Goal: Task Accomplishment & Management: Manage account settings

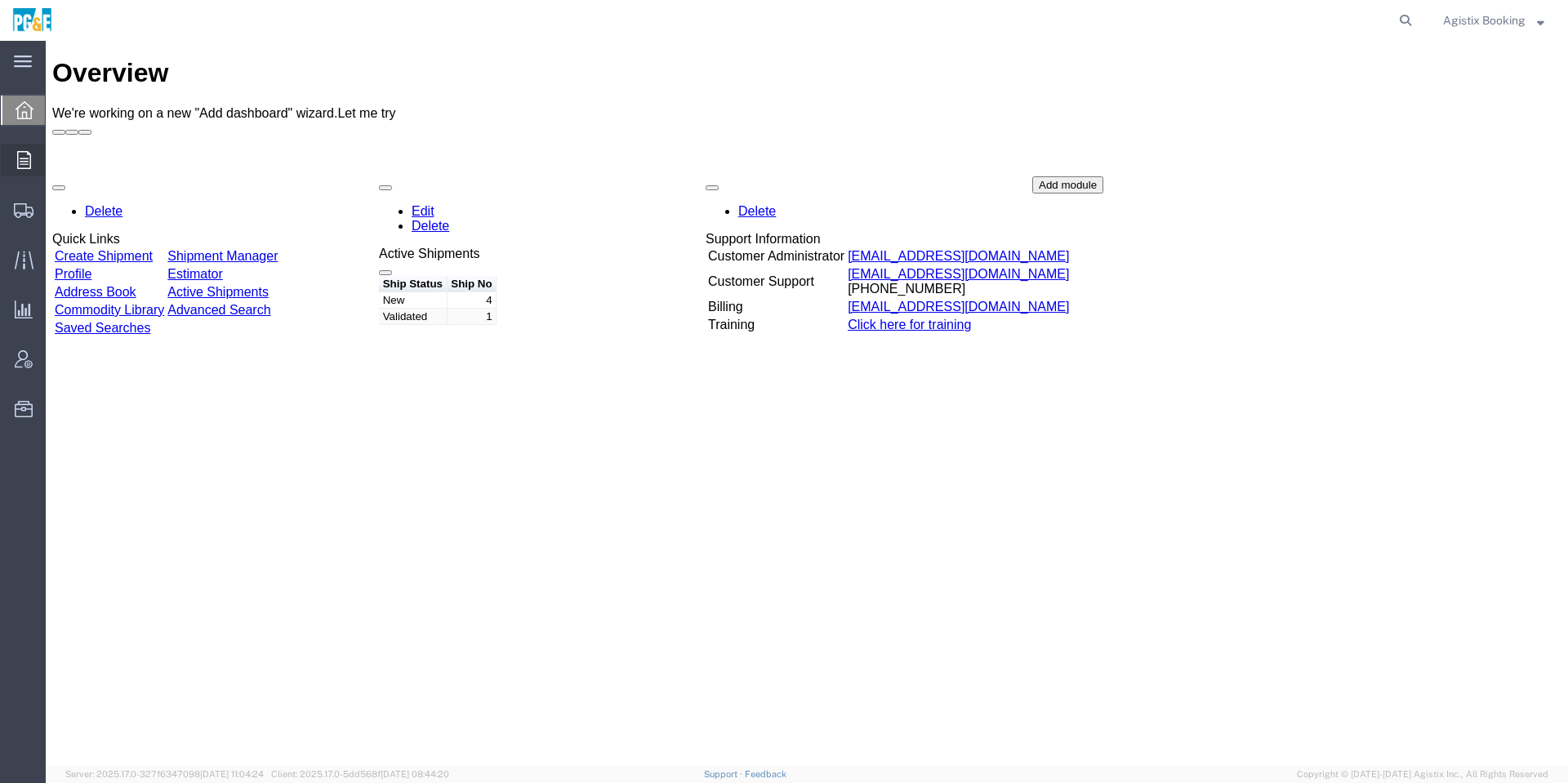
click at [8, 167] on div at bounding box center [24, 160] width 45 height 33
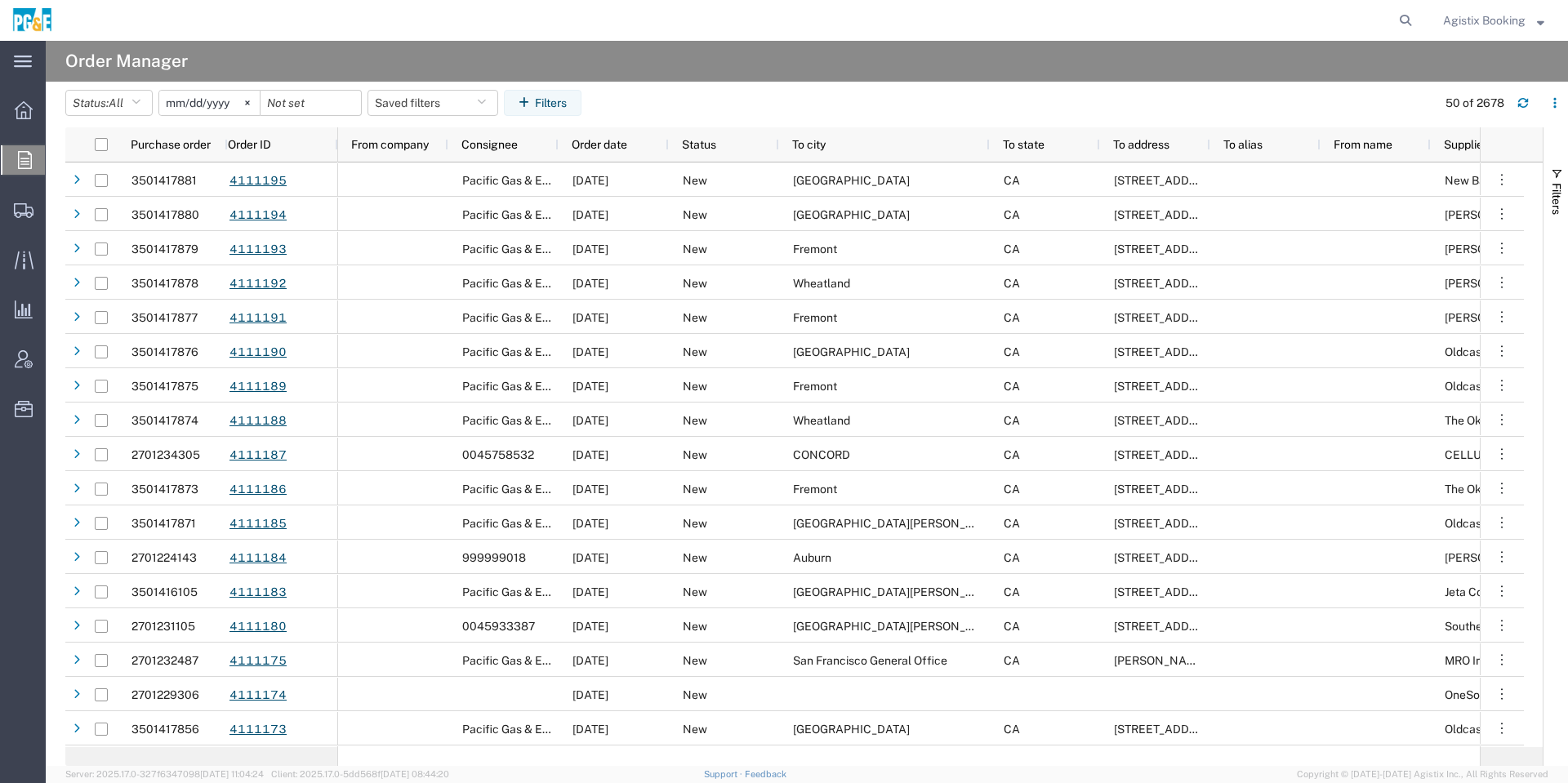
click at [1415, 24] on form at bounding box center [1406, 20] width 26 height 41
click at [1367, 34] on agx-global-search at bounding box center [1158, 20] width 523 height 41
click at [1400, 27] on icon at bounding box center [1405, 20] width 23 height 23
paste input "56536000"
type input "56536000"
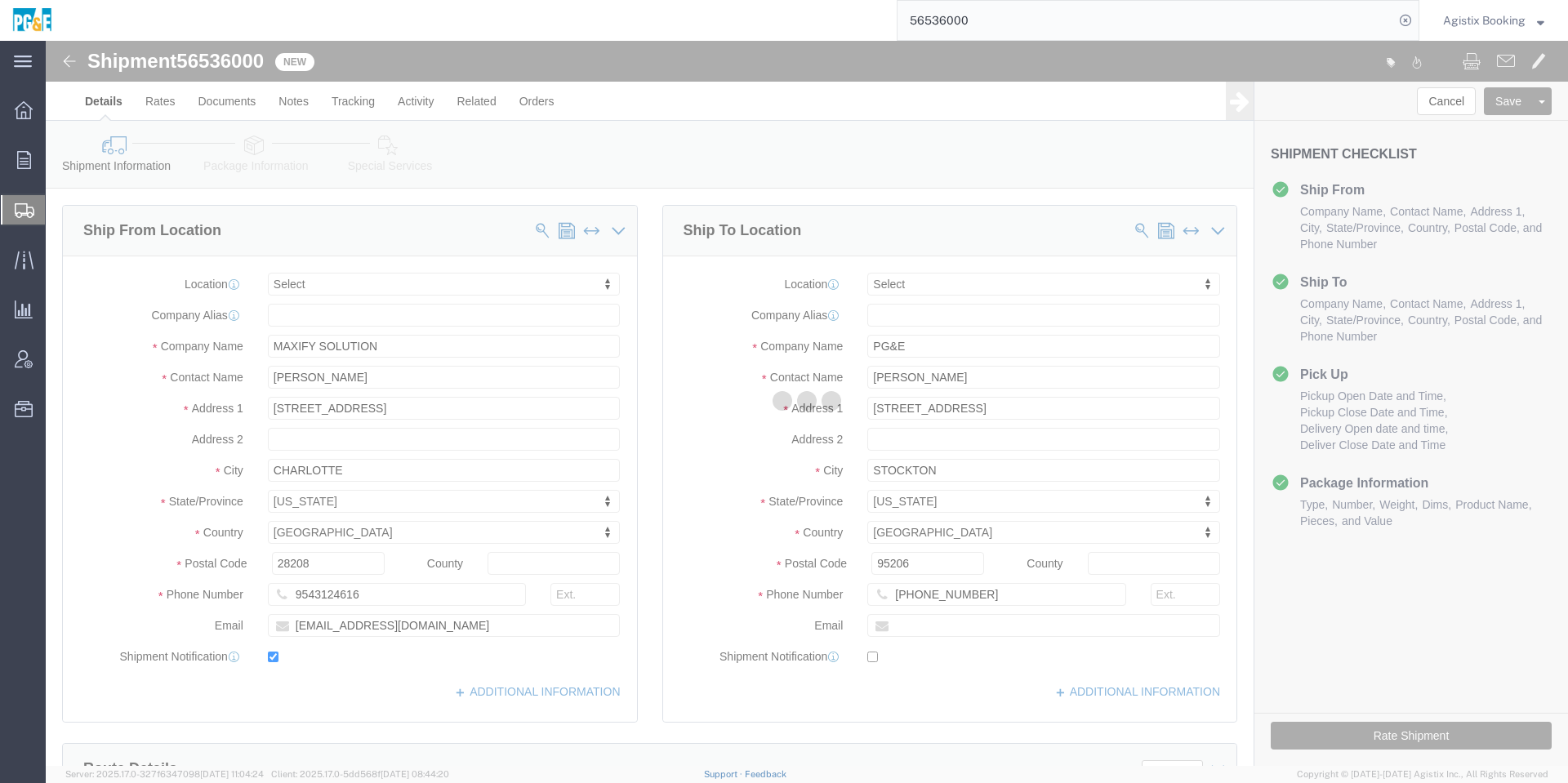
select select
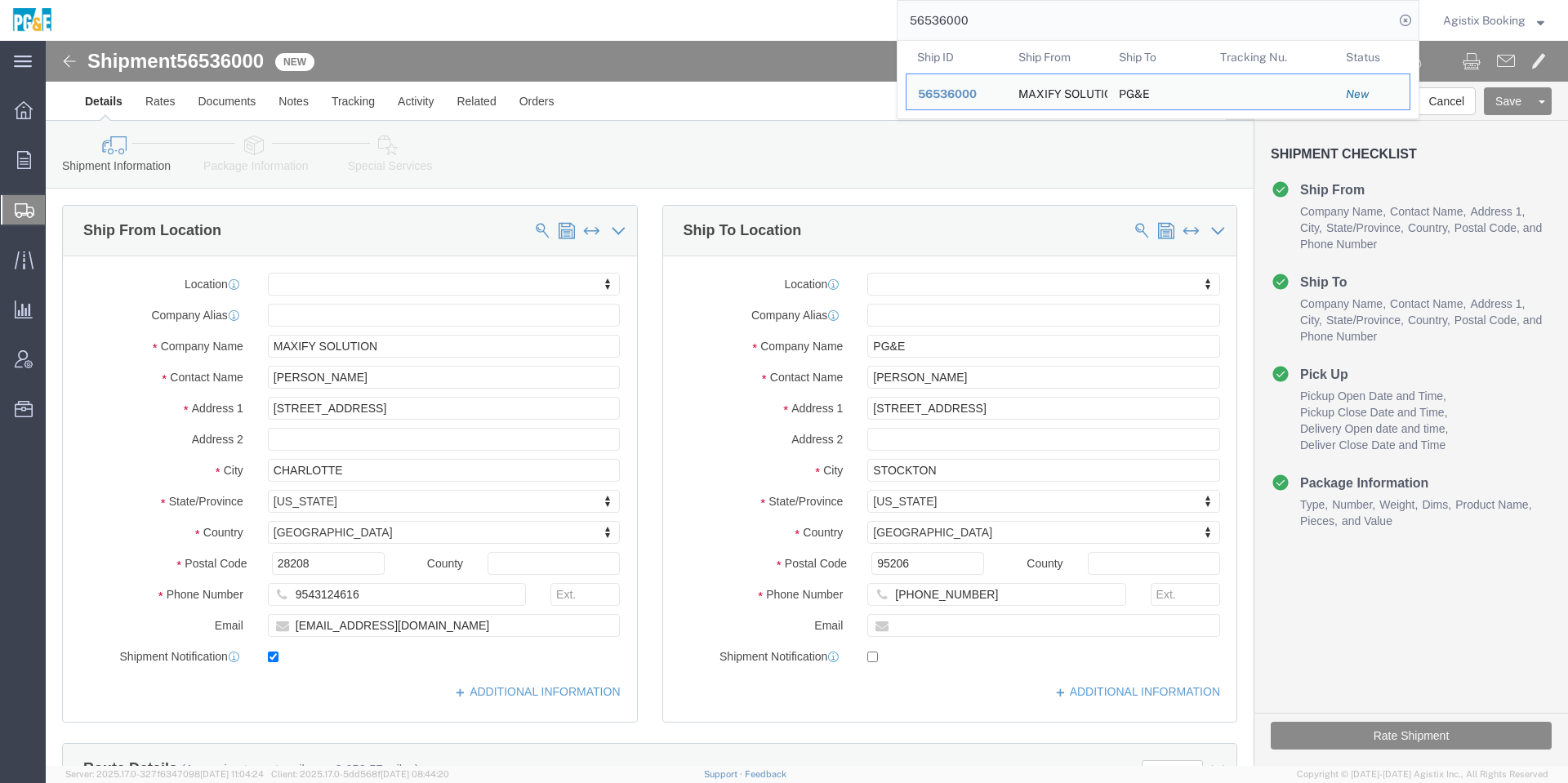
click div "Shipment Information Package Information Special Services Loading Routing"
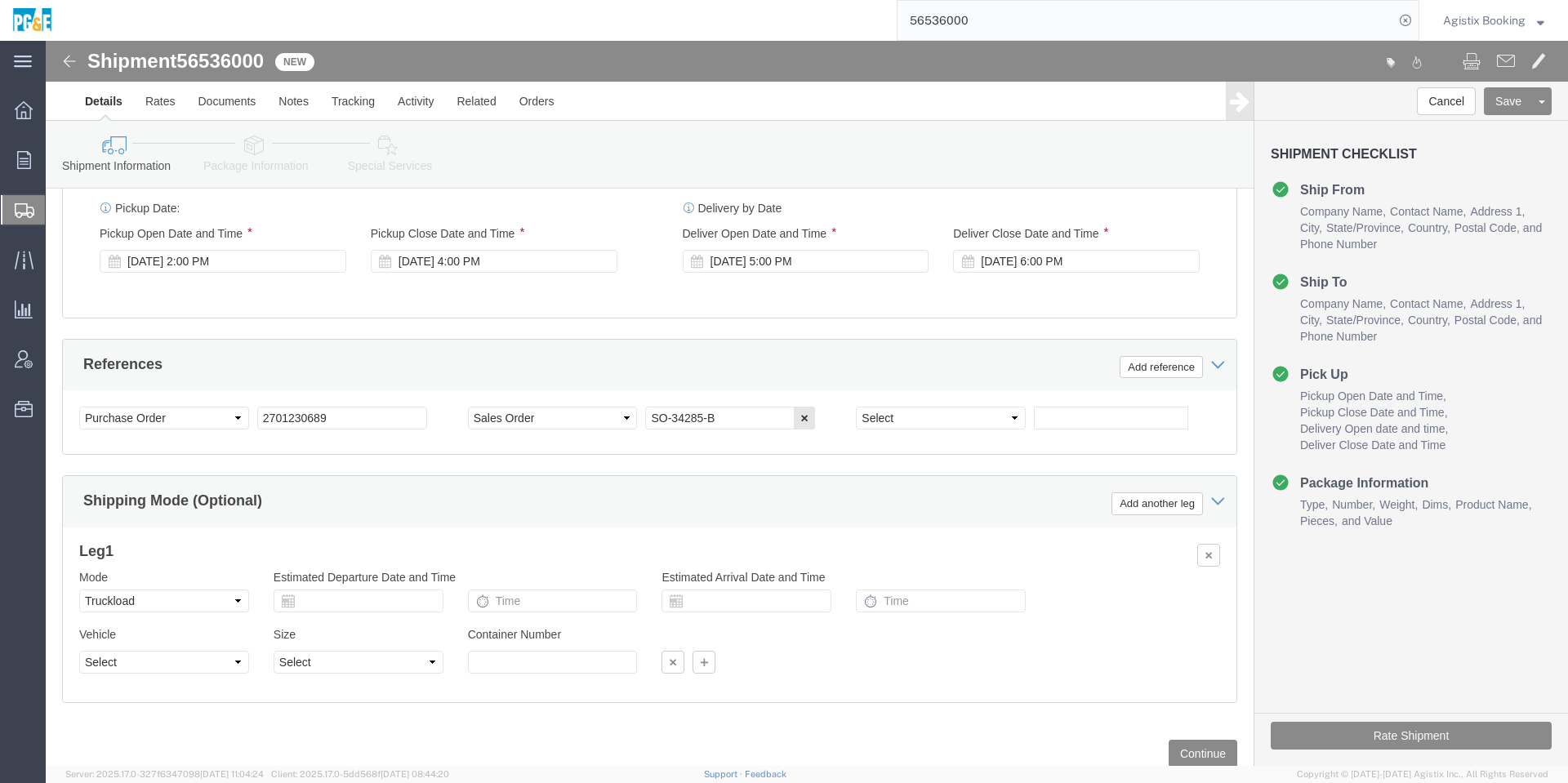
scroll to position [938, 0]
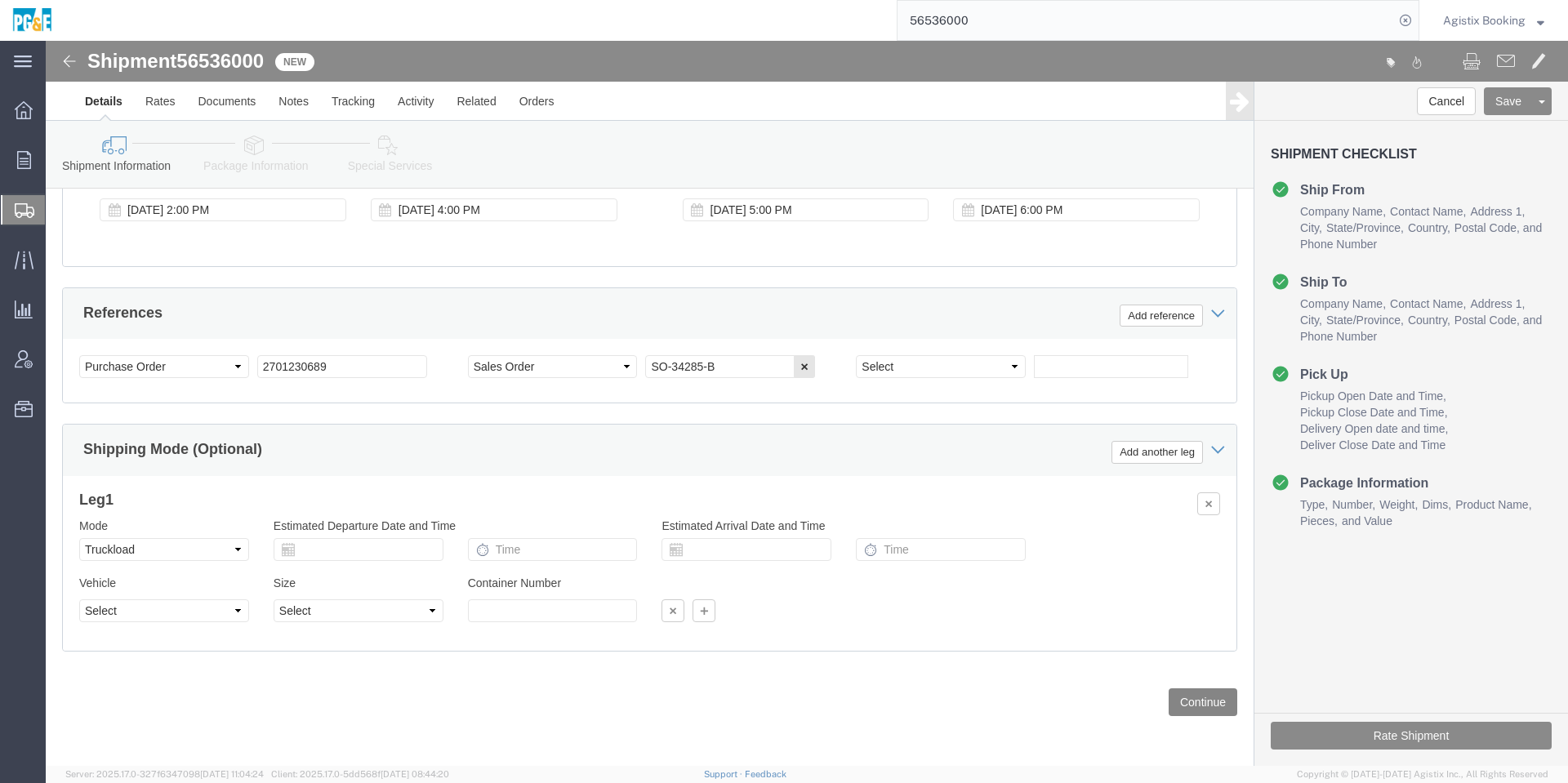
click button "Continue"
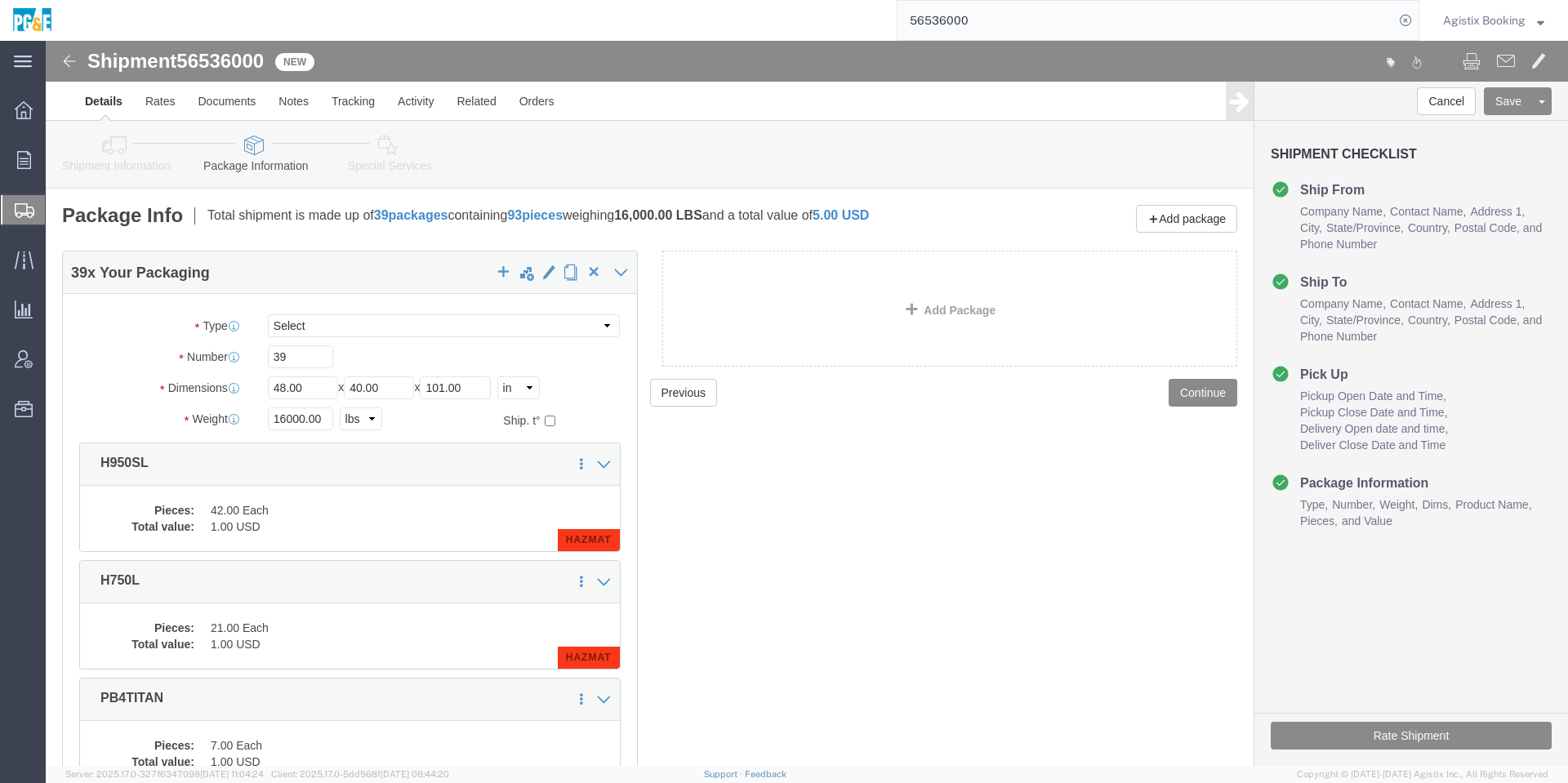
click link "Shipment Information"
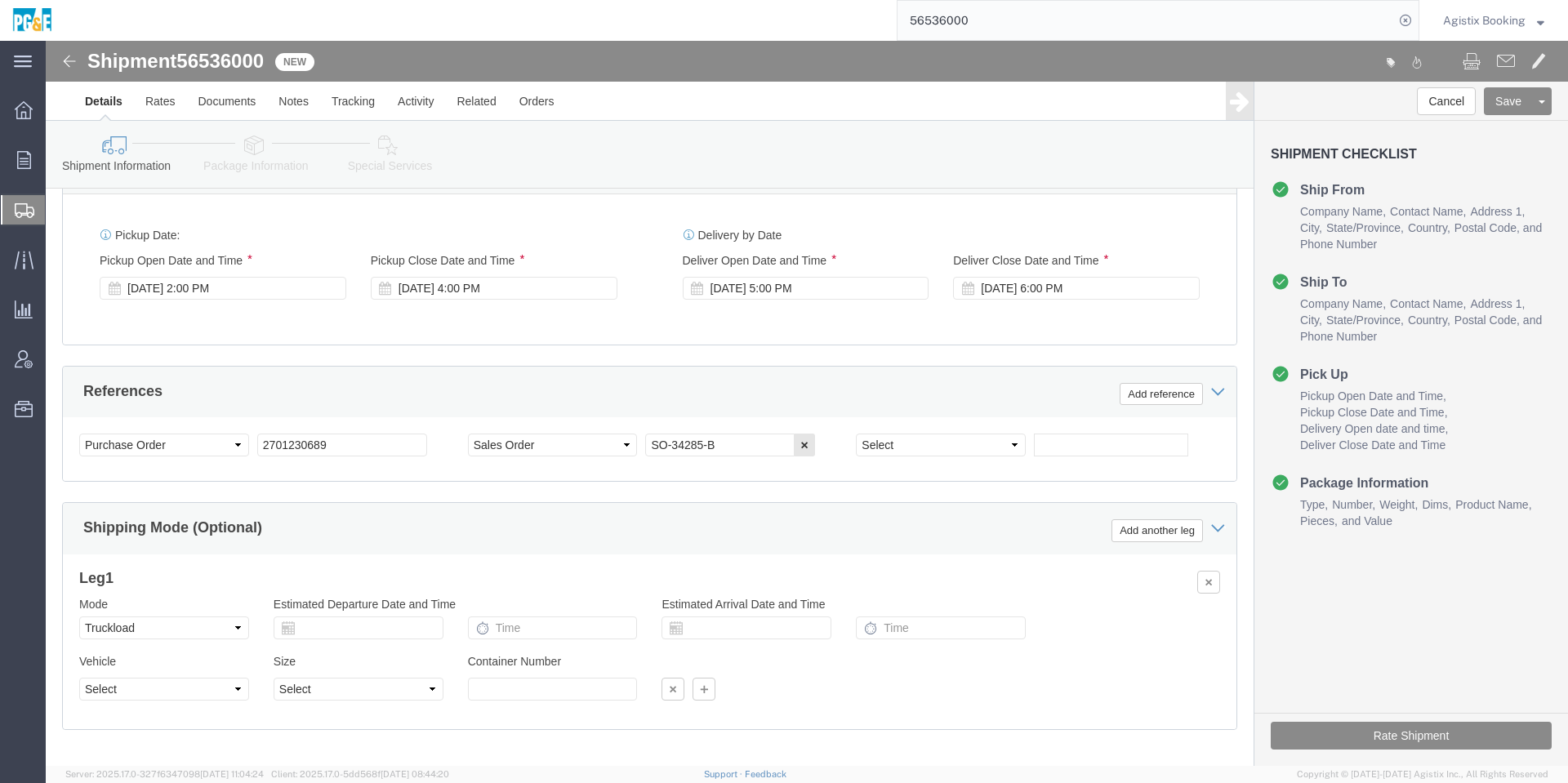
scroll to position [938, 0]
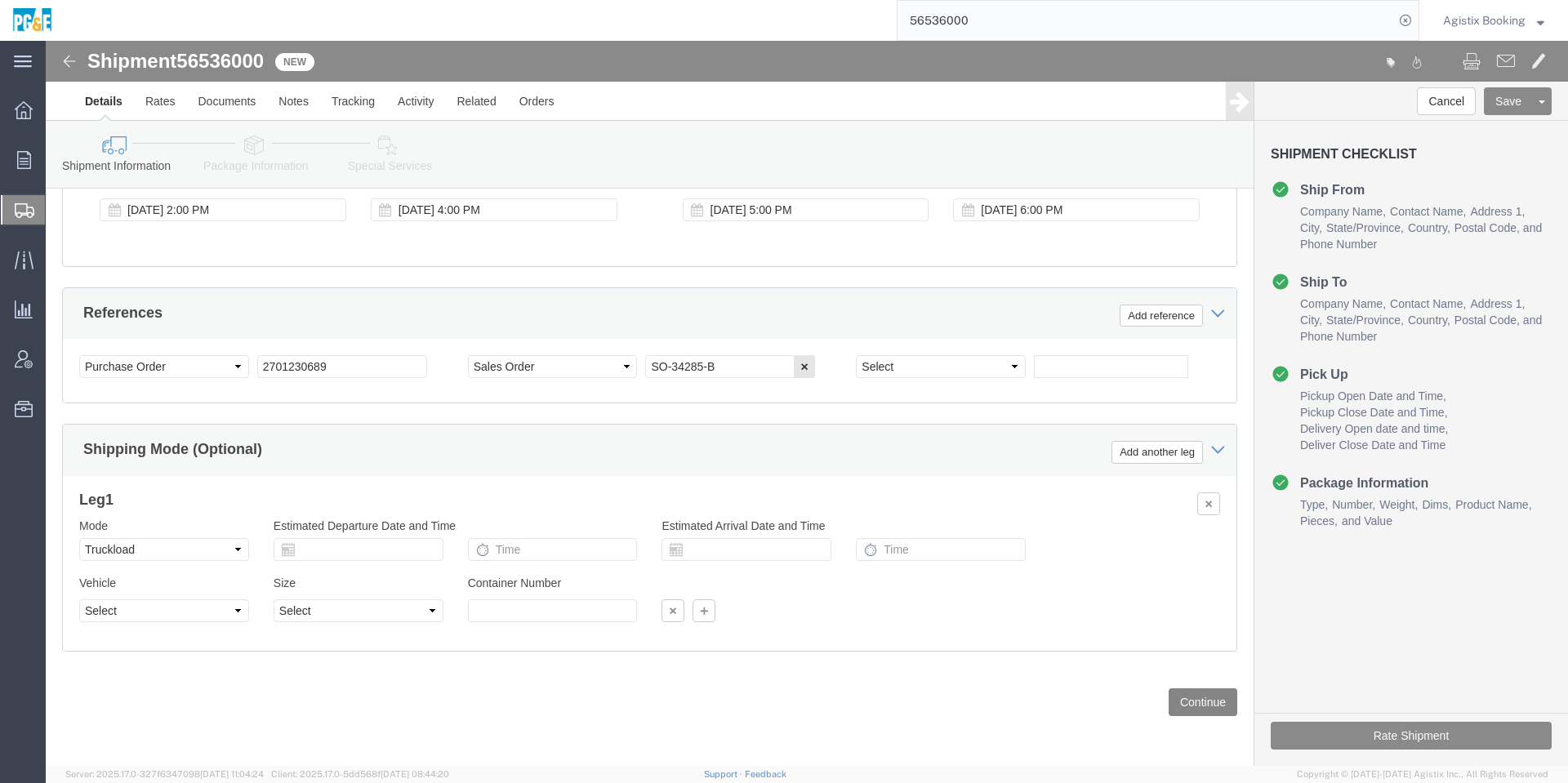
click button "Continue"
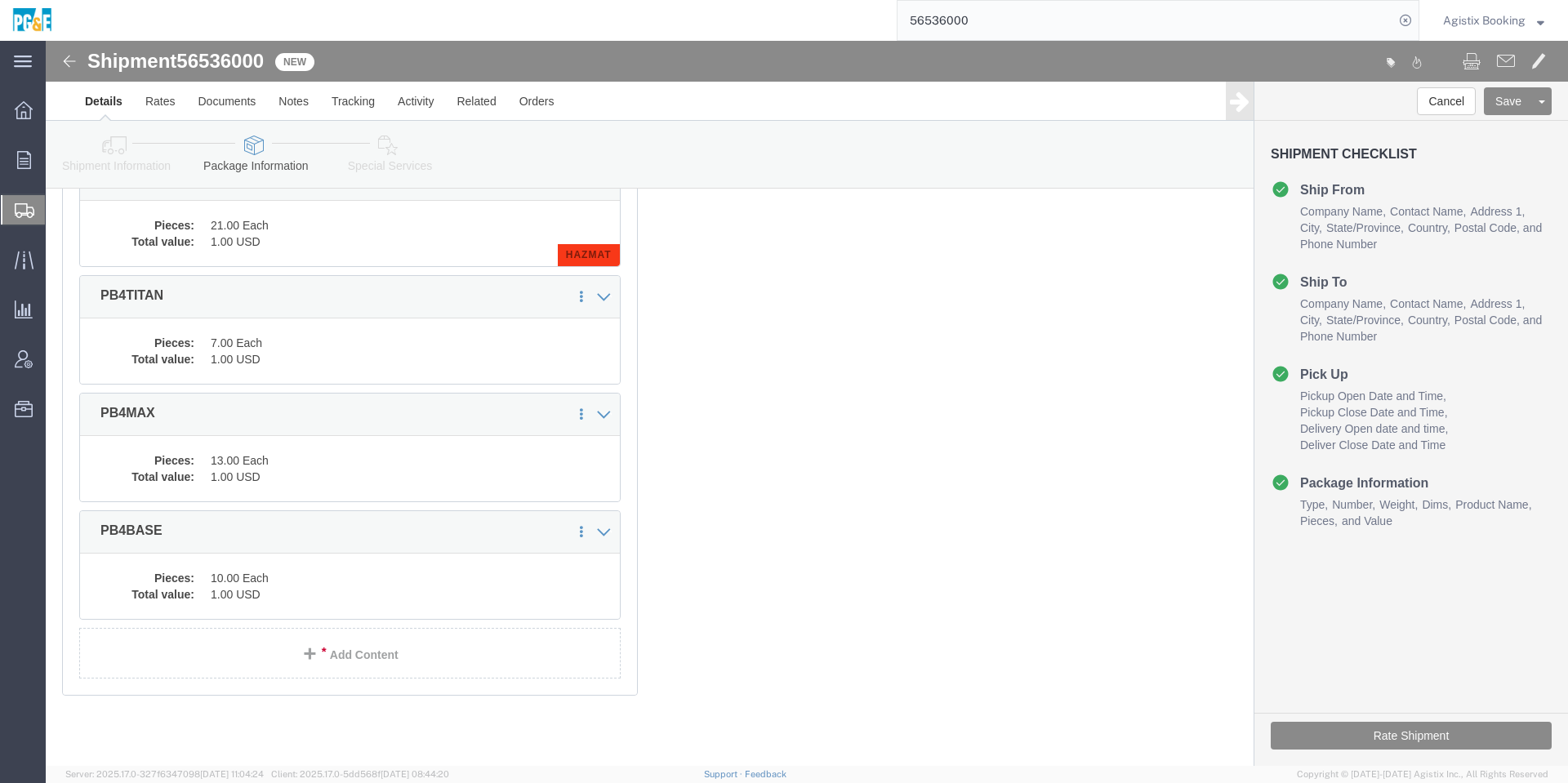
scroll to position [0, 0]
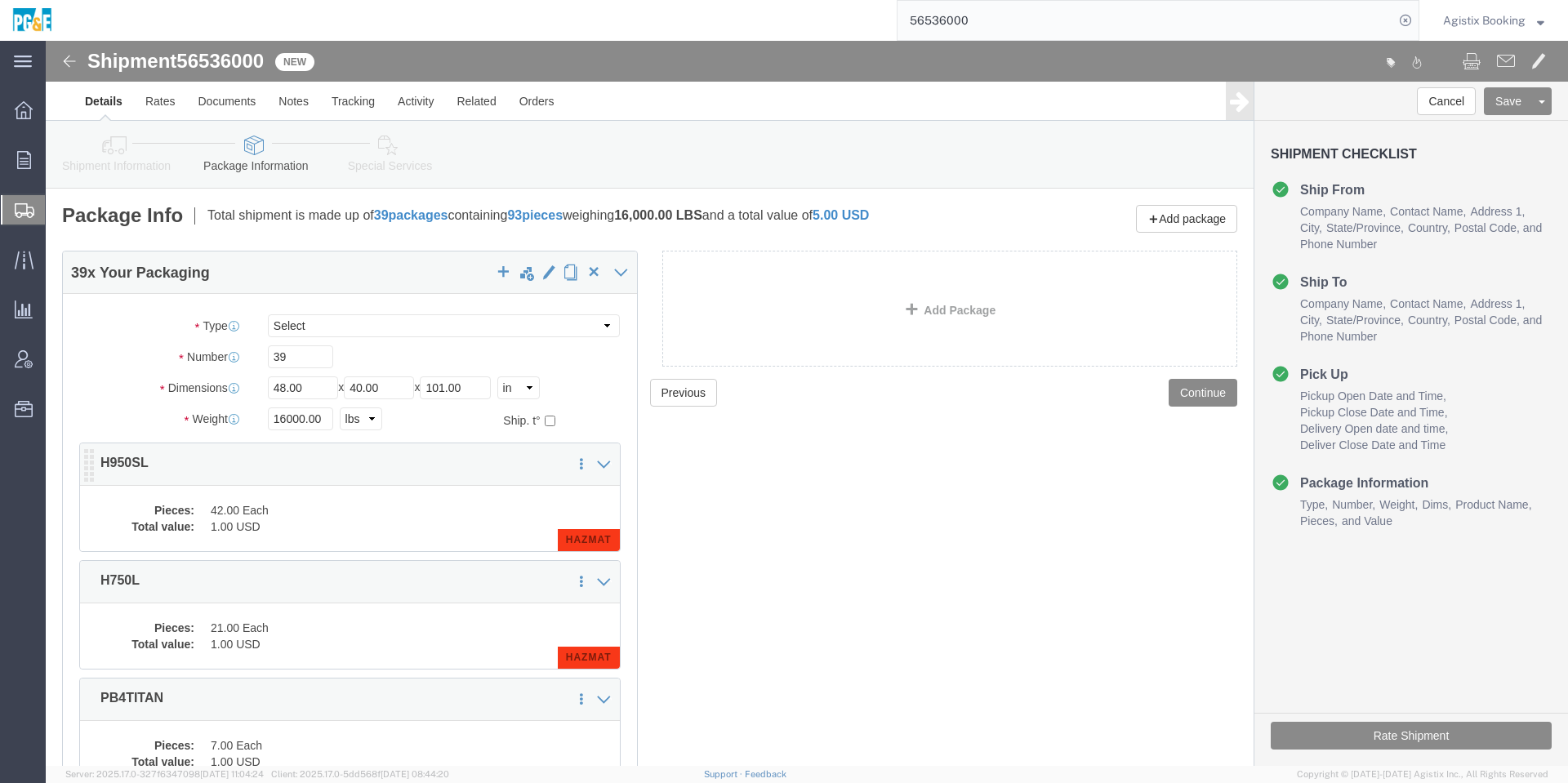
click dd "42.00 Each"
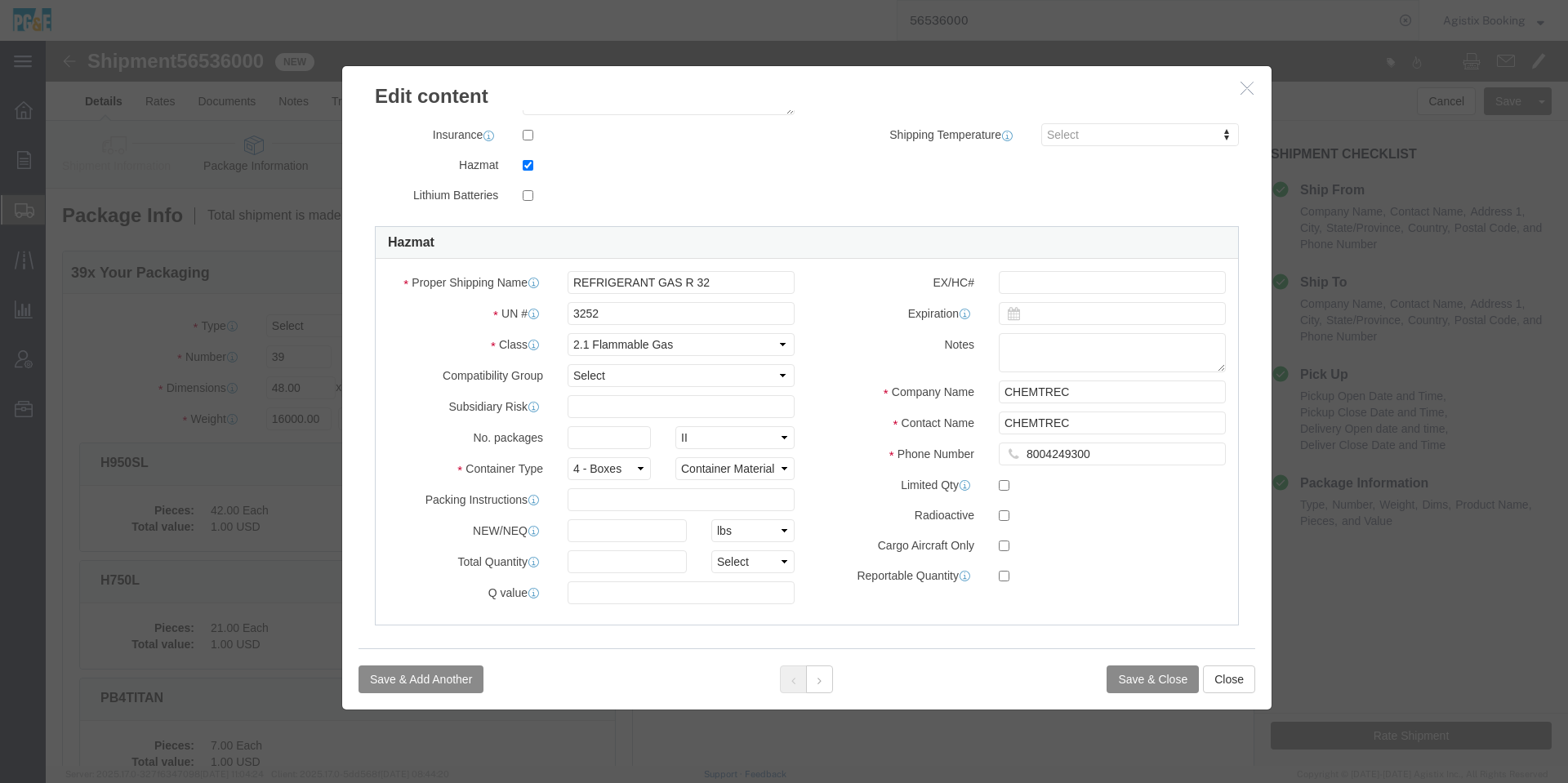
scroll to position [357, 0]
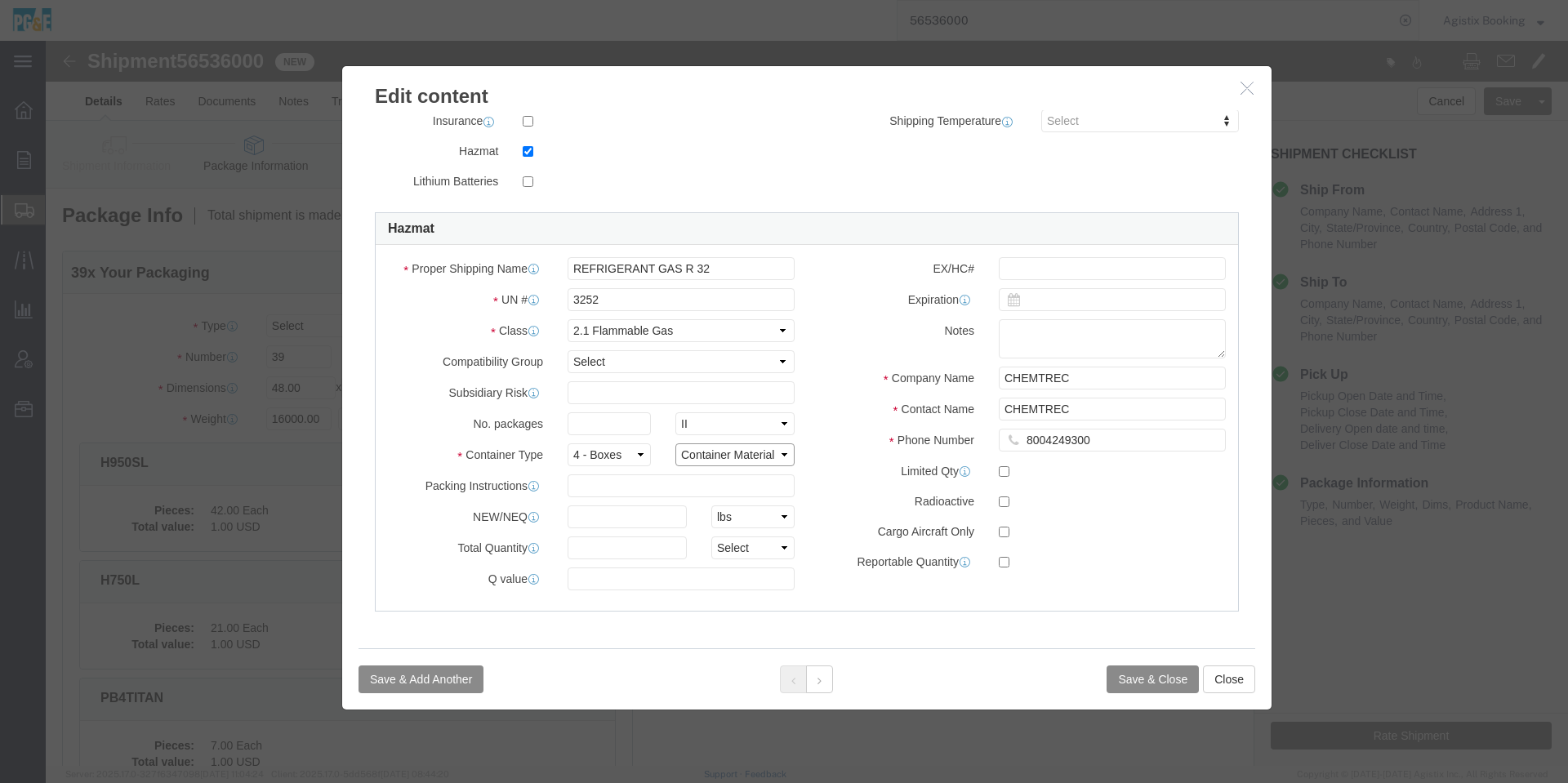
click select "Container Material A - Steel (all types and surface treatments) B - Aluminum C …"
click label "Cargo Aircraft Only"
click select "Container Material A - Steel (all types and surface treatments) B - Aluminum C …"
drag, startPoint x: 776, startPoint y: 459, endPoint x: 678, endPoint y: 440, distance: 99.8
click label "Radioactive"
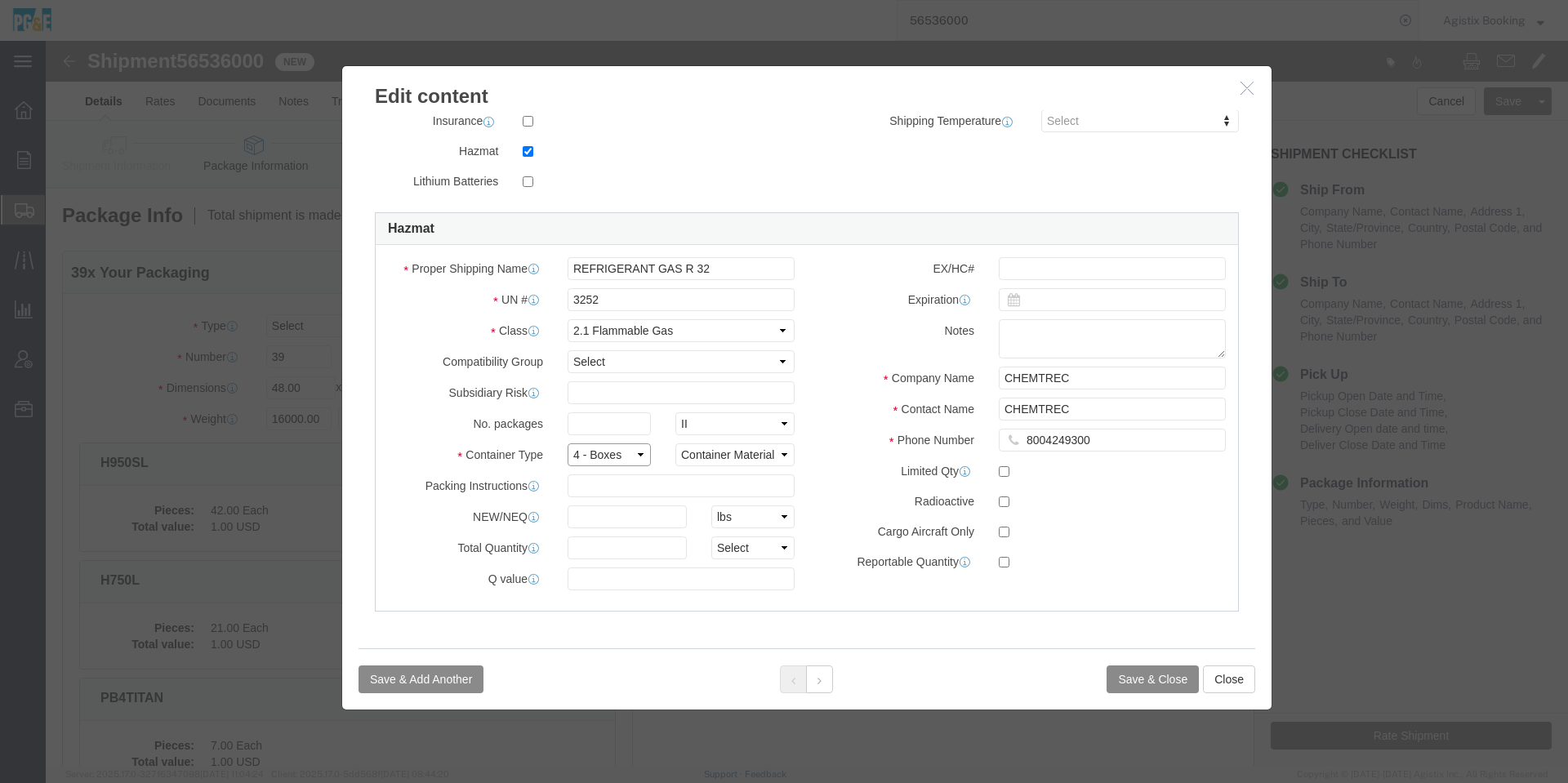
click select "Select 1 - Drums 2 - Reserved 3 - Jerricans 4 - Boxes 5 - Bags 6 - Composite Pa…"
click select "Container Material A - Steel (all types and surface treatments) B - Aluminum C …"
click label "Radioactive"
click select "Container Material A - Steel (all types and surface treatments) B - Aluminum C …"
select select "FIBERBOARD"
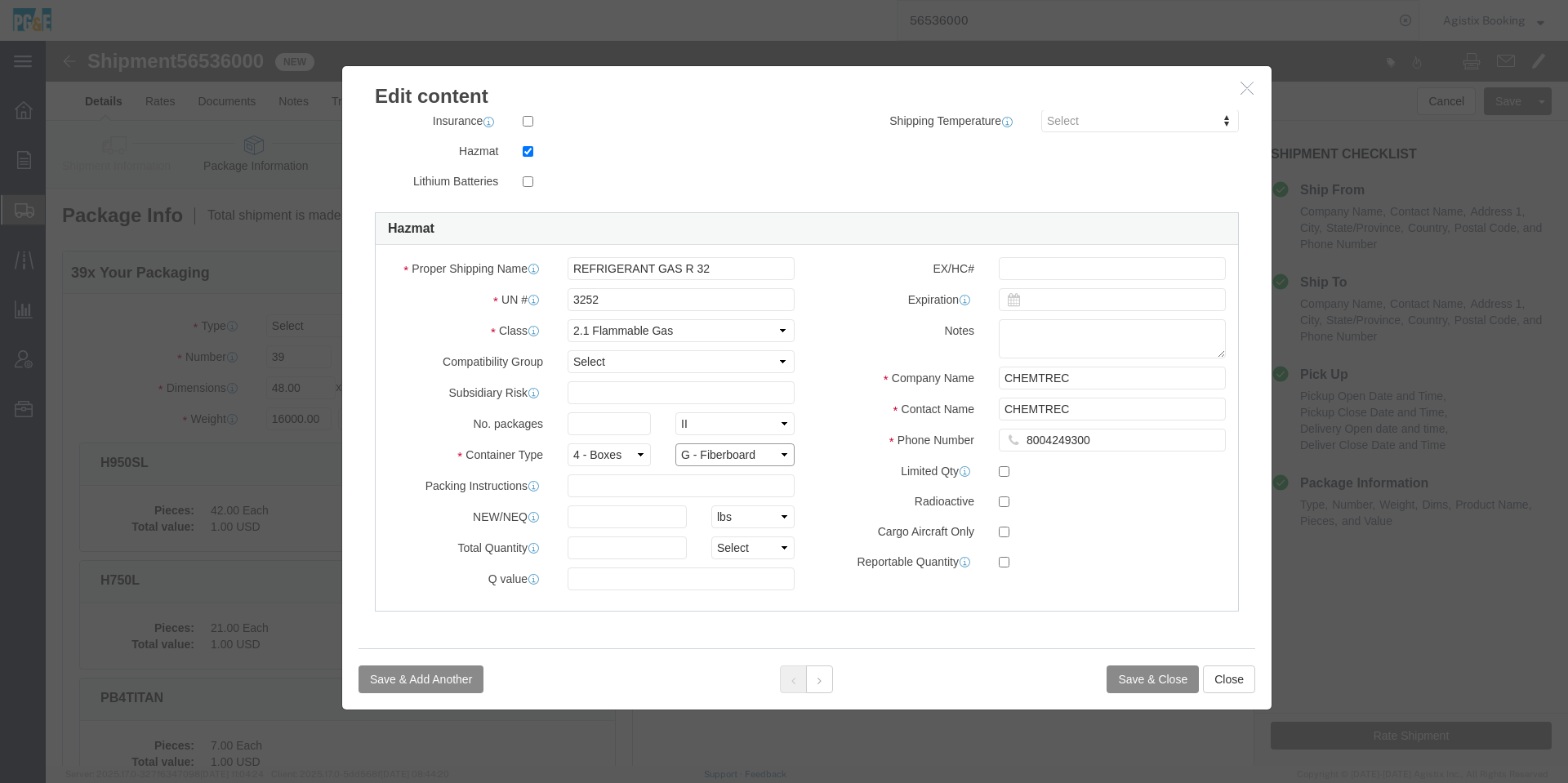
click select "Container Material A - Steel (all types and surface treatments) B - Aluminum C …"
click button "Save & Close"
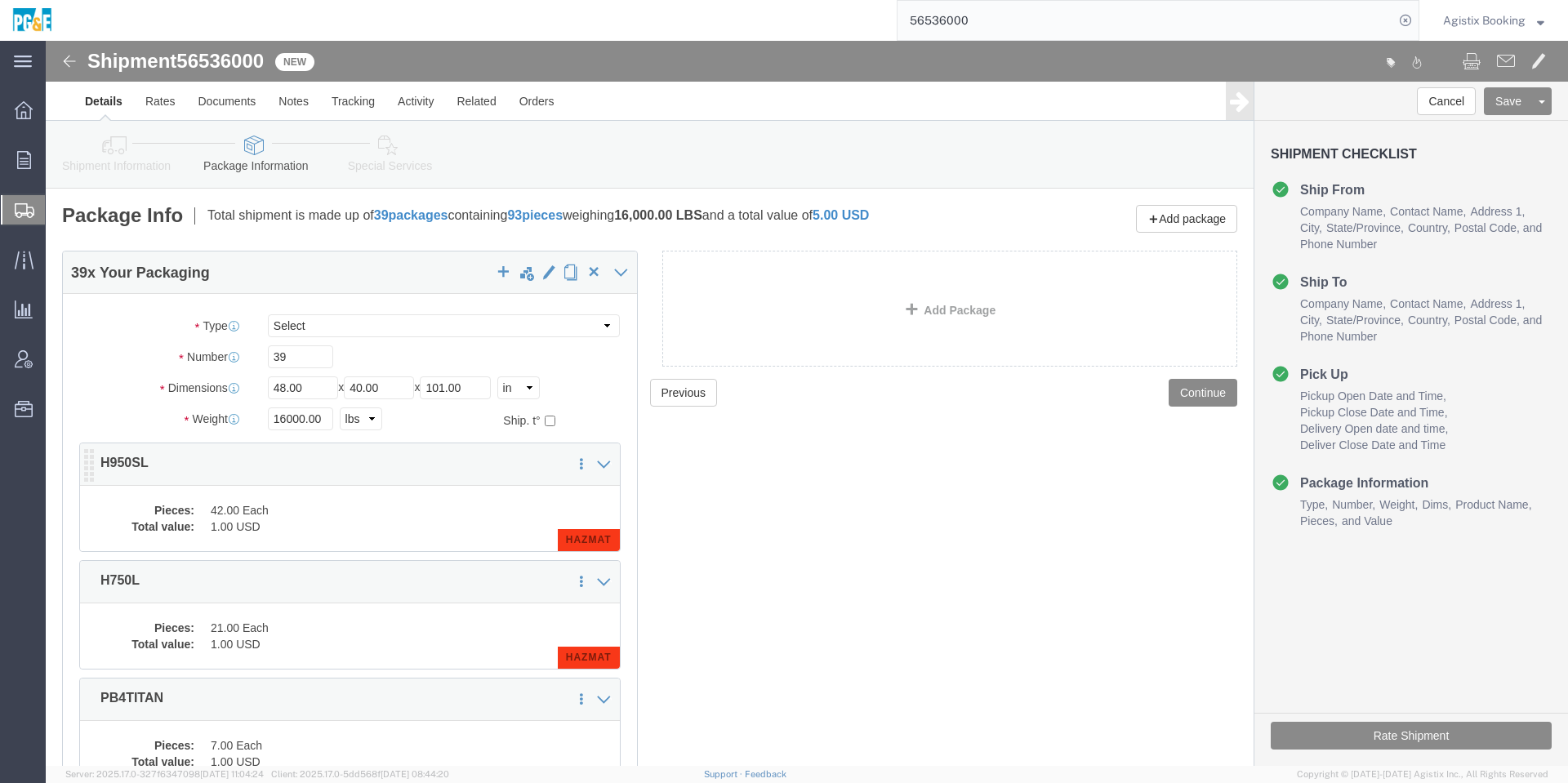
scroll to position [123, 0]
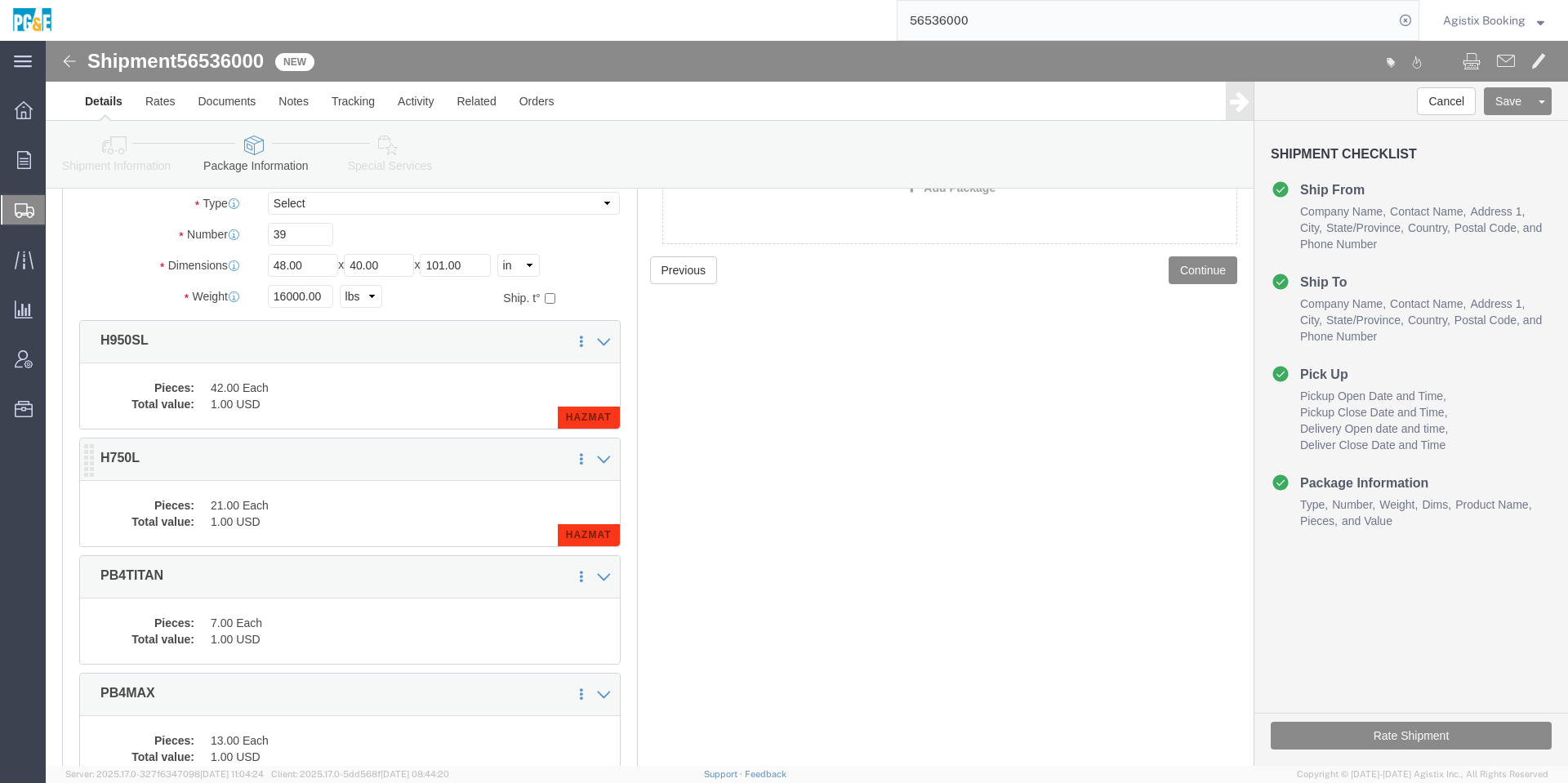
click dd "21.00 Each"
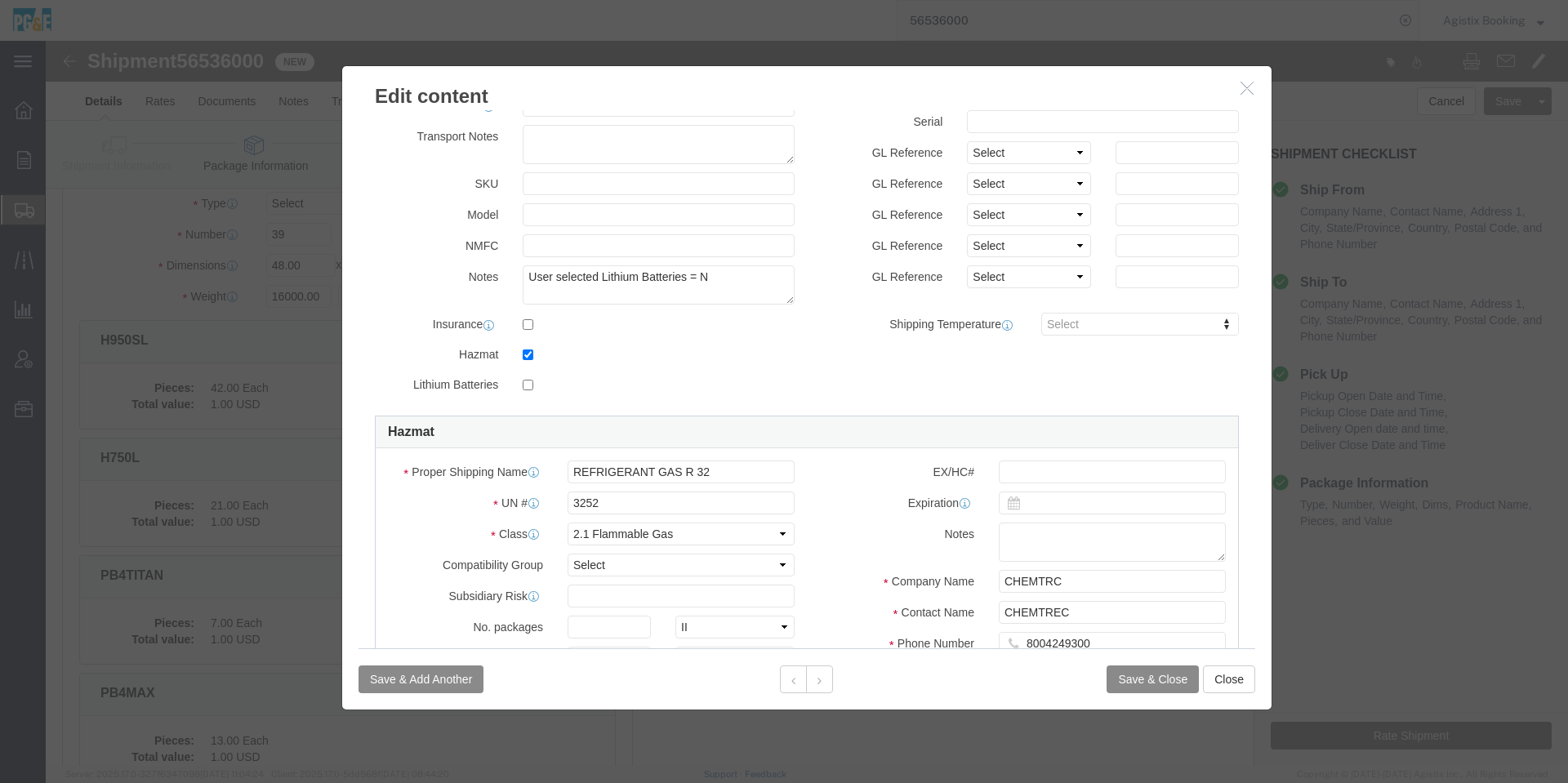
scroll to position [357, 0]
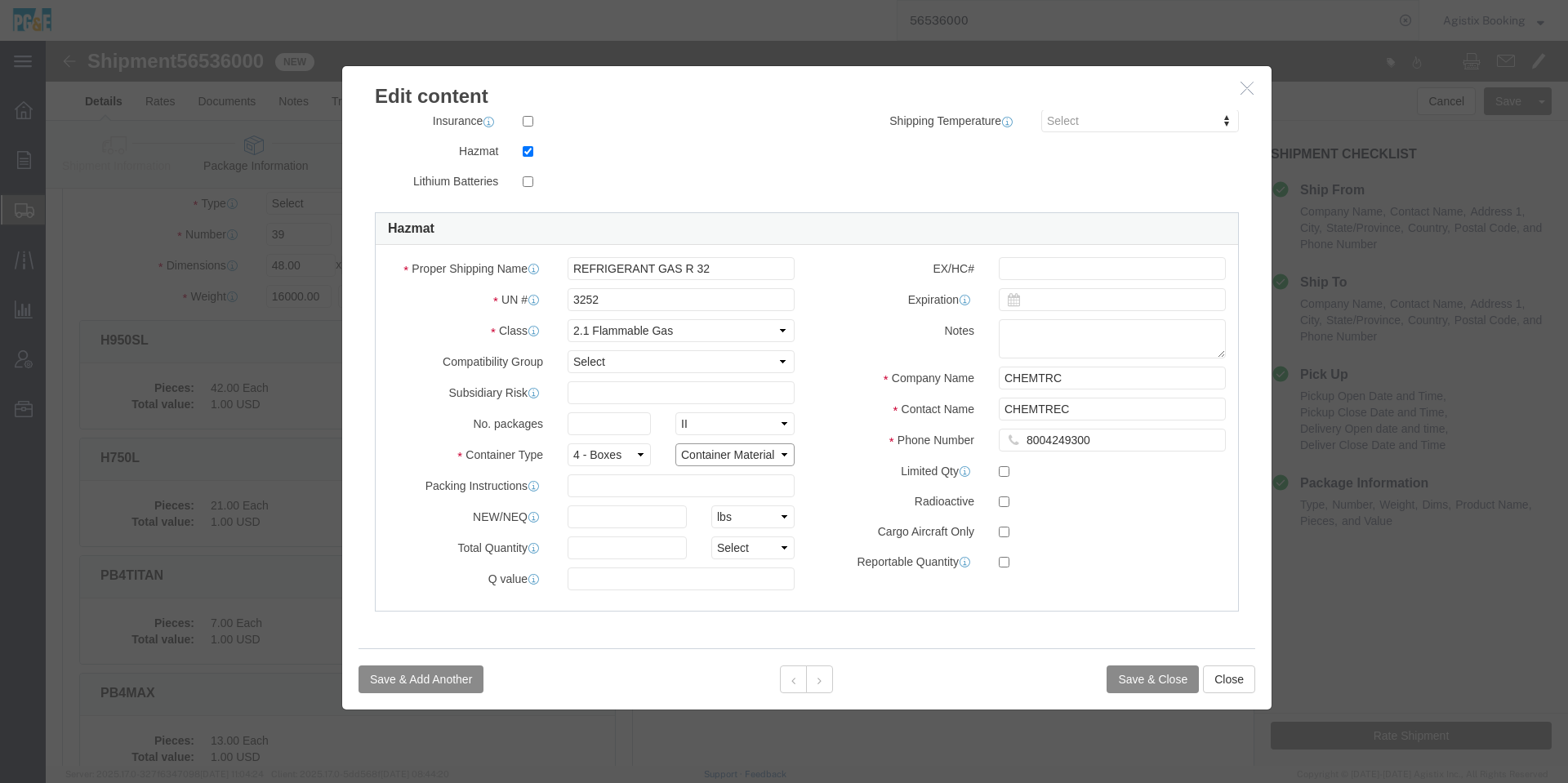
click select "Container Material A - Steel (all types and surface treatments) B - Aluminum C …"
select select "FIBERBOARD"
click select "Container Material A - Steel (all types and surface treatments) B - Aluminum C …"
click button "Save & Close"
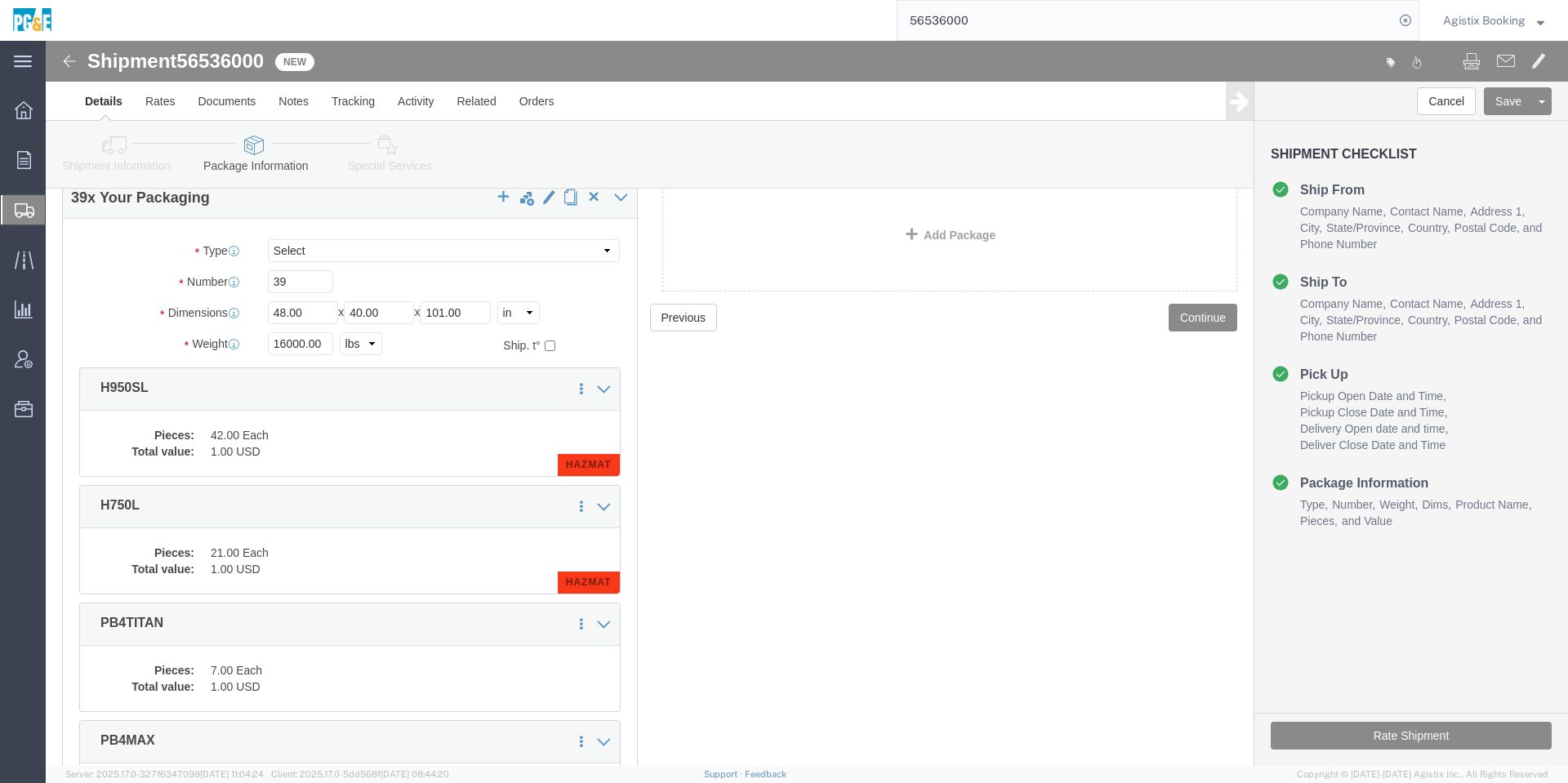
scroll to position [0, 0]
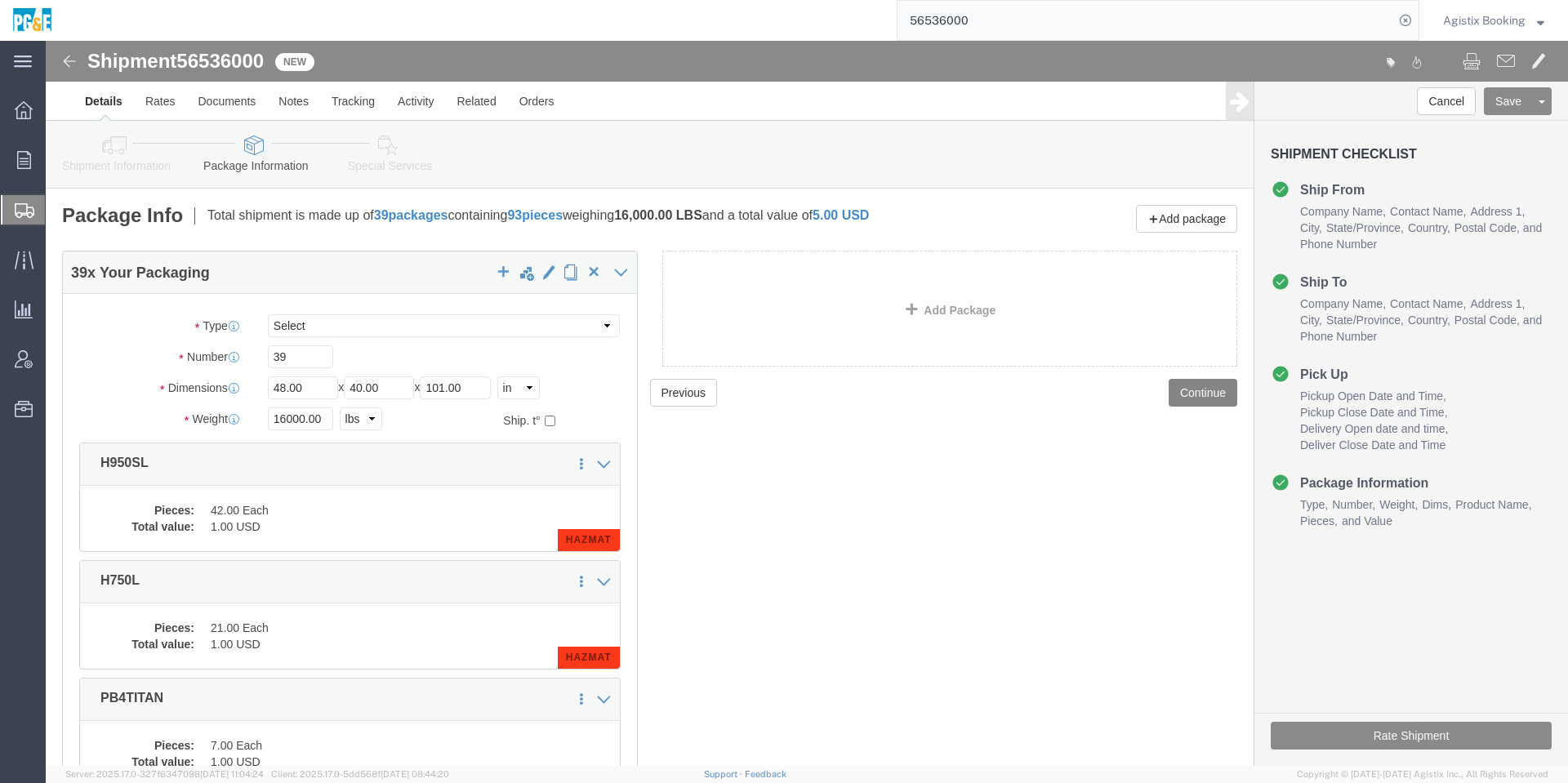
click button "Continue"
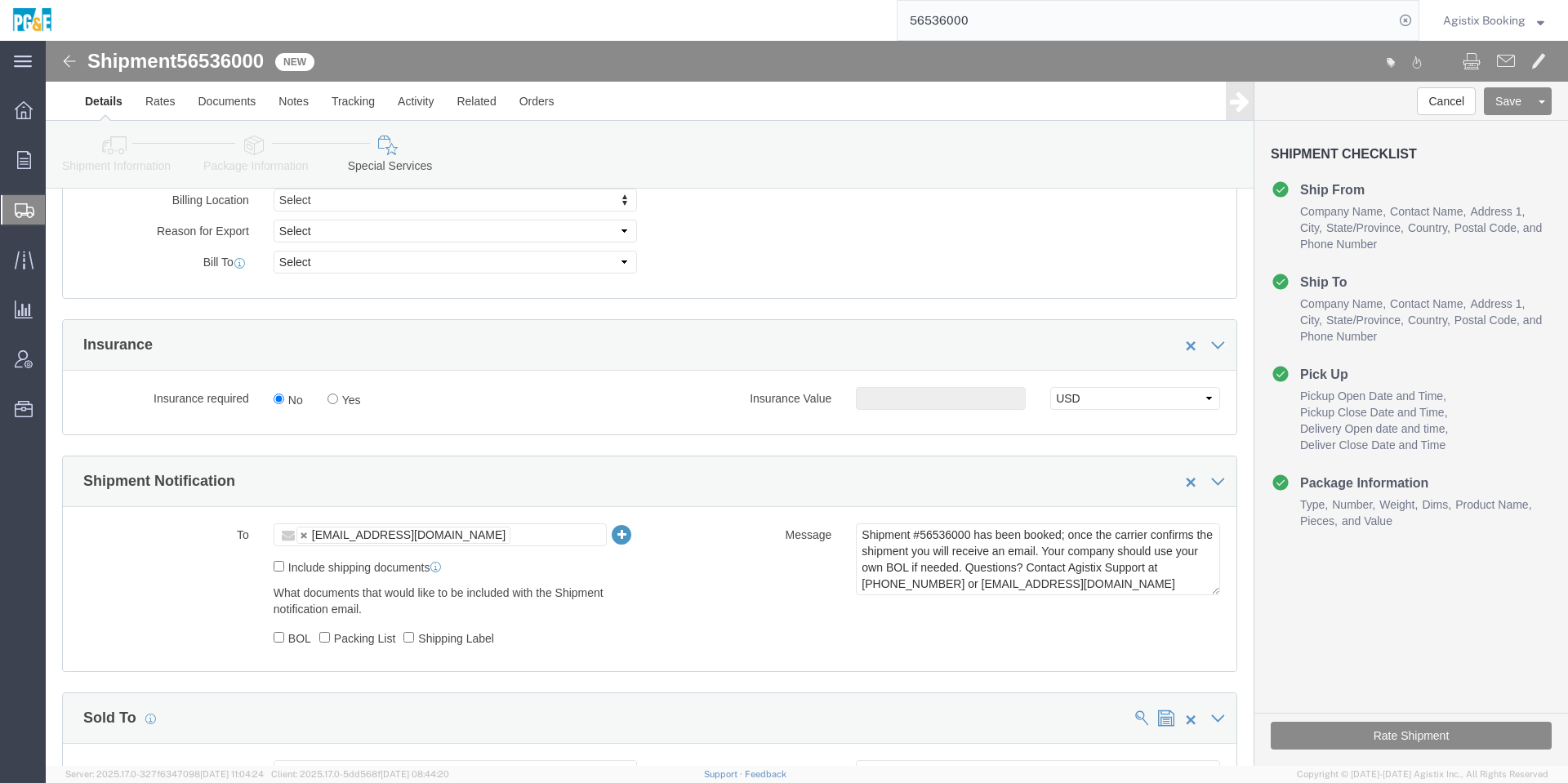
scroll to position [981, 0]
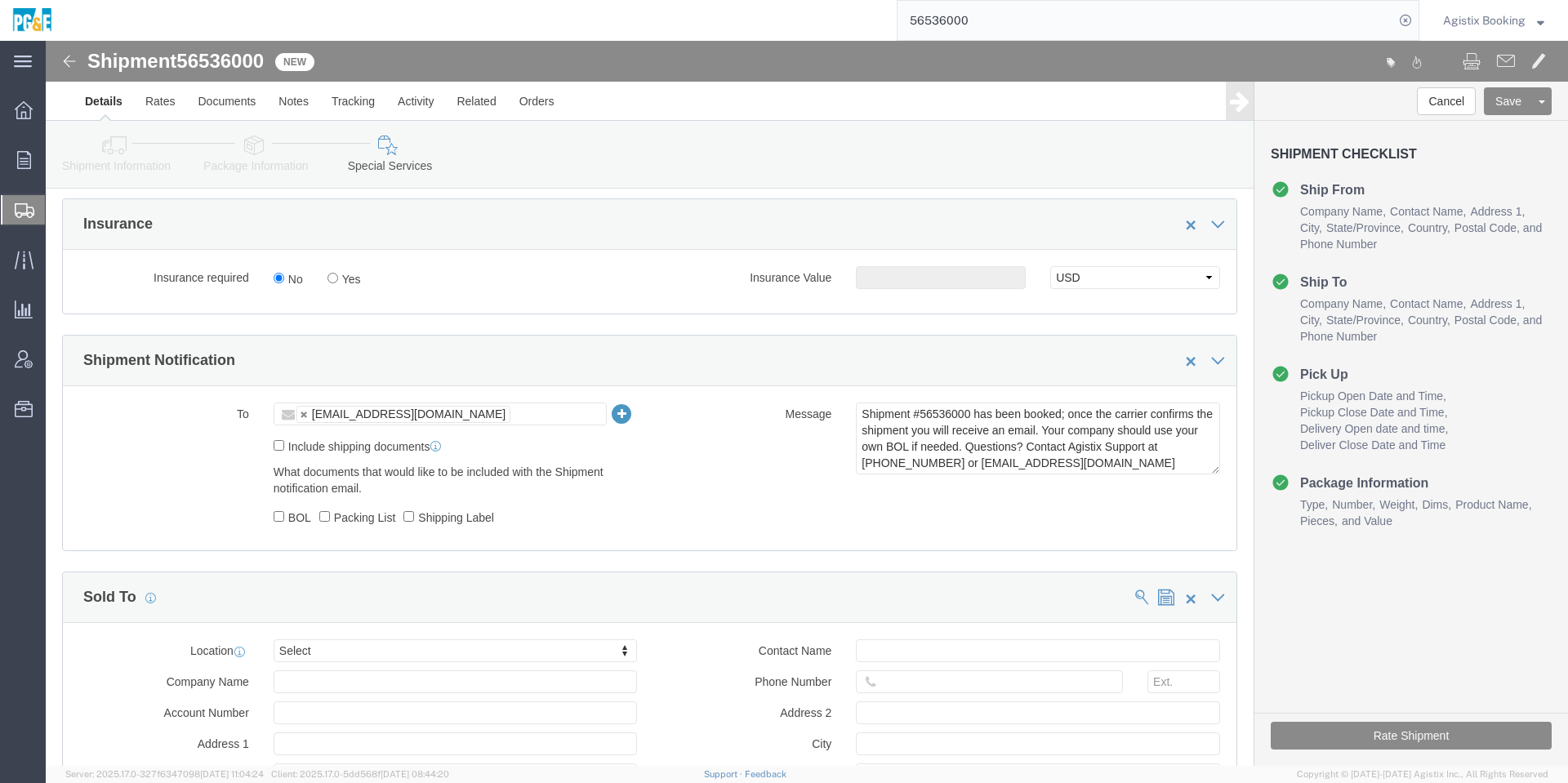
click div "Message Shipment #56536000 has been booked; once the carrier confirms the shipm…"
click textarea "Shipment #56536000 has been booked; once the carrier confirms the shipment you …"
click button "Rate Shipment"
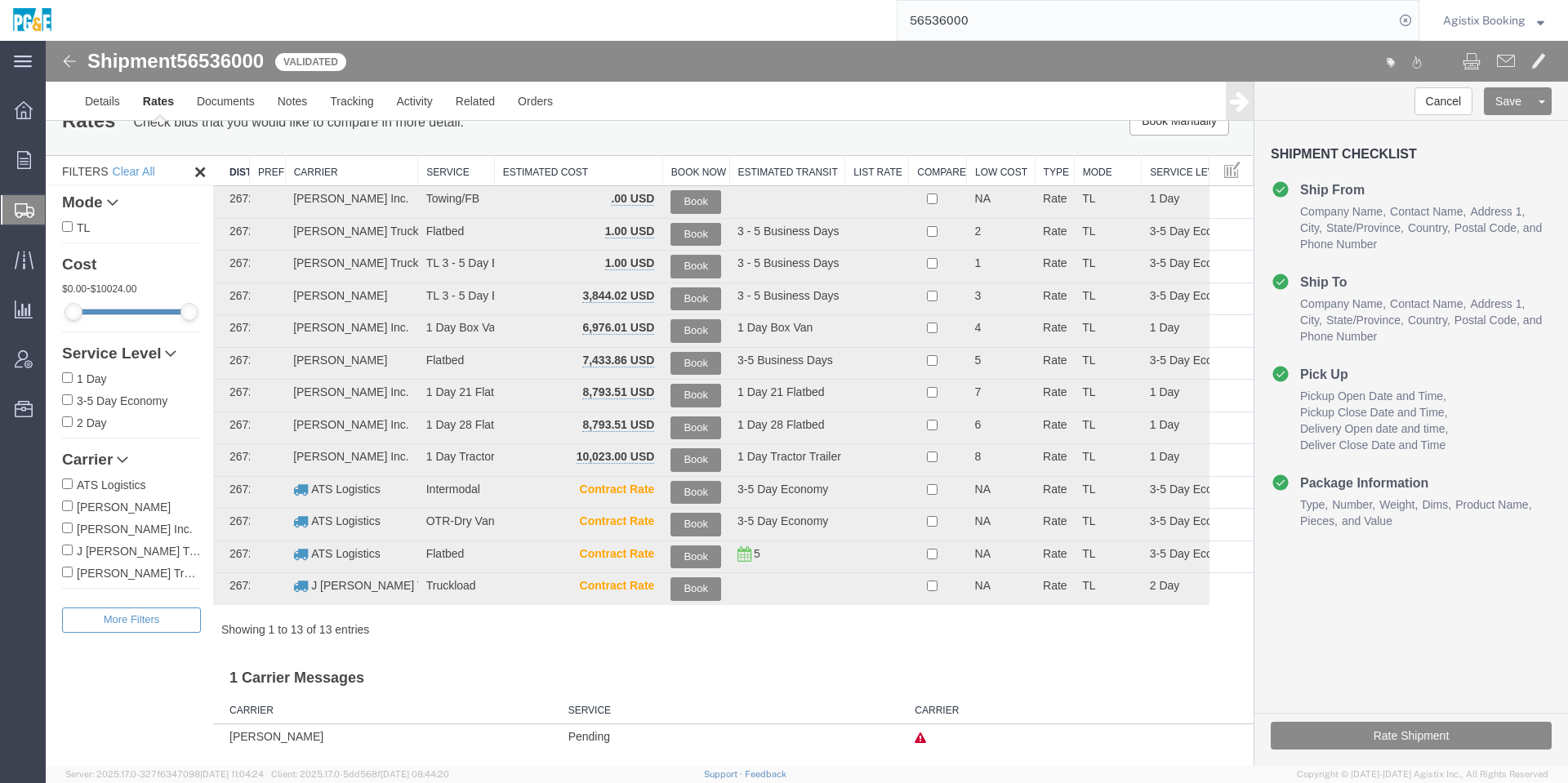
scroll to position [0, 0]
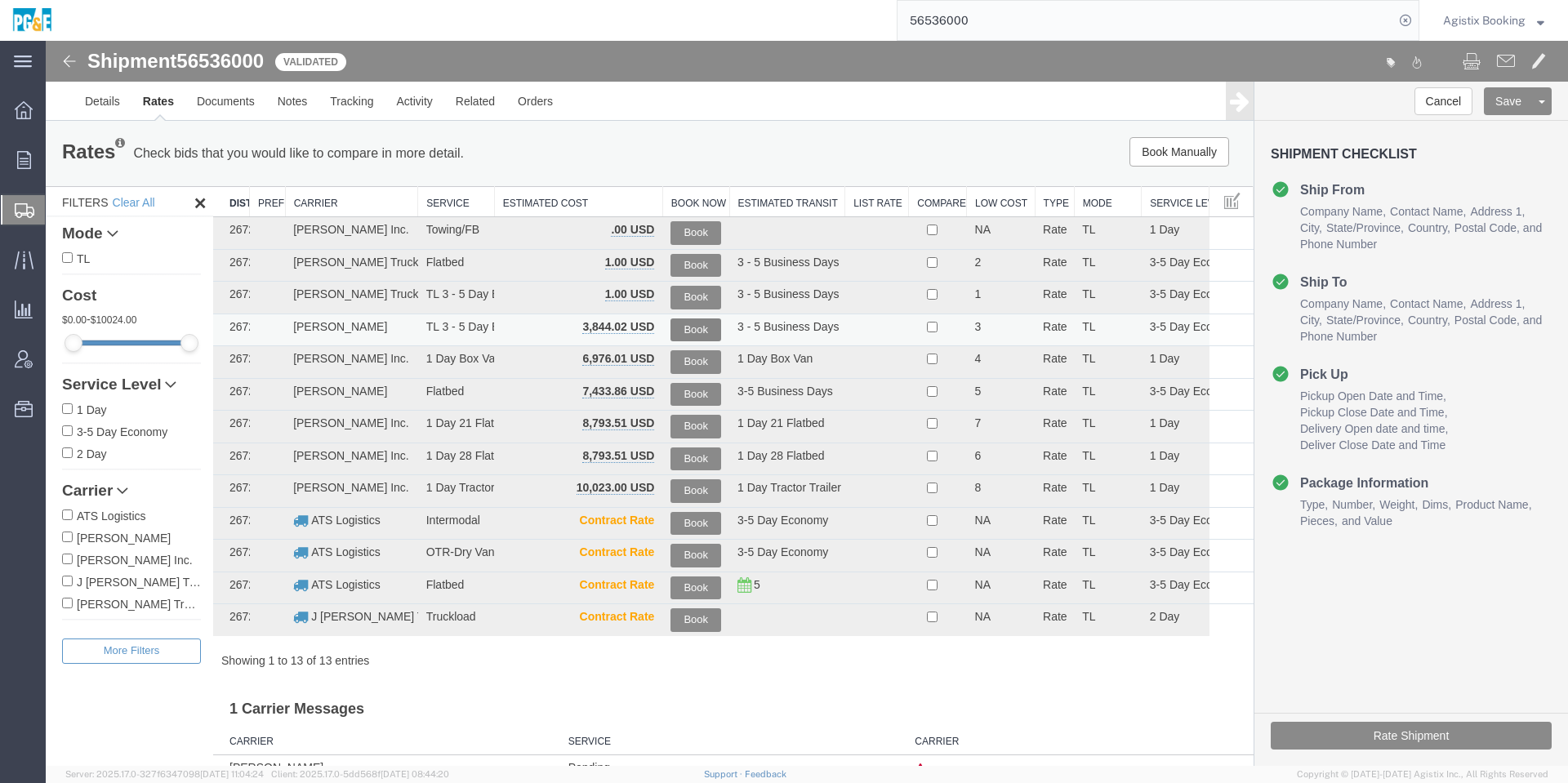
click at [670, 326] on button "Book" at bounding box center [695, 331] width 50 height 24
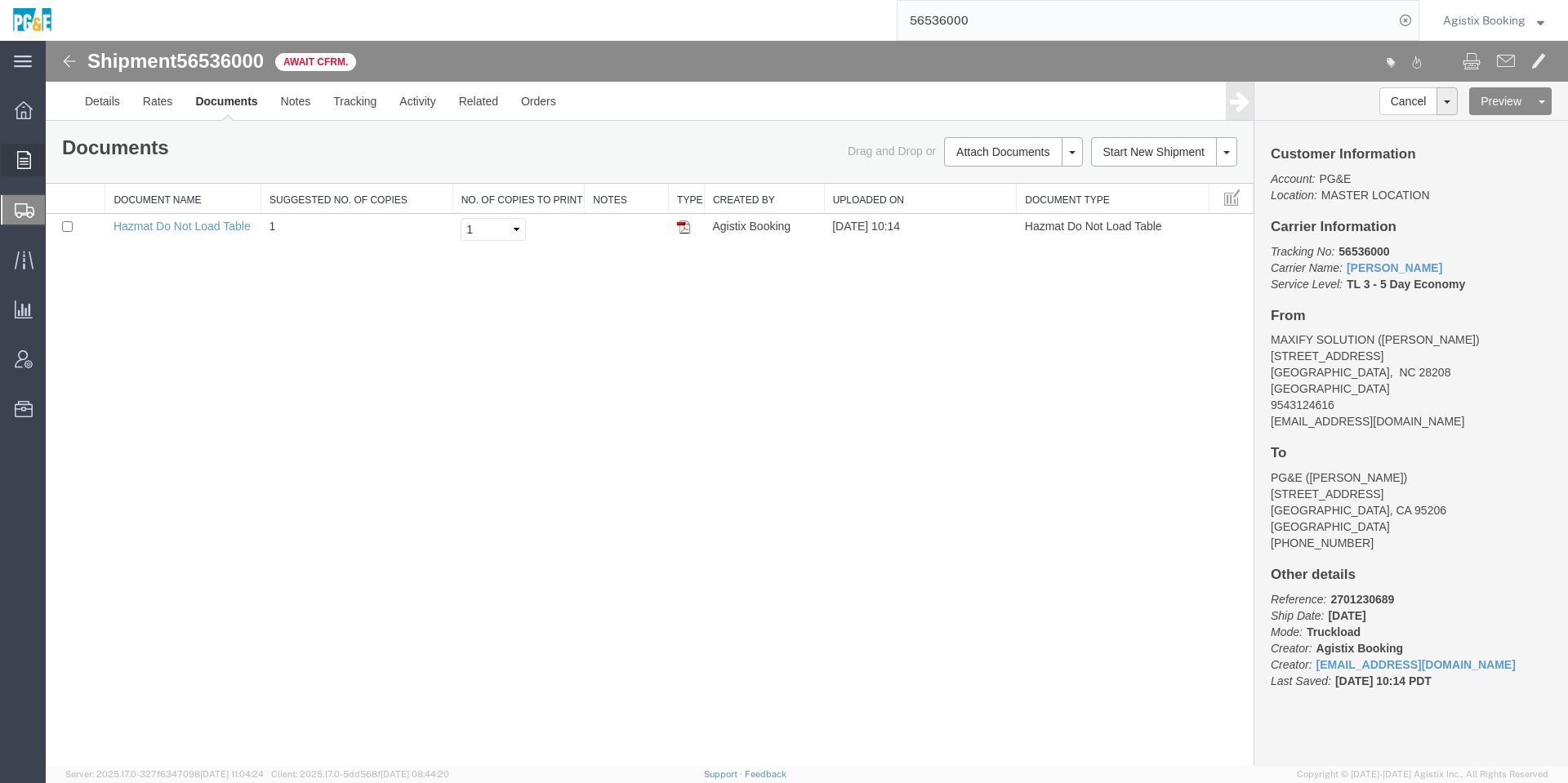
click at [23, 162] on icon at bounding box center [24, 160] width 14 height 18
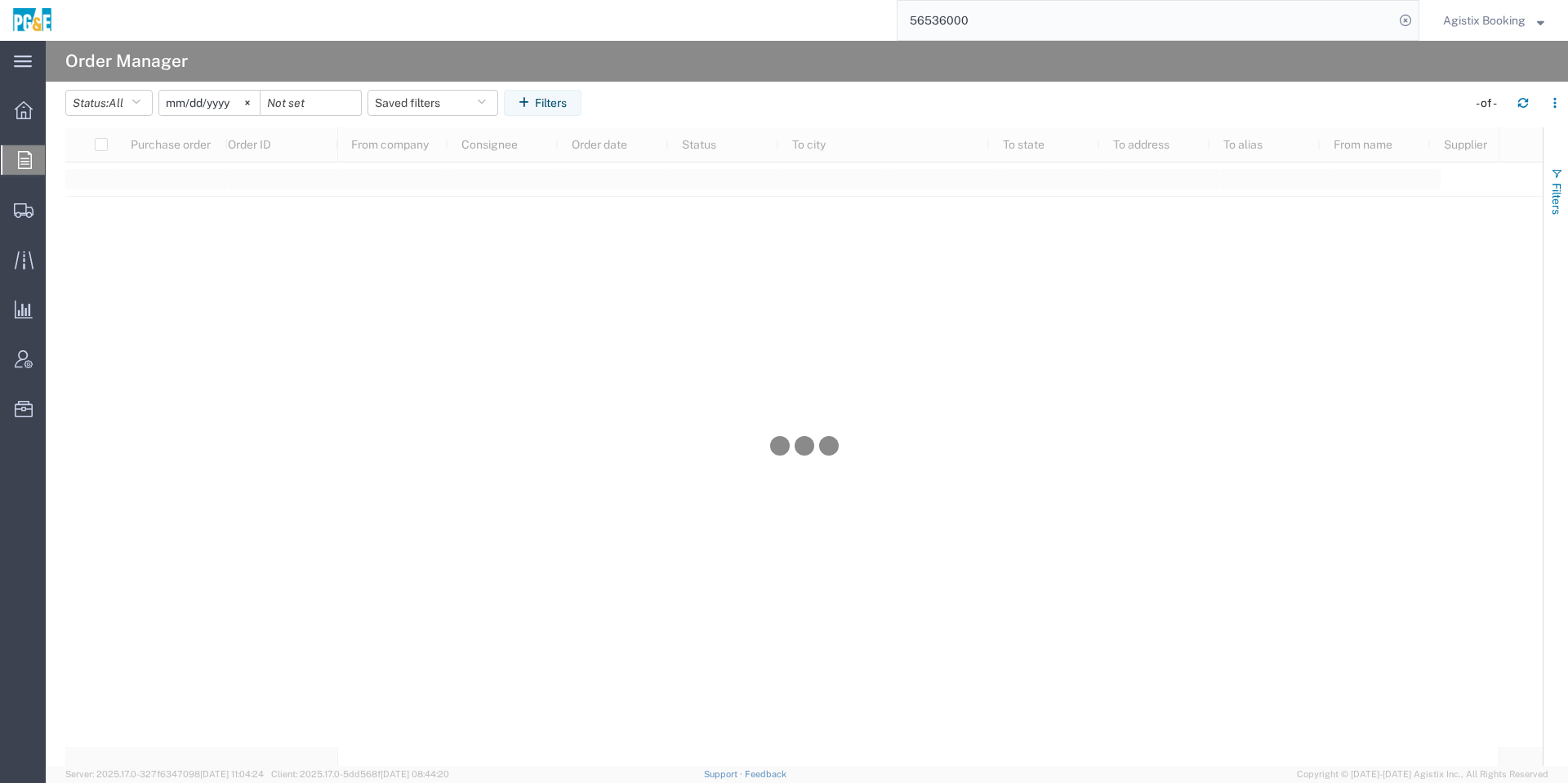
click at [1566, 183] on button "Filters" at bounding box center [1555, 191] width 24 height 88
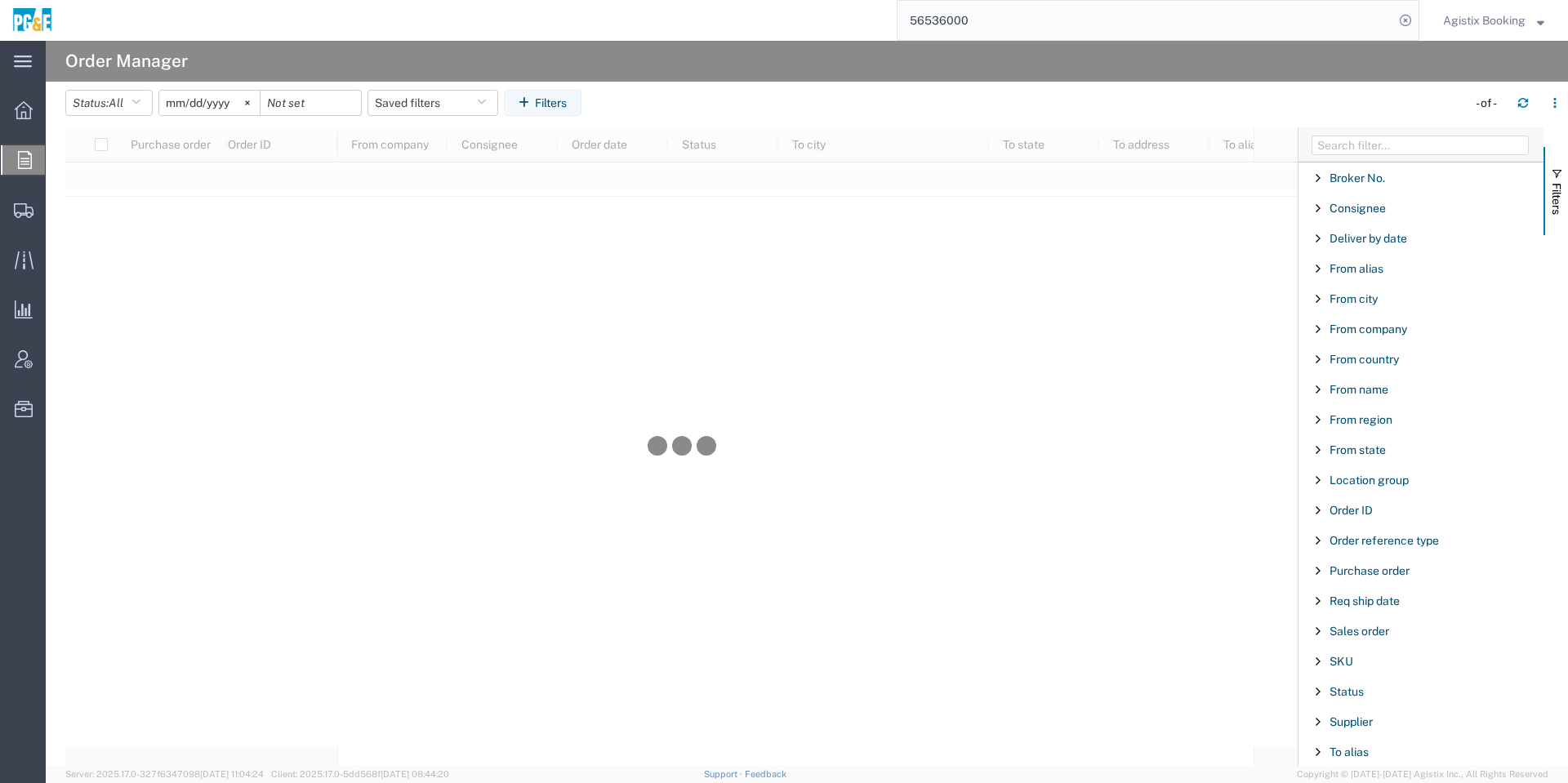
drag, startPoint x: 1394, startPoint y: 583, endPoint x: 1402, endPoint y: 579, distance: 8.9
click at [1398, 579] on div "Purchase order" at bounding box center [1420, 570] width 245 height 29
type input "3501416302"
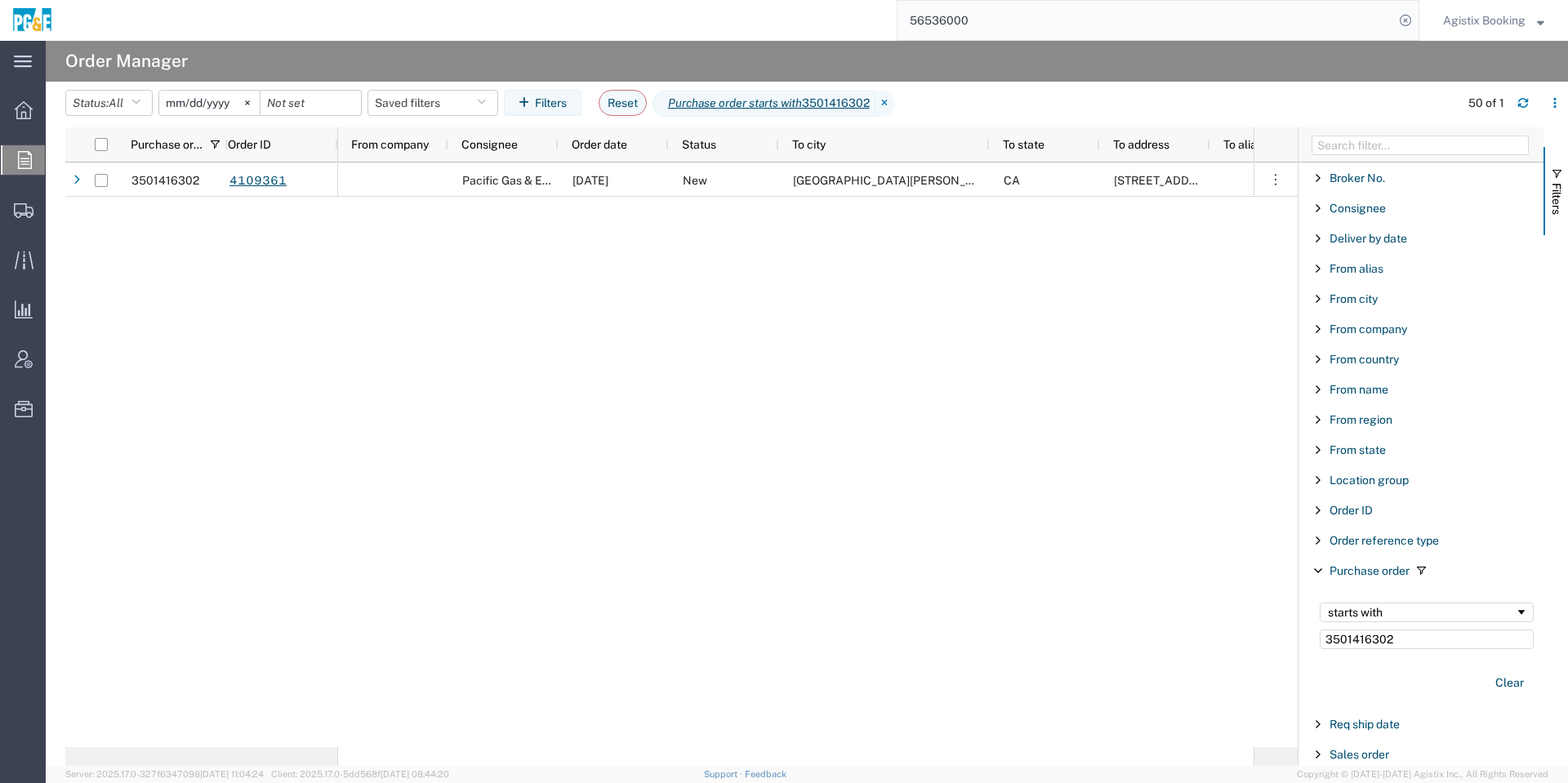
click at [278, 199] on div "3501416302 4109361 Pacific Gas & Electric Company [DATE] New San Luis Obispo CA…" at bounding box center [682, 454] width 1233 height 585
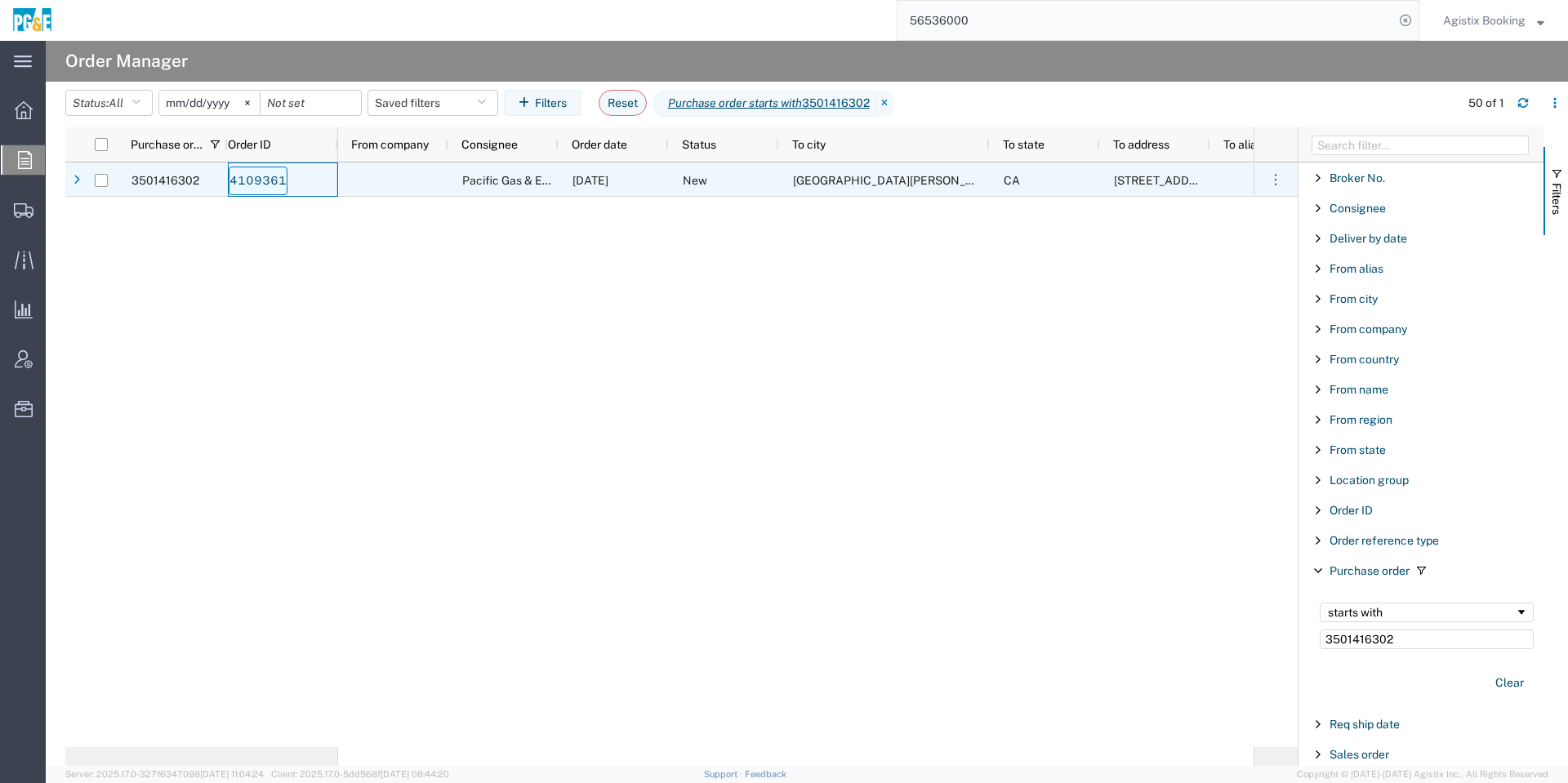
click at [278, 179] on link "4109361" at bounding box center [258, 181] width 59 height 29
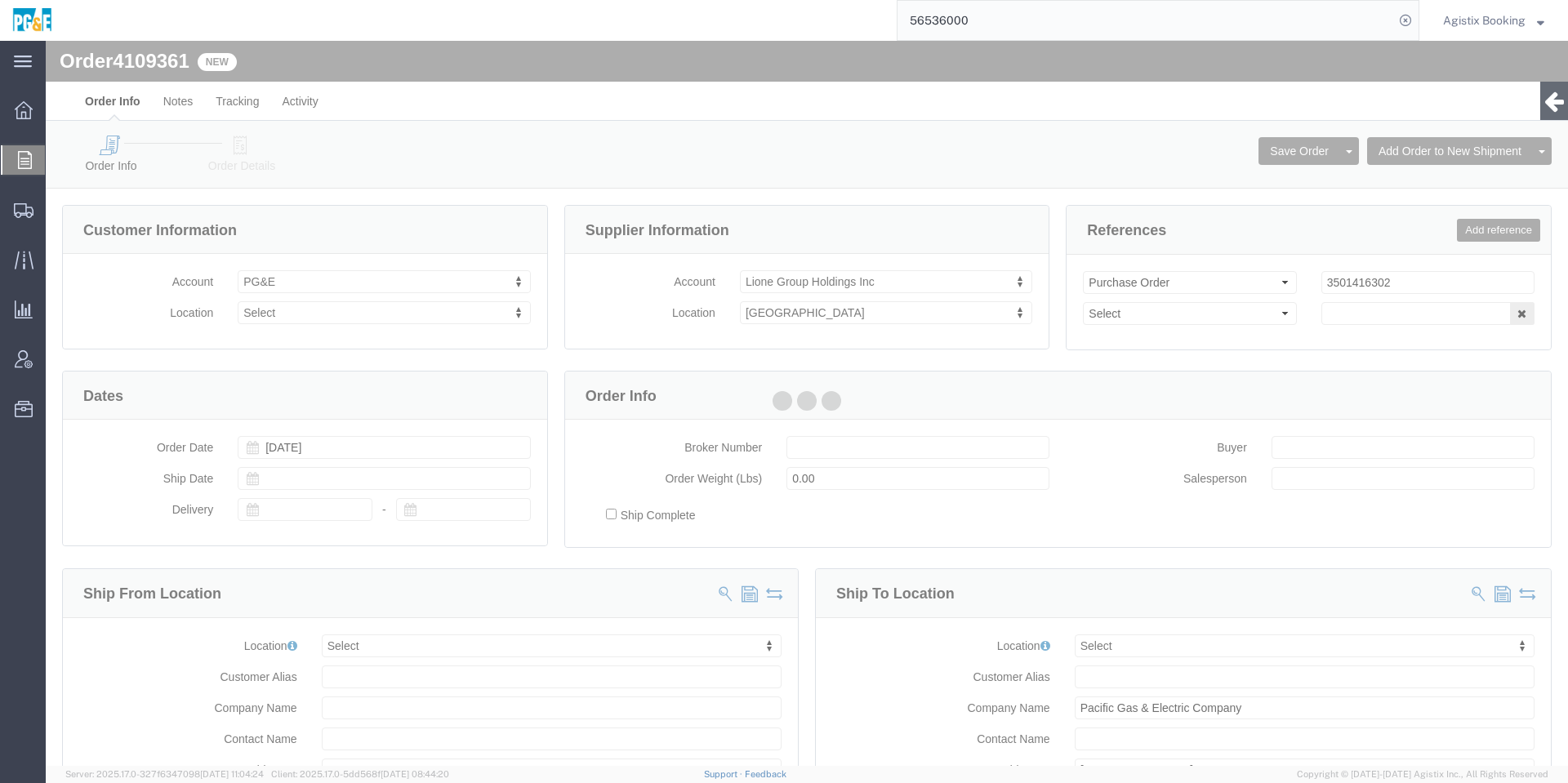
select select
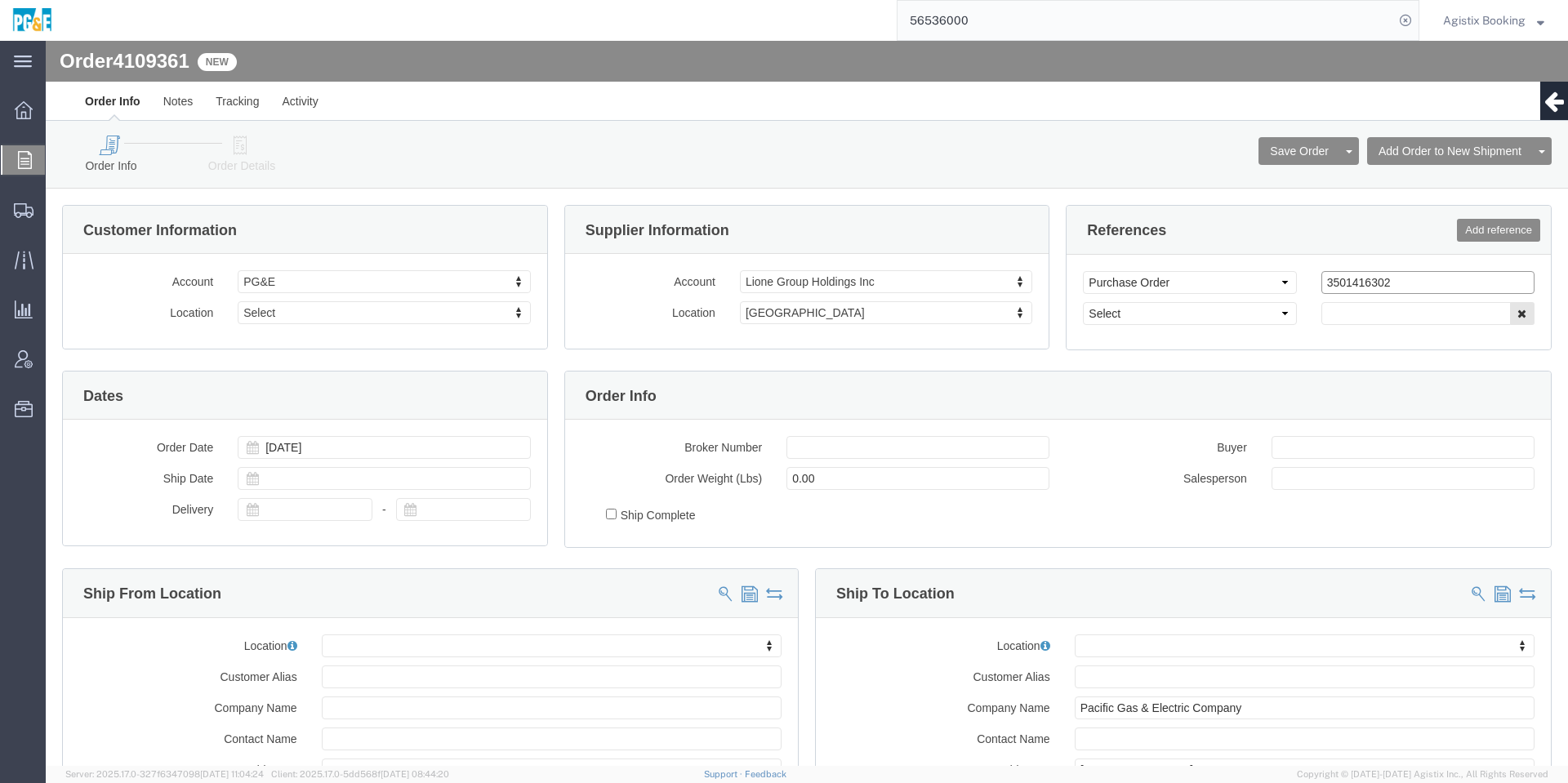
click input "3501416302"
click at [1008, 37] on input "56536000" at bounding box center [1145, 20] width 497 height 40
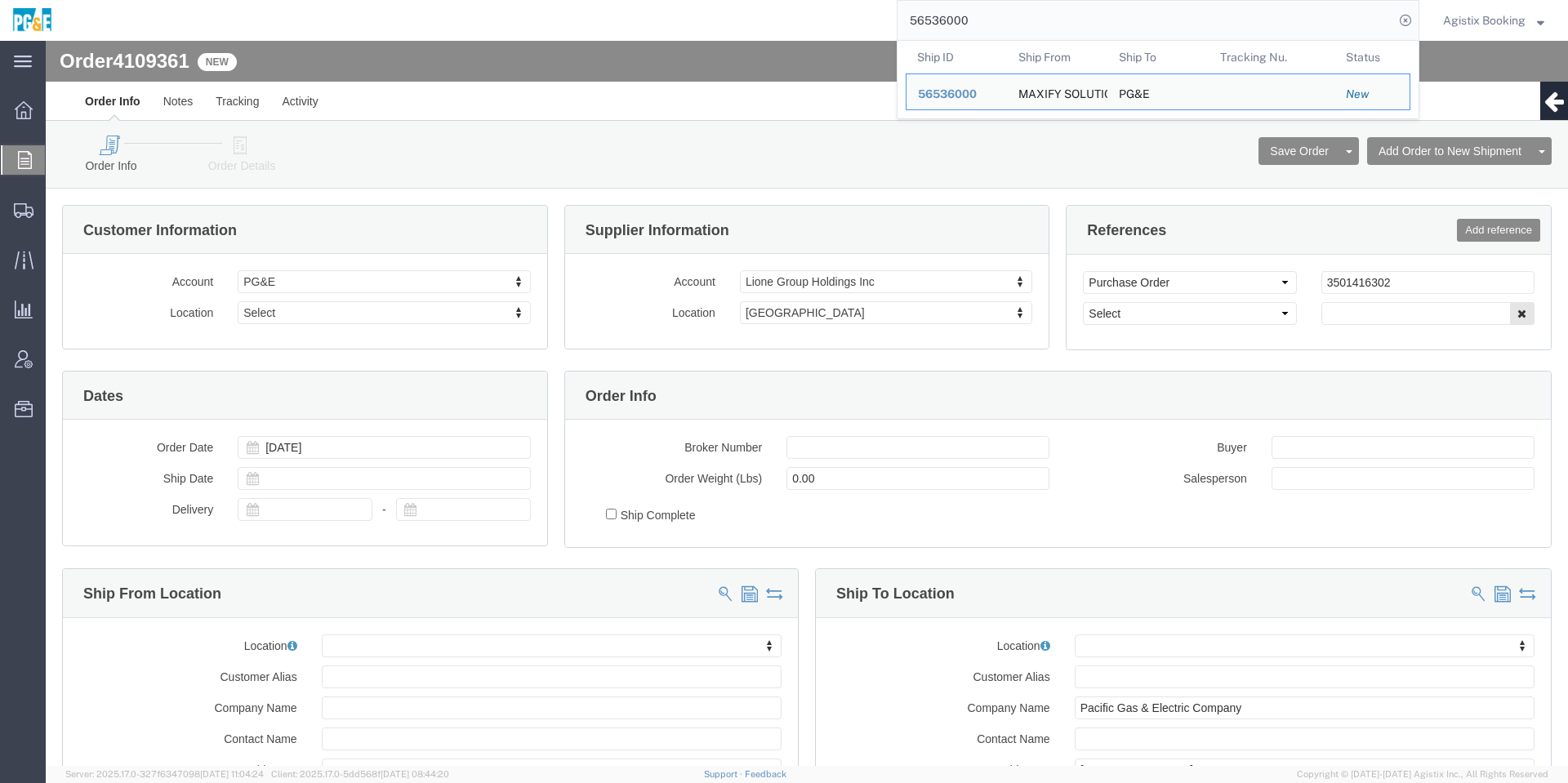
click at [1008, 37] on input "56536000" at bounding box center [1145, 20] width 497 height 40
click ul "Order Info Notes Tracking Activity"
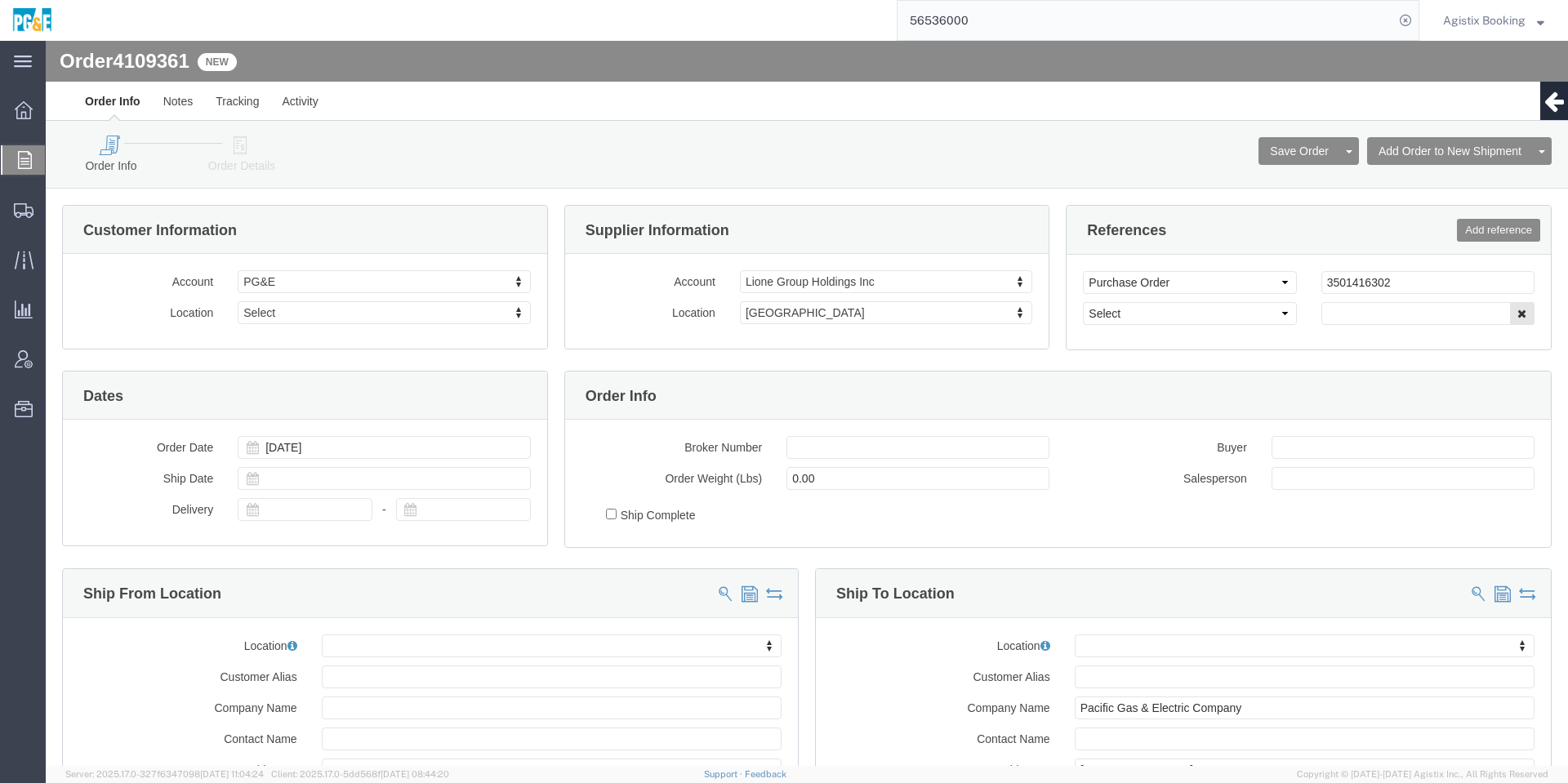
click div "Order Info Order Details"
click div "Order Info Order Details Save Order Cancel Order Clone Order Add Order to New S…"
click link "Order Details"
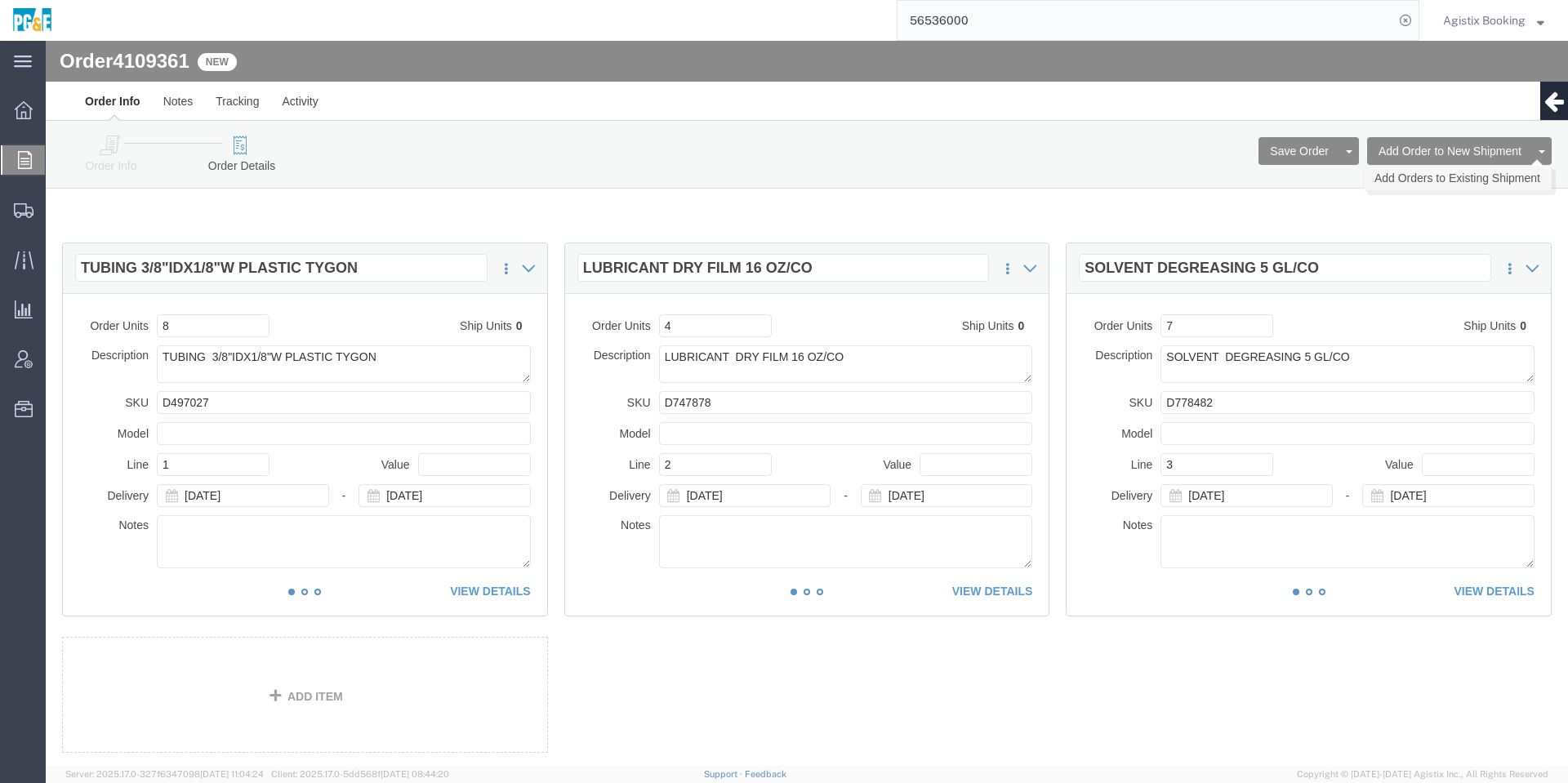
click ul "Add Orders to Existing Shipment"
click link "Add Orders to Existing Shipment"
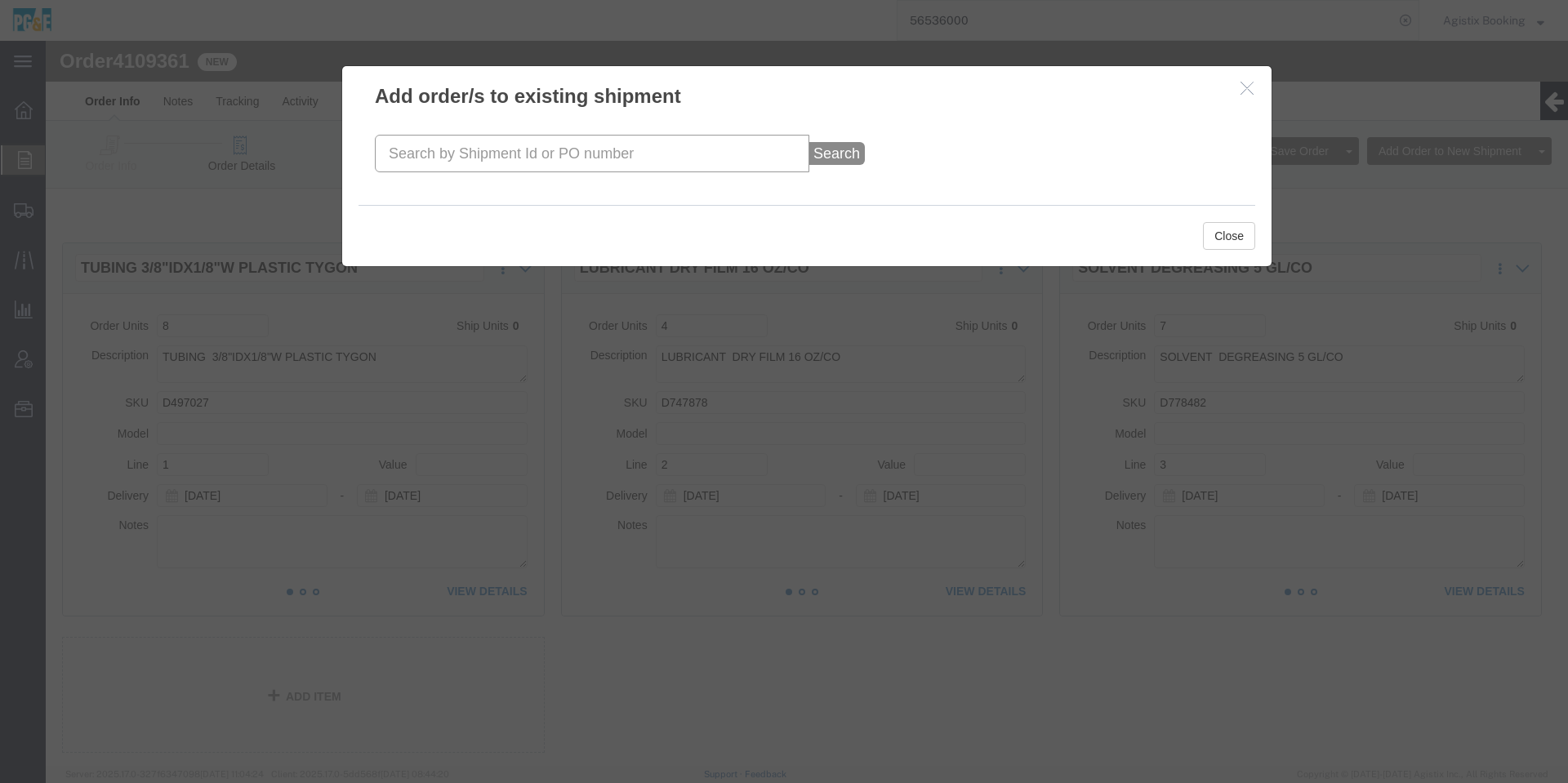
click input "text"
paste input "56539386"
type input "56539386"
click span "Search"
click button "Search"
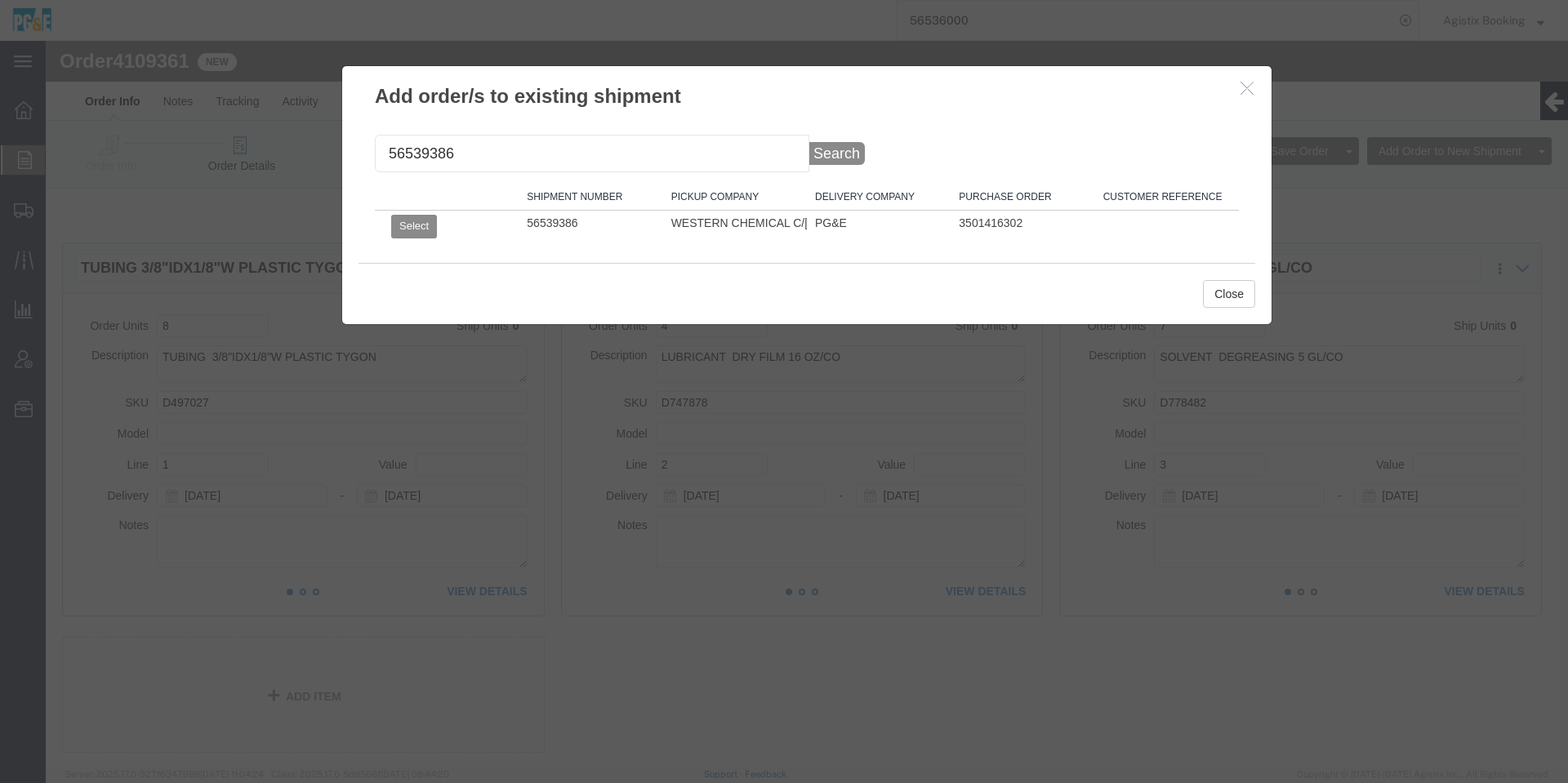
click td "Select"
click button "Select"
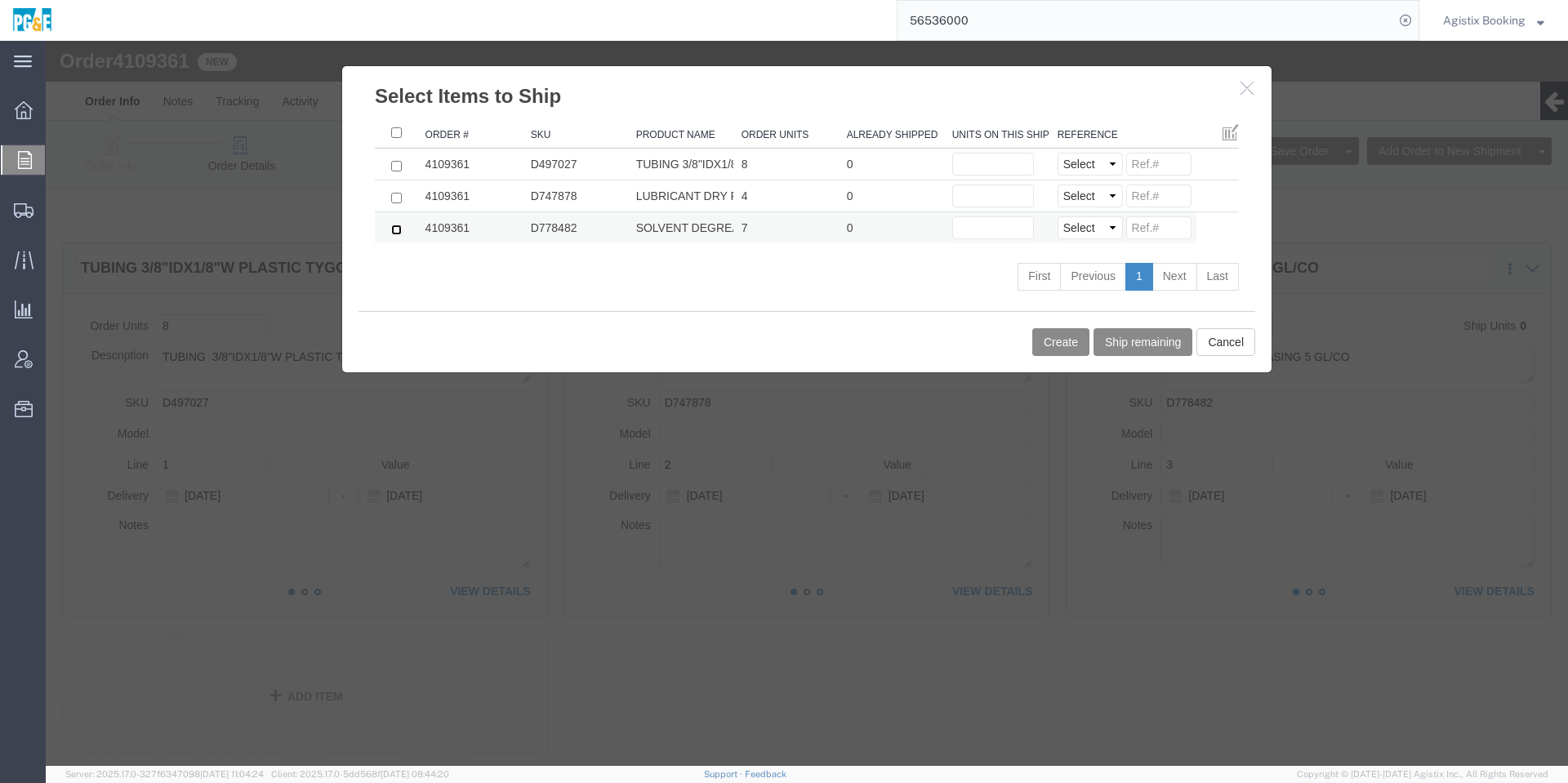
click input "checkbox"
checkbox input "true"
click input "text"
type input "7"
click button "Create"
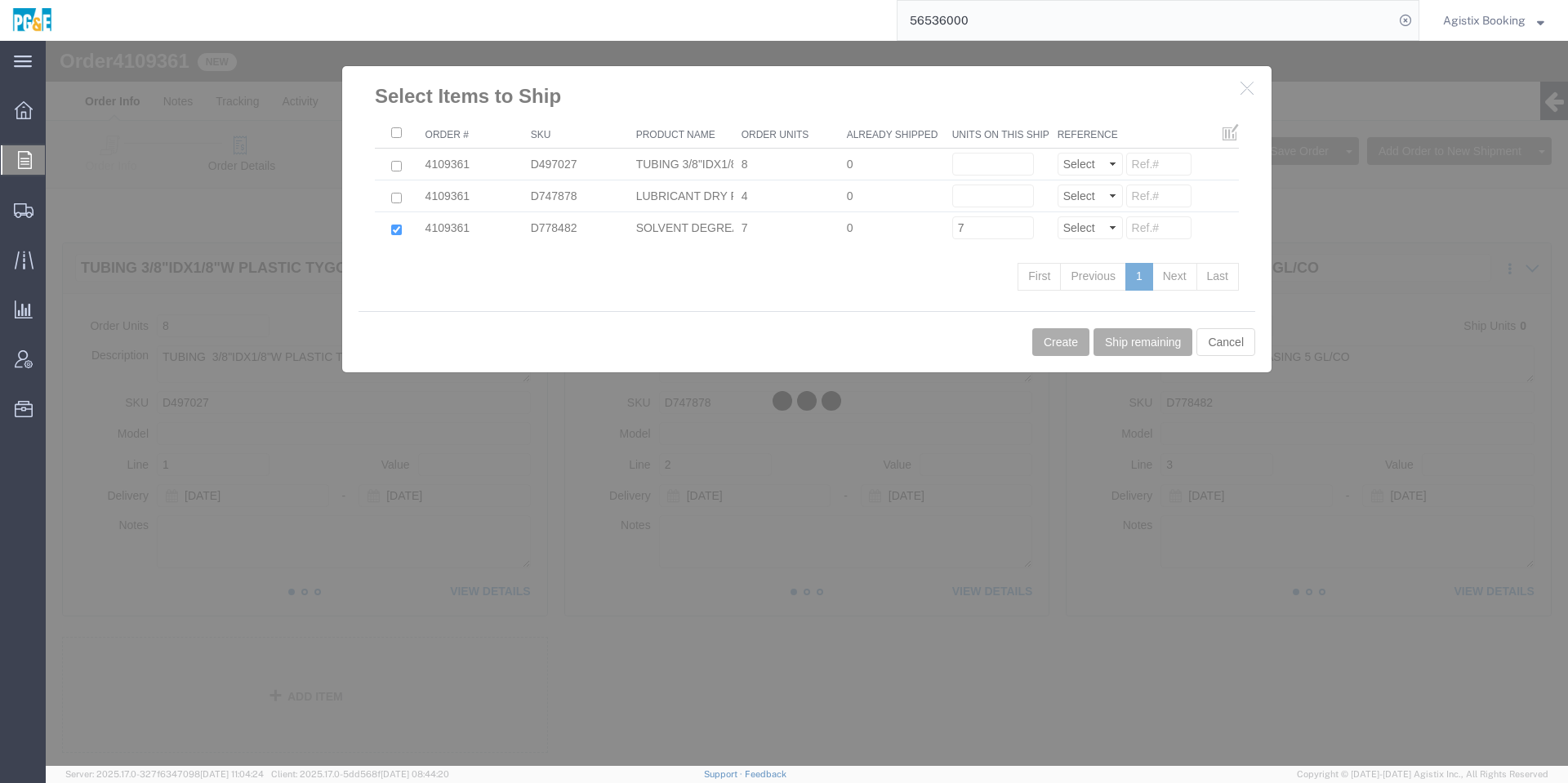
click at [1052, 341] on div at bounding box center [806, 404] width 1522 height 726
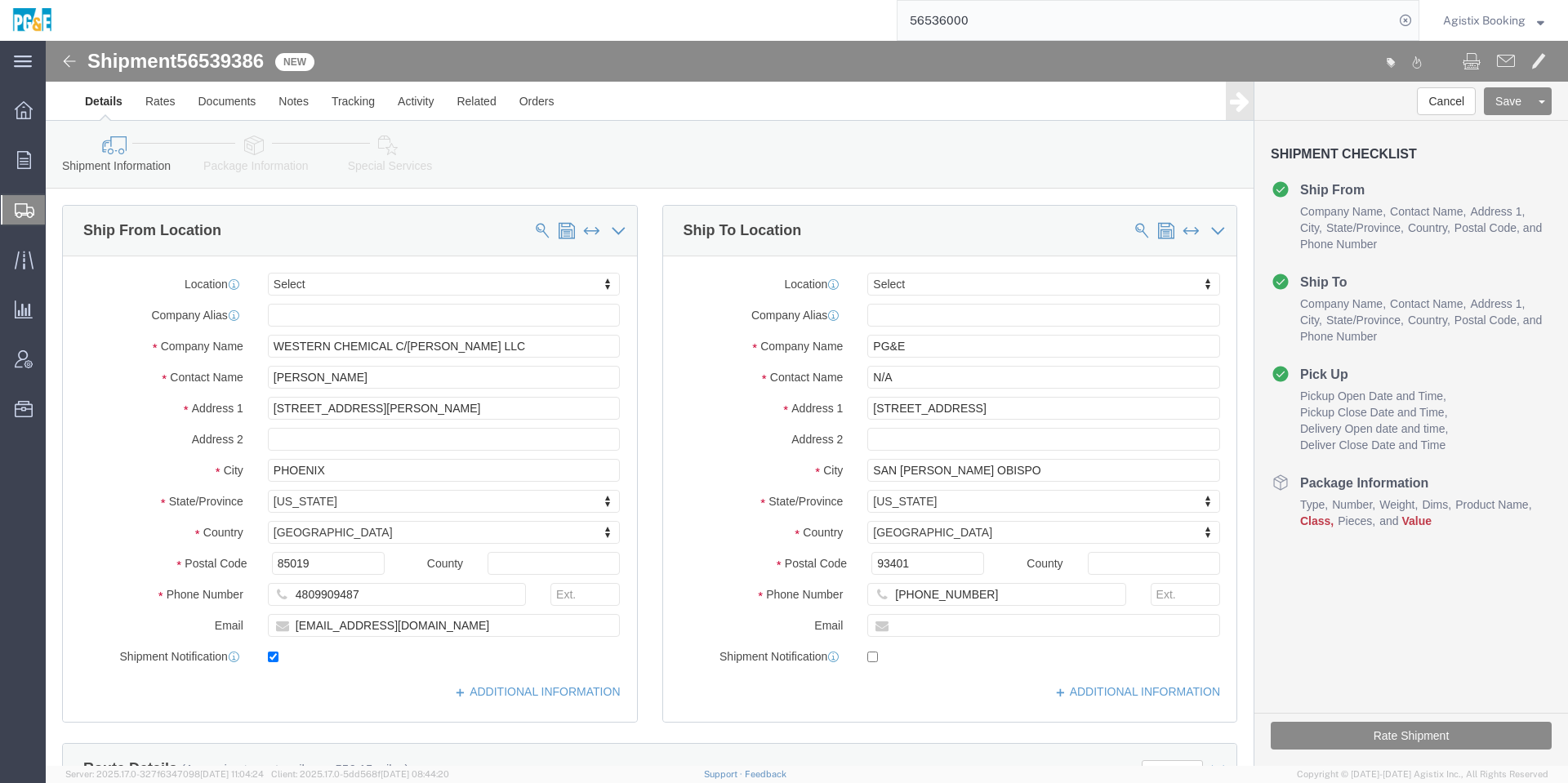
click div "Shipment Information Package Information Special Services Loading Routing"
click div "Location Select Select My Profile Location (OBSOLETE) [GEOGRAPHIC_DATA] SC - GC…"
click input "N/A"
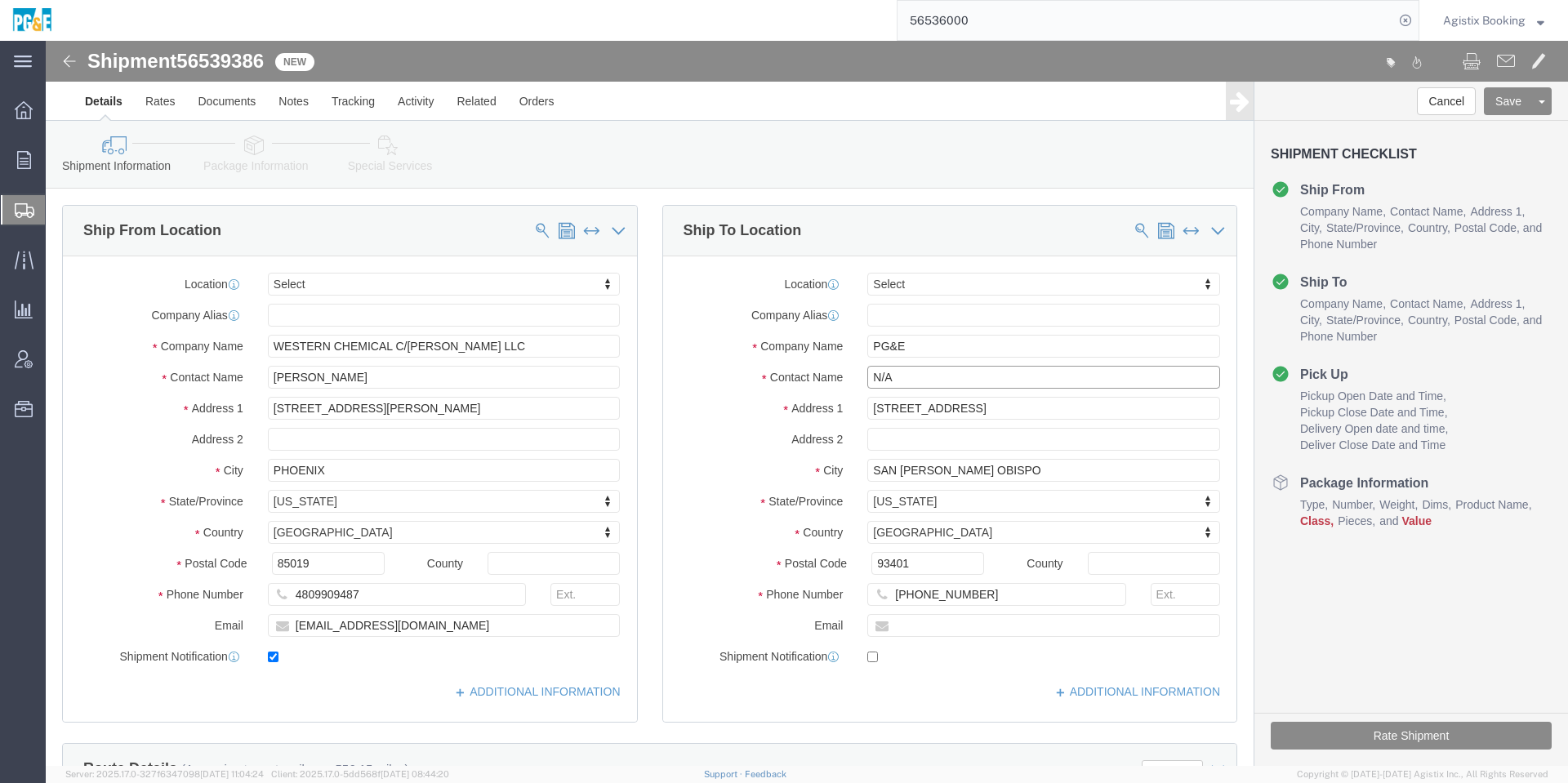
click input "N/A"
type input "E"
type input "Receiving"
click div "Location Select Select My Profile Location (OBSOLETE) [GEOGRAPHIC_DATA] SC - GC…"
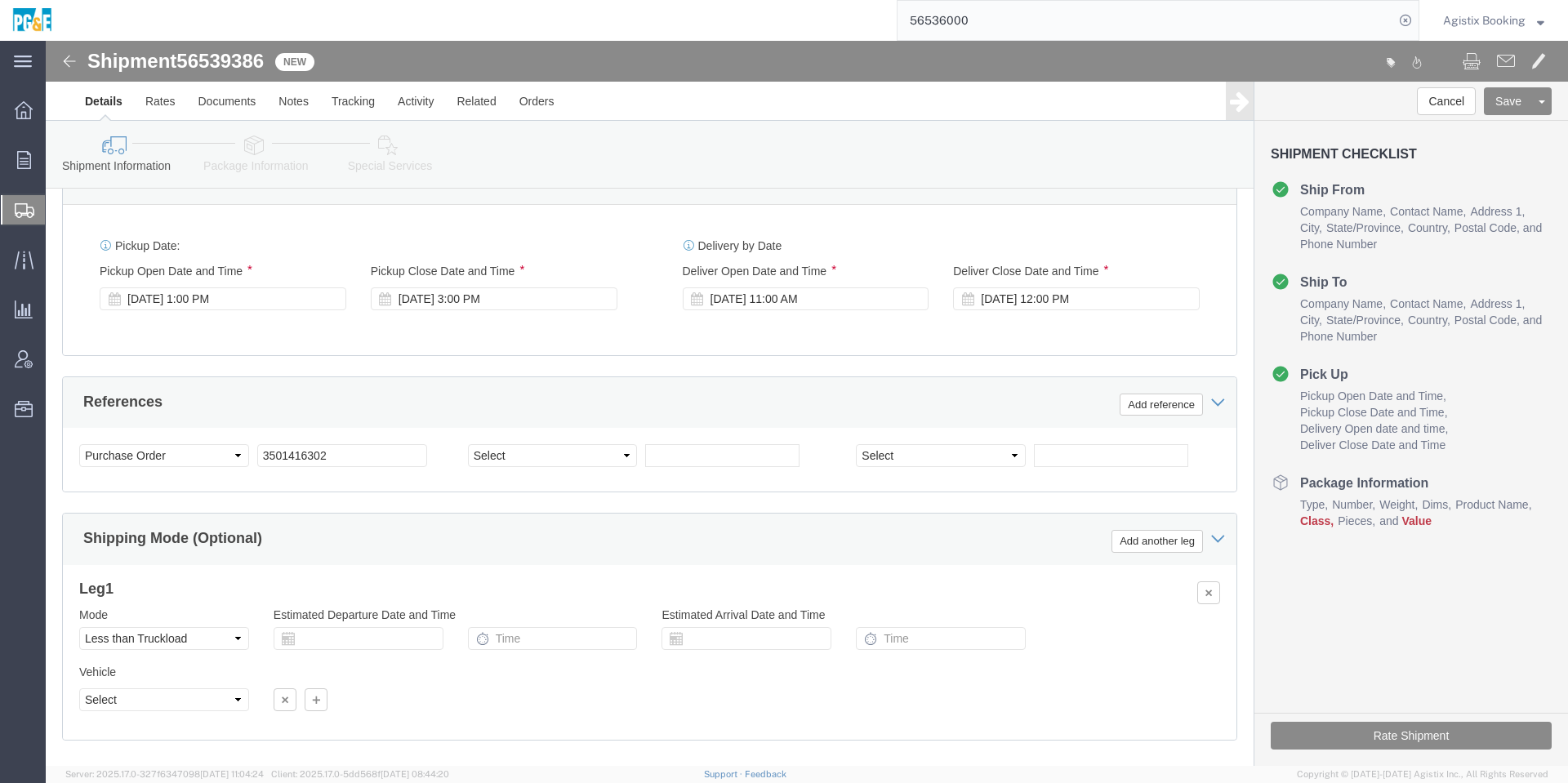
scroll to position [815, 0]
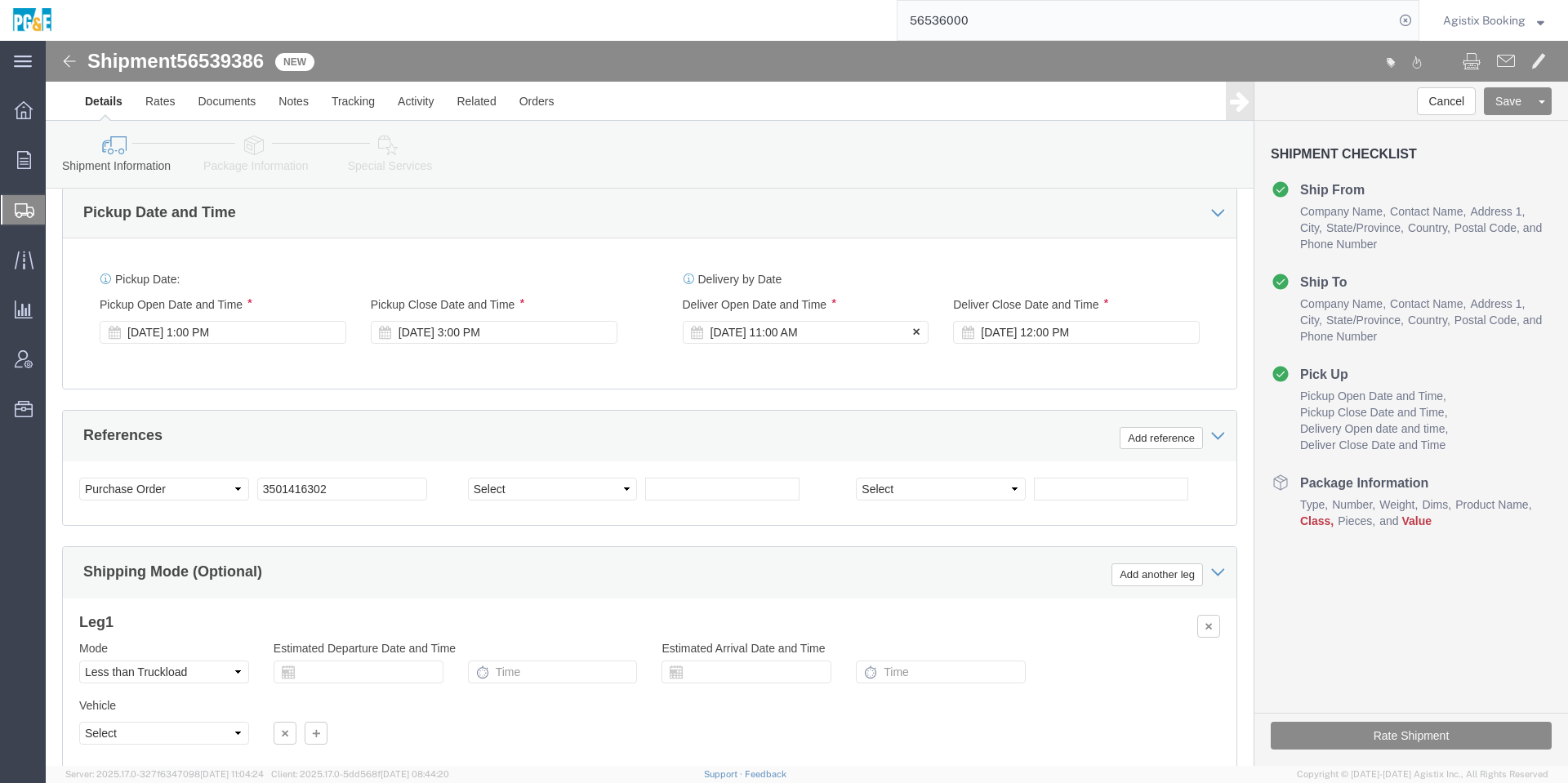
click div "[DATE] 11:00 AM"
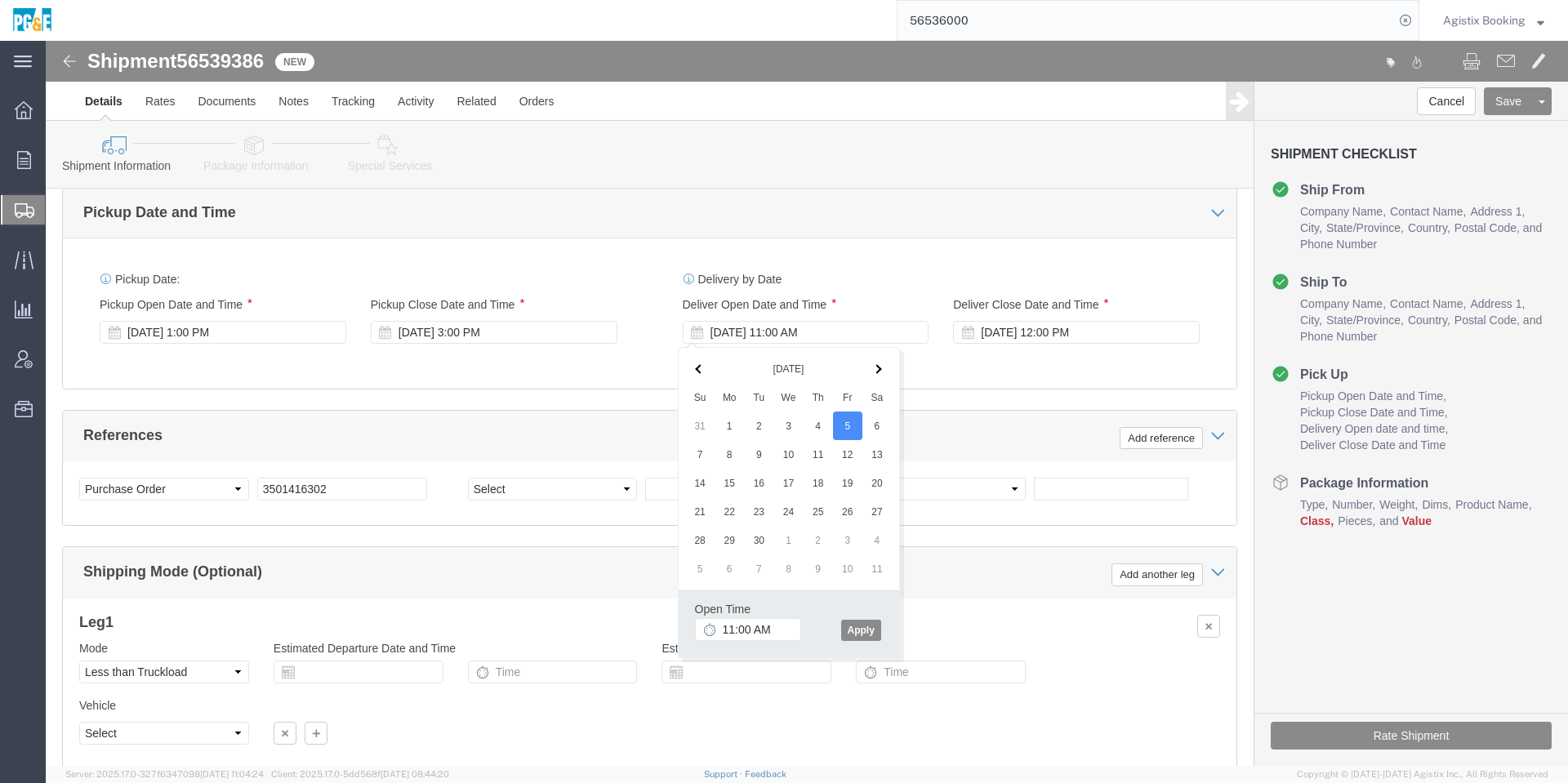
click th
click button "Apply"
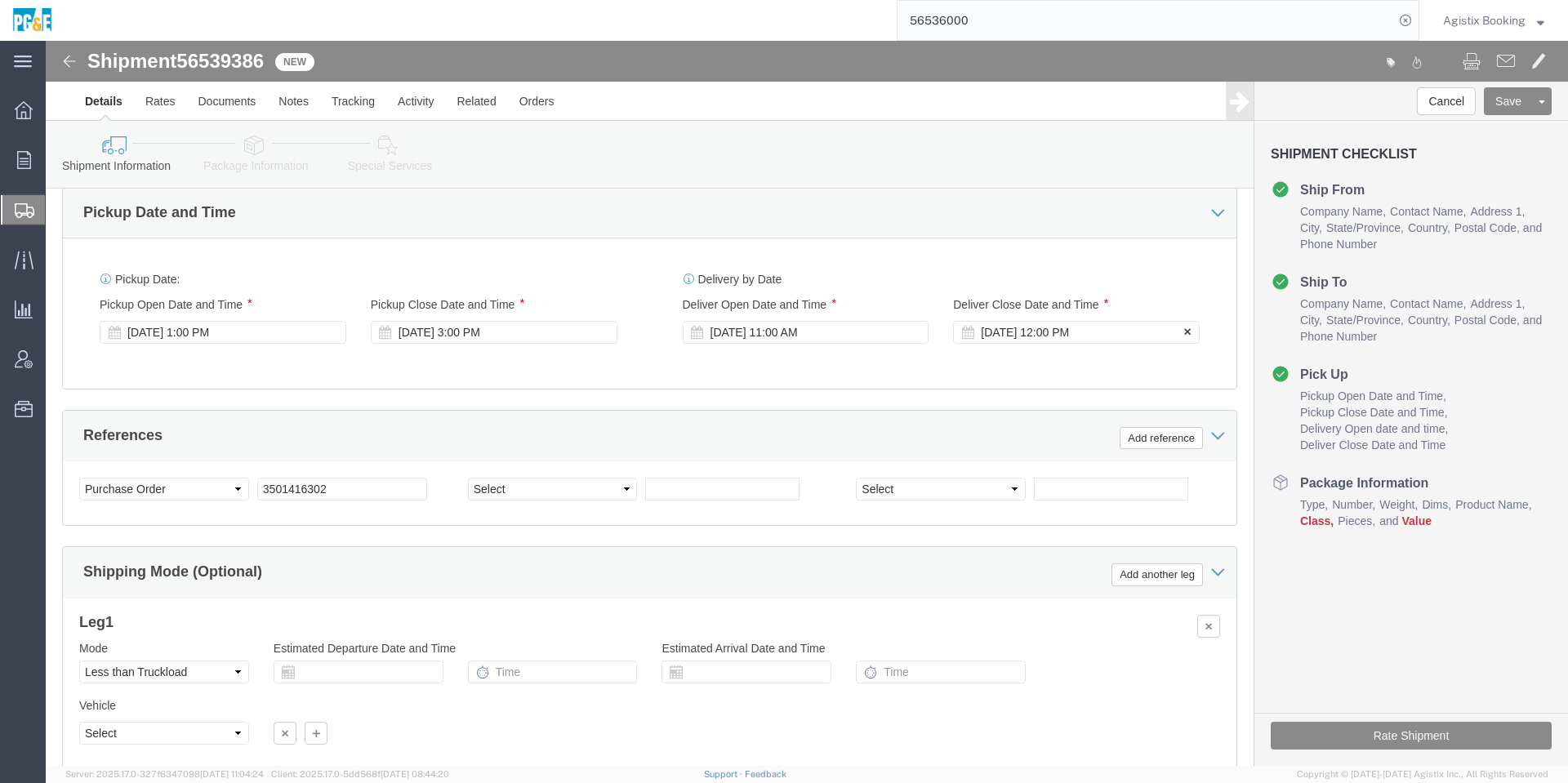
click div "[DATE] 12:00 PM"
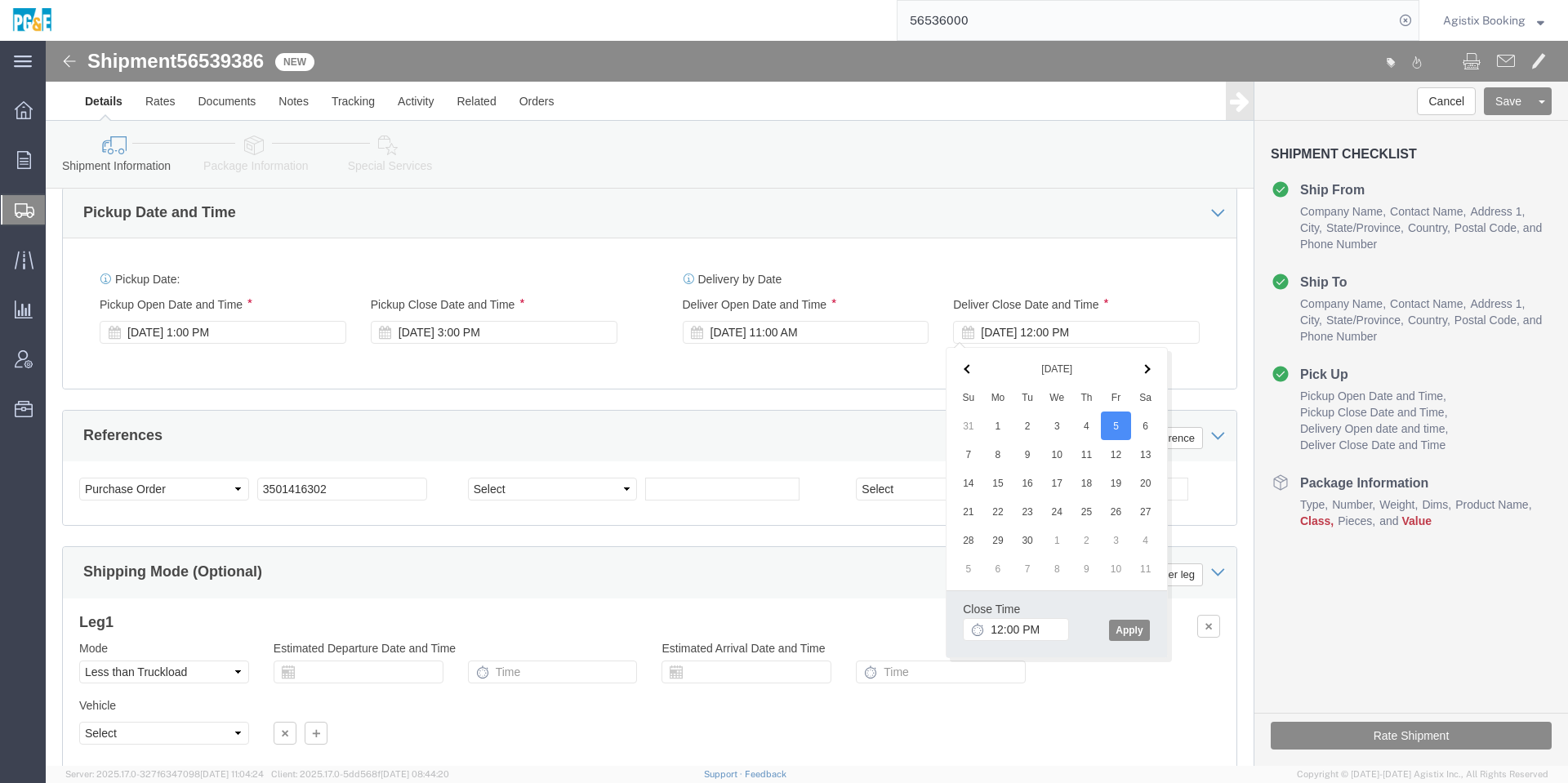
click th
click button "Apply"
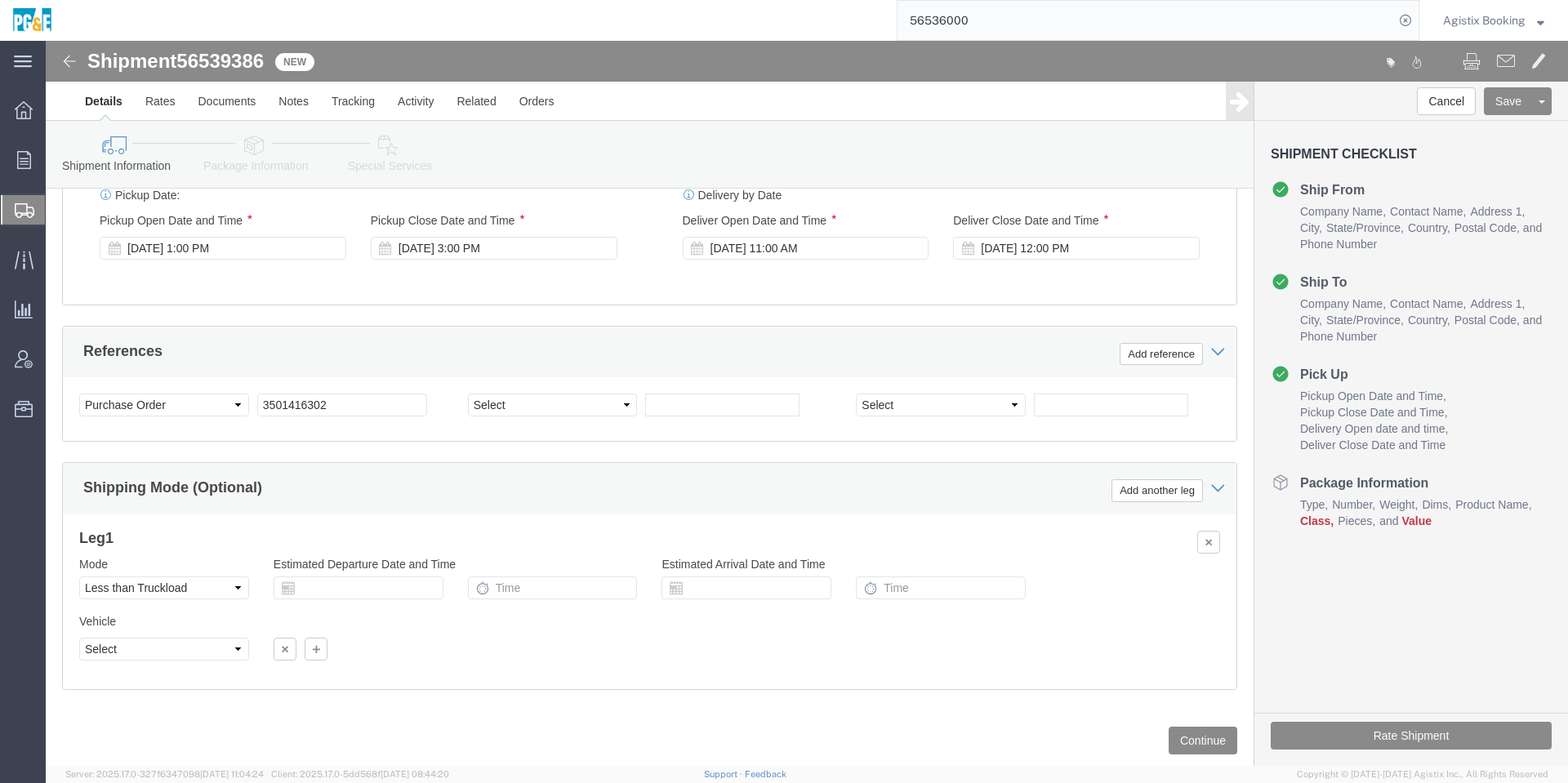
scroll to position [938, 0]
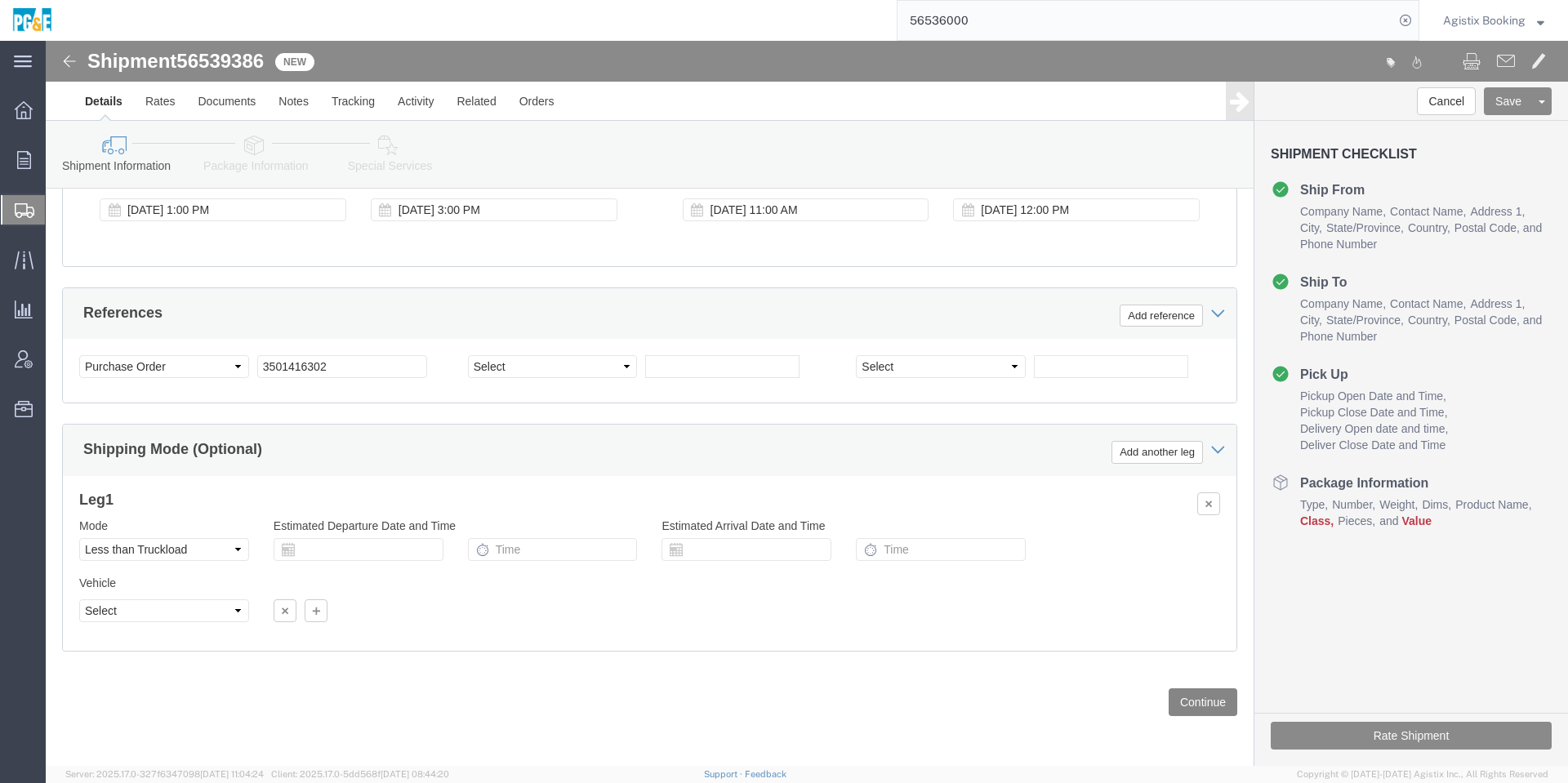
click button "Continue"
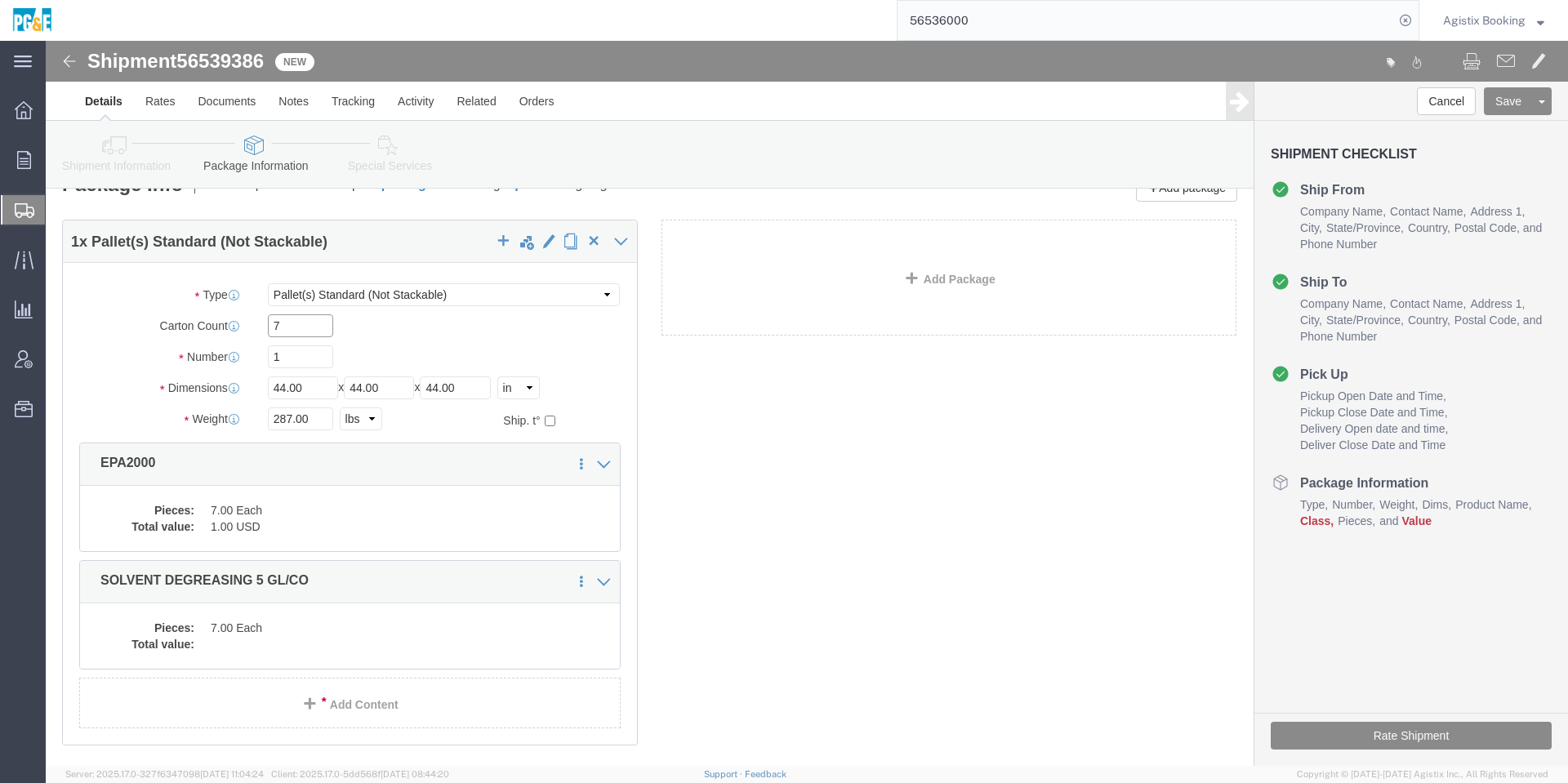
click input "7"
click div "1 x Pallet(s) Standard (Not Stackable) Package Type Select Bulk Bundle(s) Cardb…"
click div "Pieces: 7.00 Each Total value: 1.00 USD"
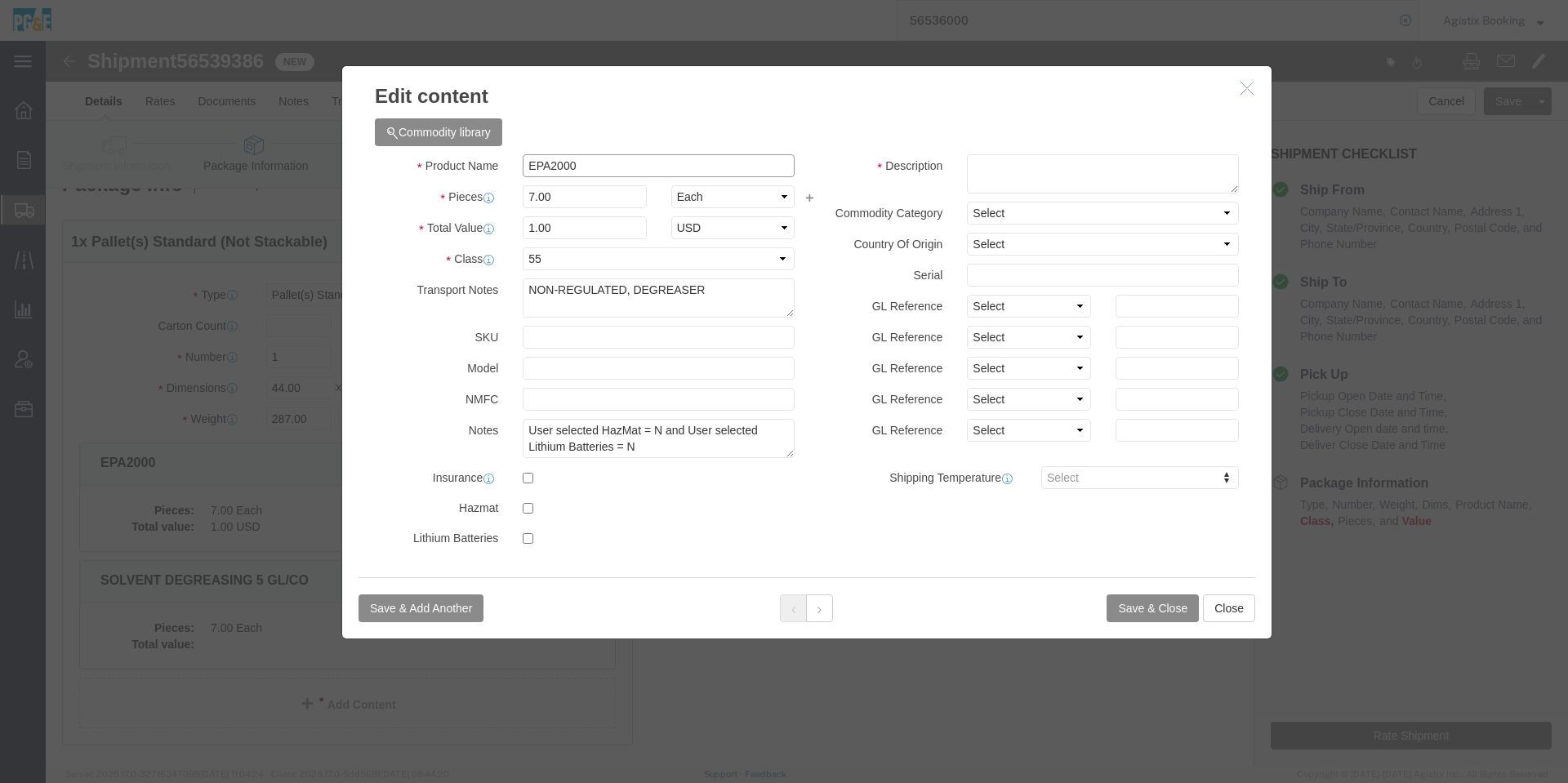
click input "EPA2000"
click button
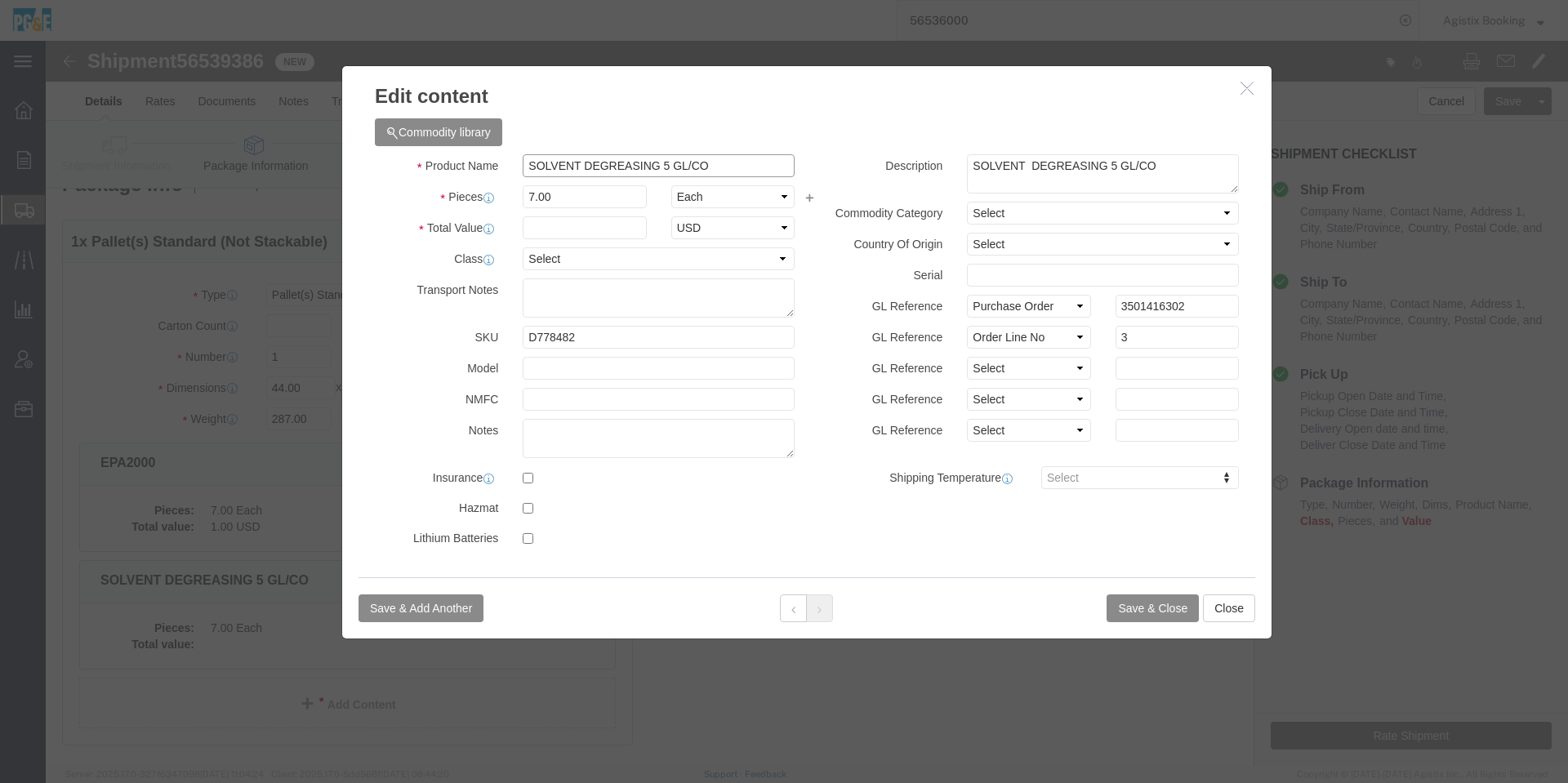
click input "SOLVENT DEGREASING 5 GL/CO"
paste input "EPA2000"
type input "EPA2000"
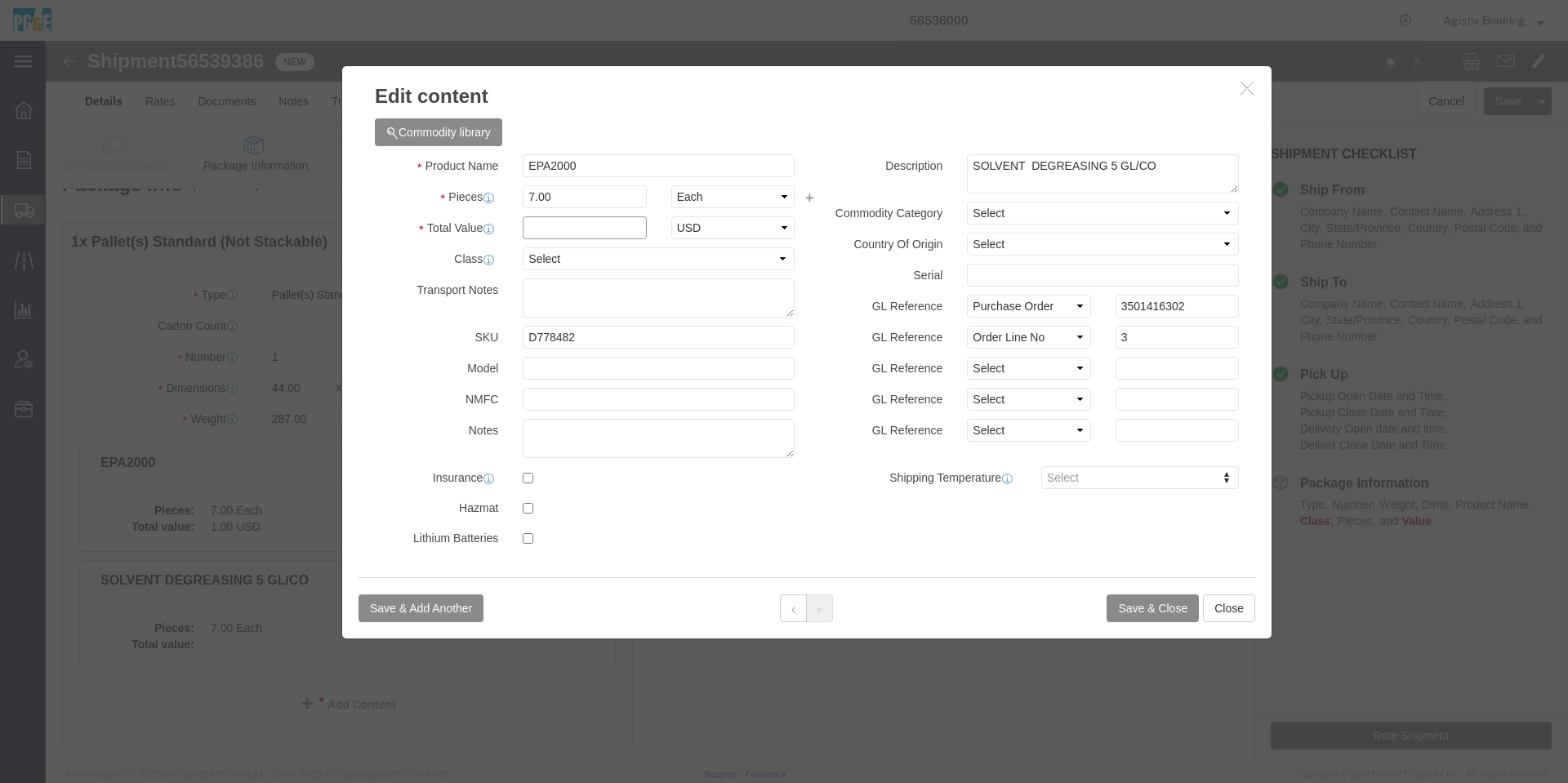
click input "text"
type input "1"
click select "Select 50 55 60 65 70 85 92.5 100 125 175 250 300 400"
select select "55"
click select "Select 50 55 60 65 70 85 92.5 100 125 175 250 300 400"
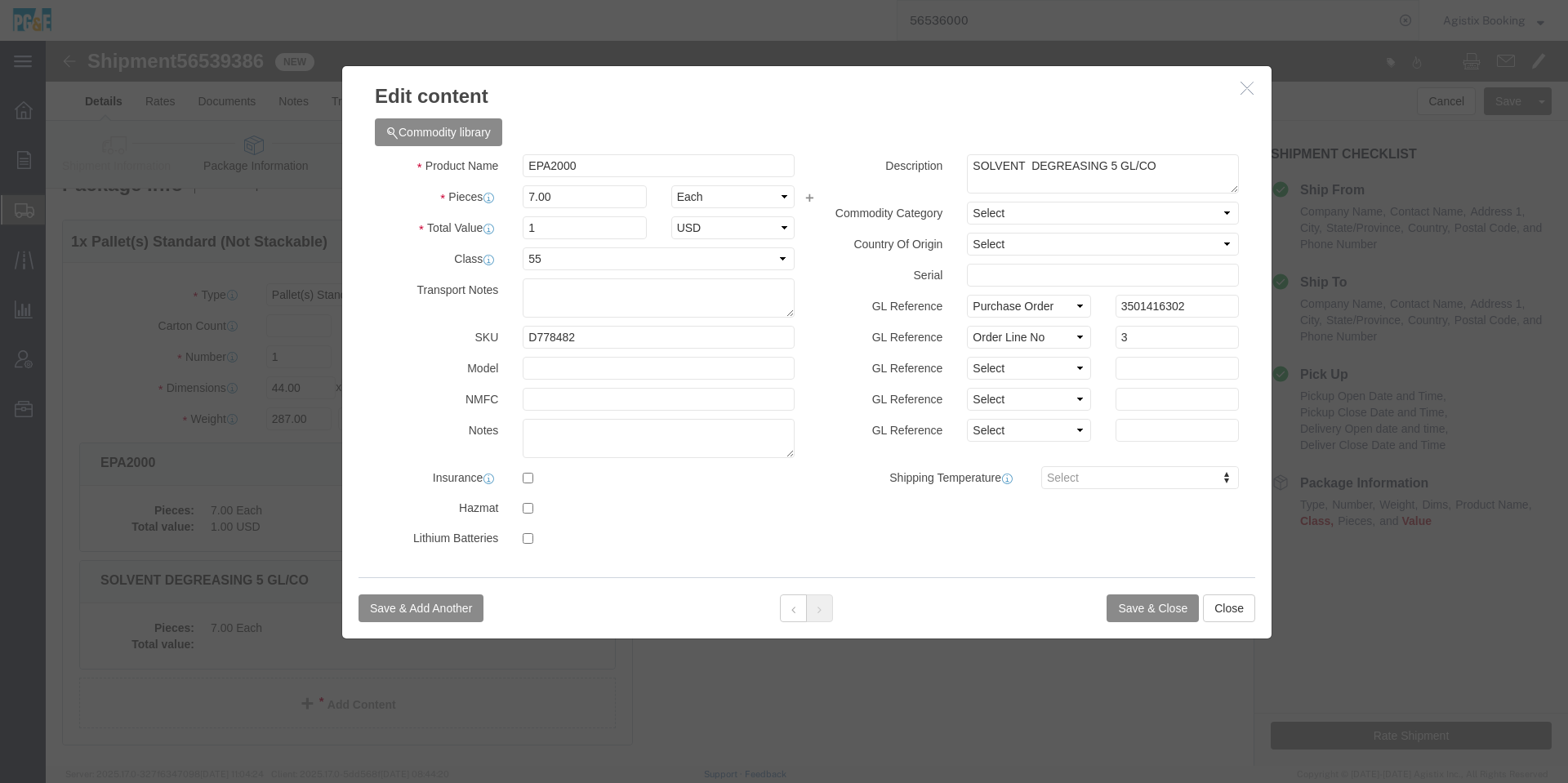
click div "Commodity library Product Name EPA2000 Pieces 7.00 Select Bag Barrels 100Board …"
click div "Save & Add Another Save & Close Close"
click button
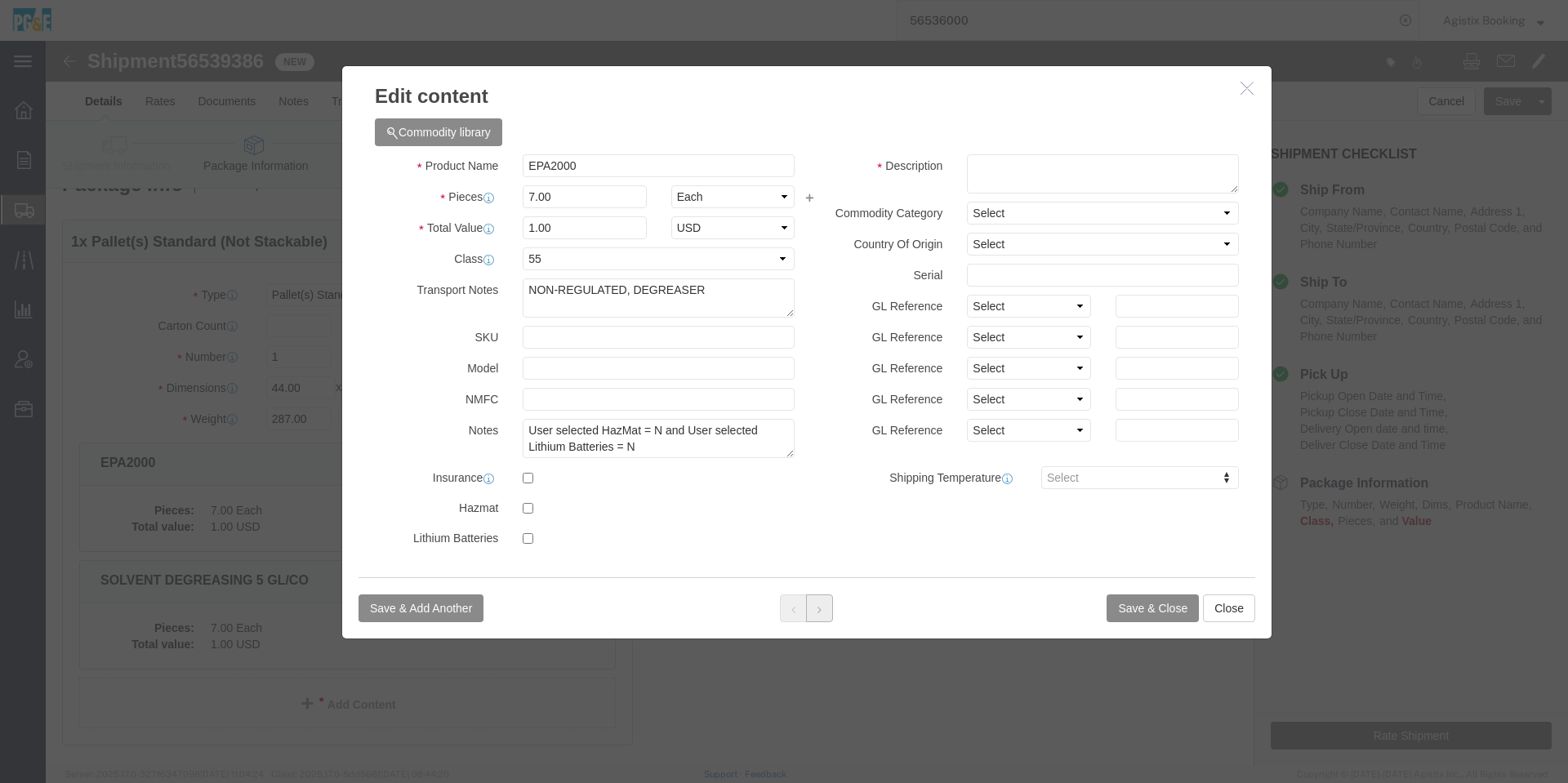
click icon
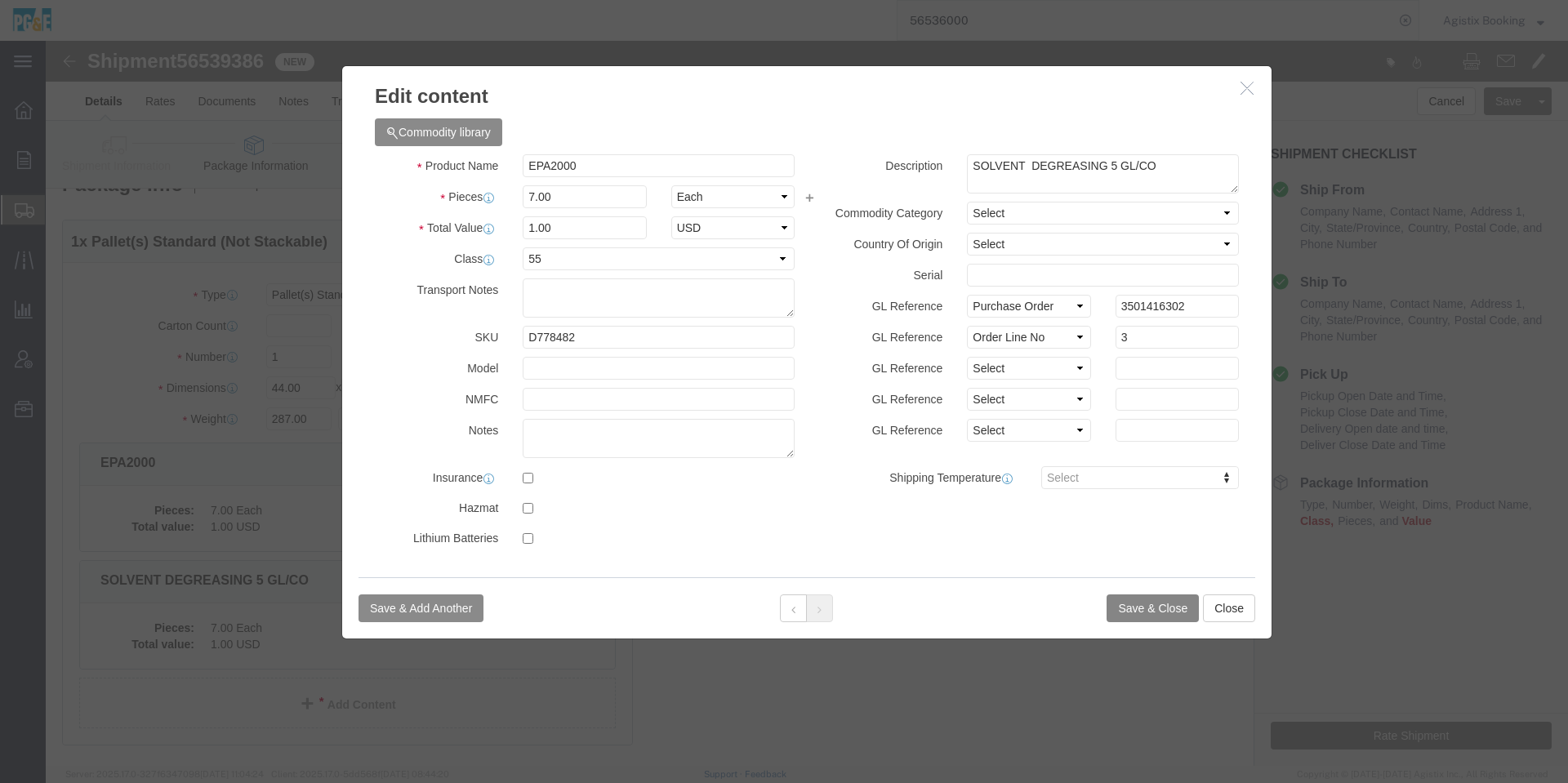
click button "Save & Close"
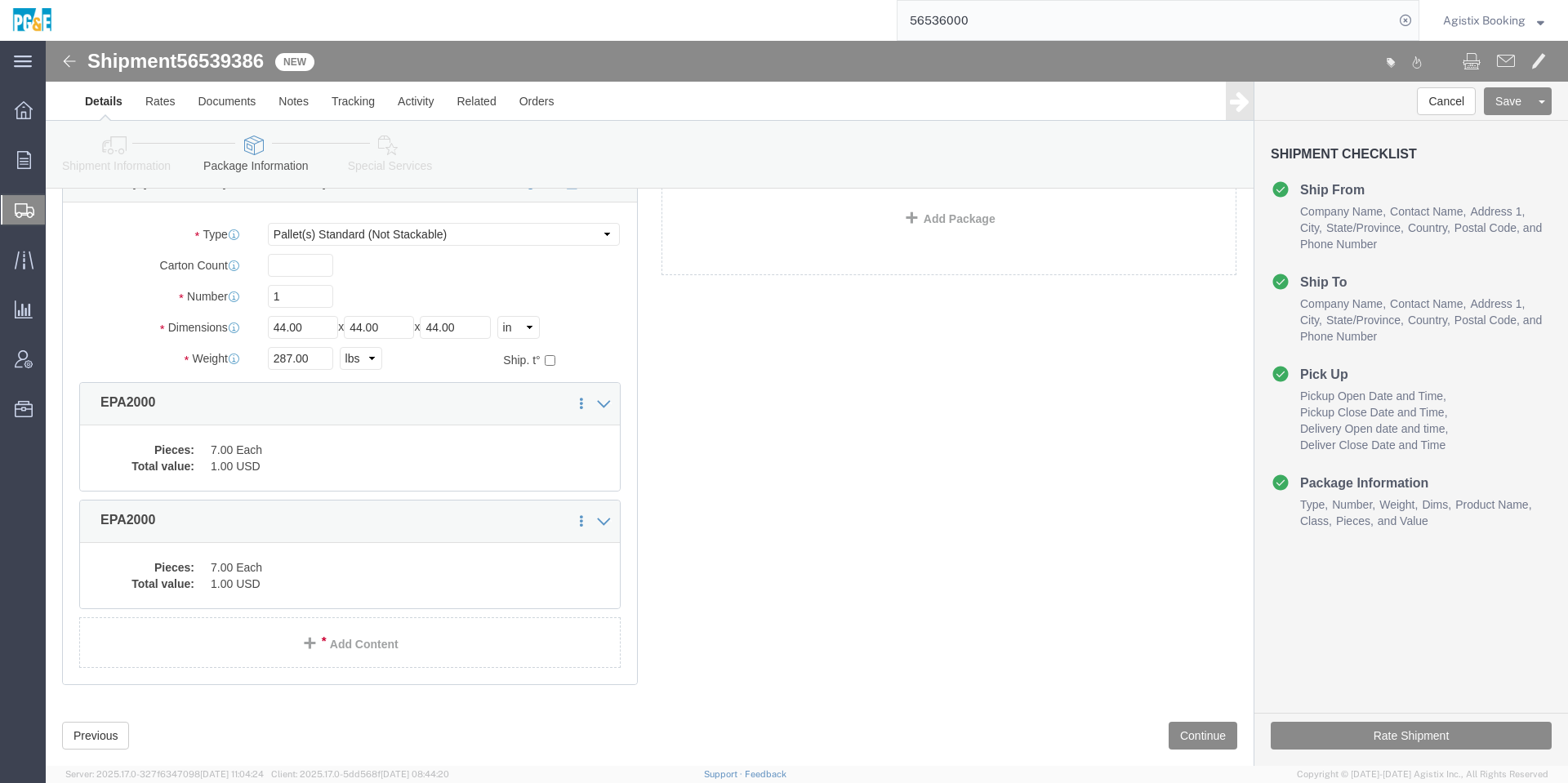
scroll to position [125, 0]
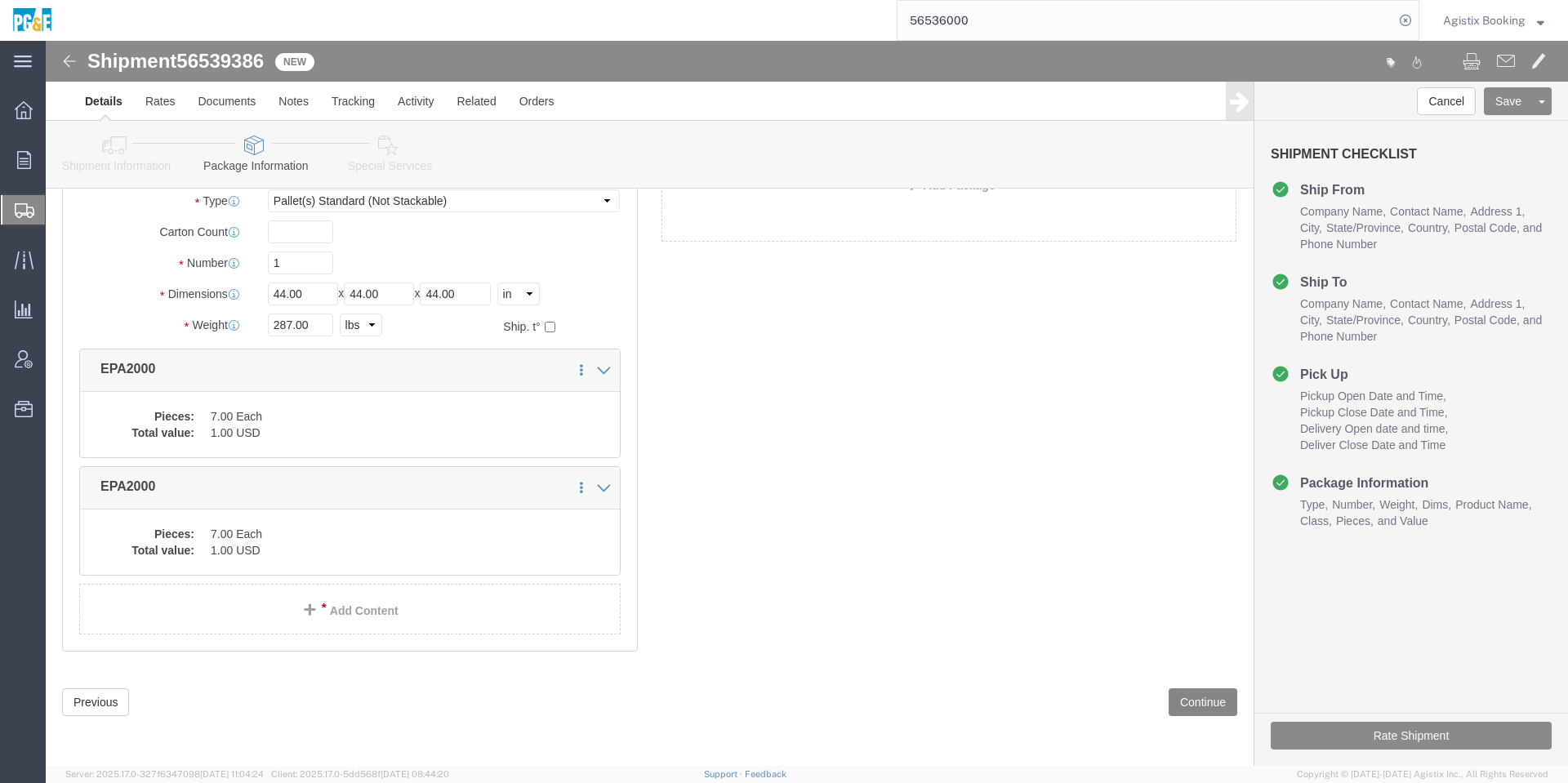
click button "Continue"
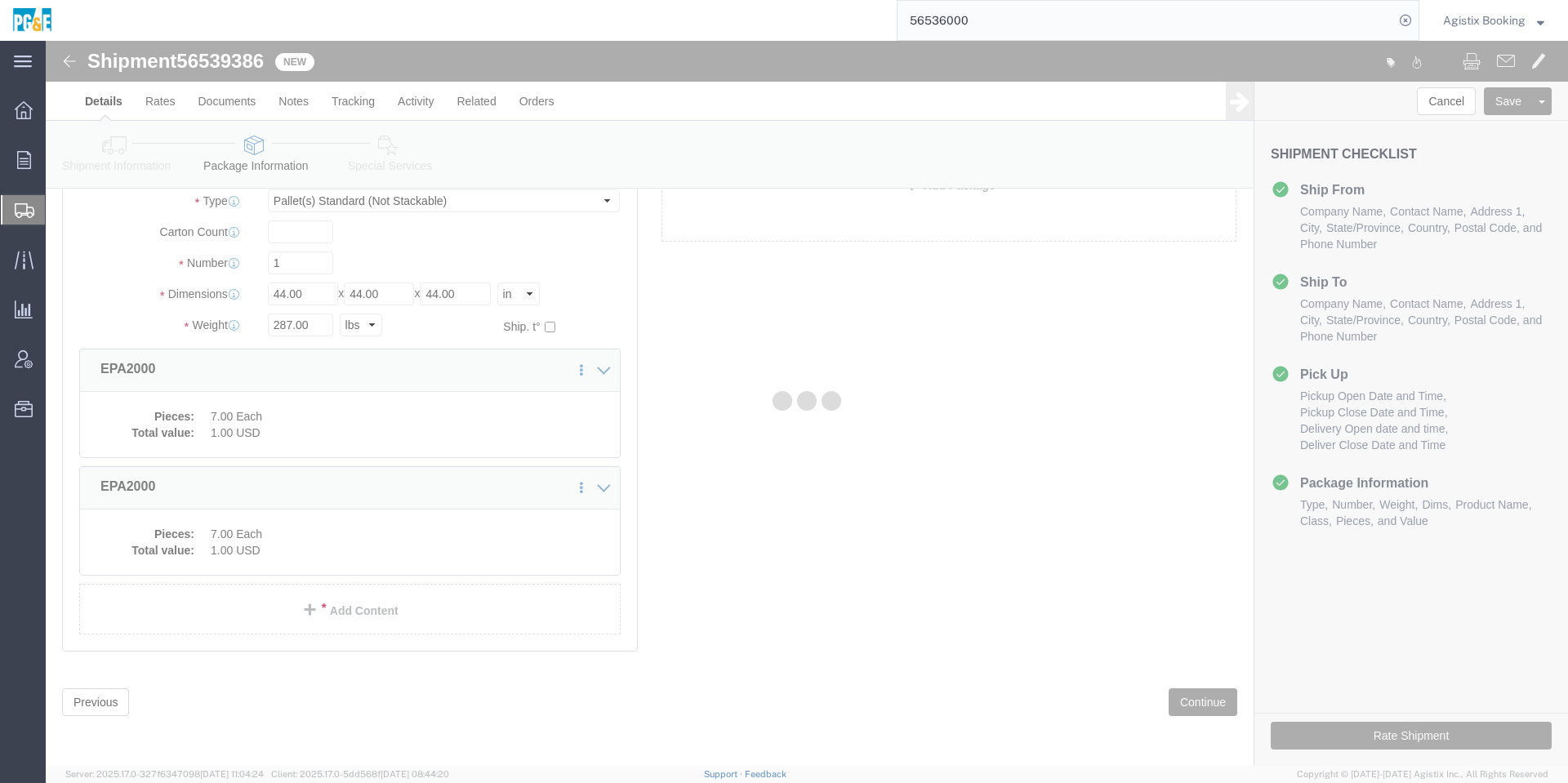
select select
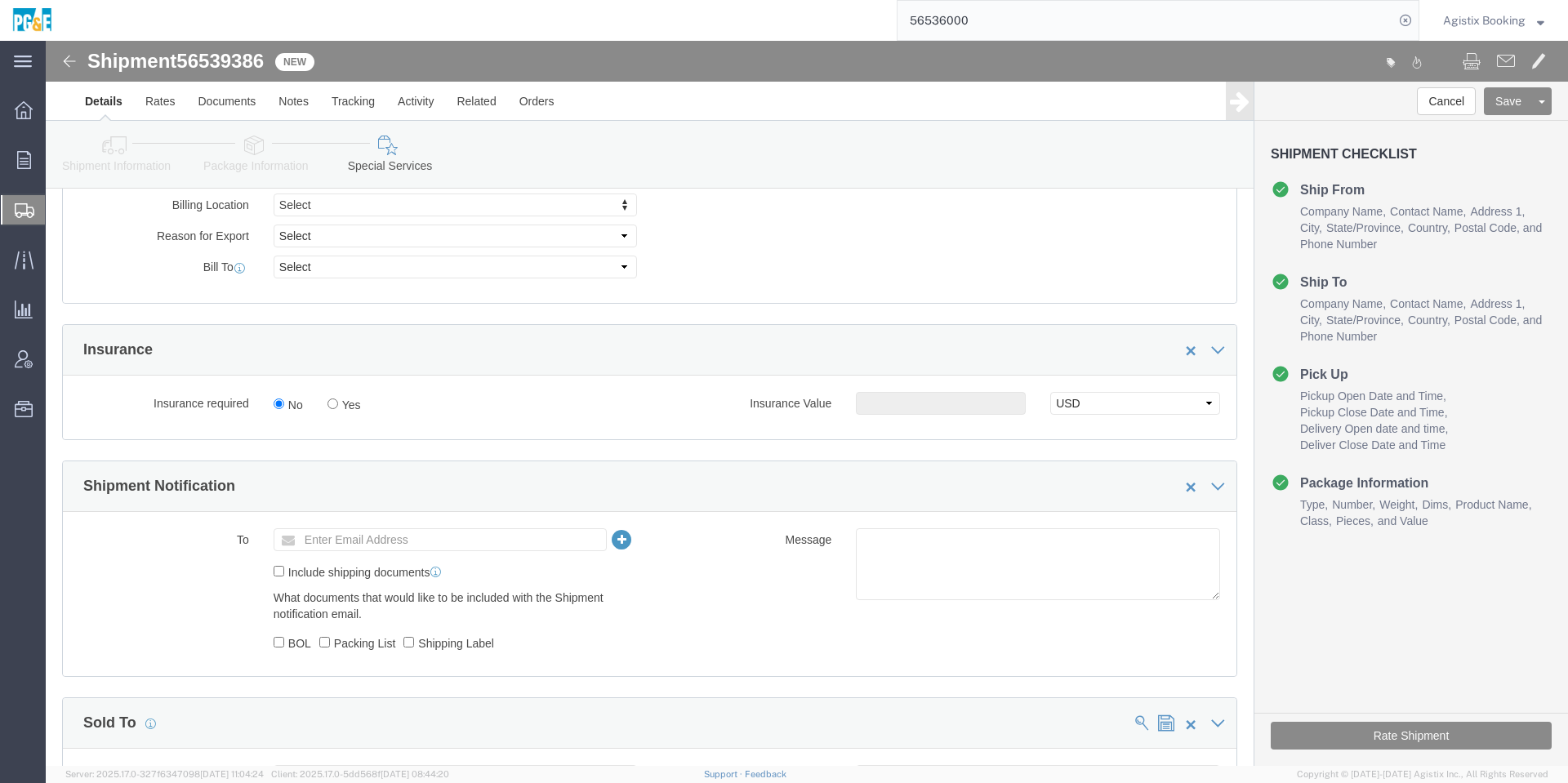
scroll to position [1105, 0]
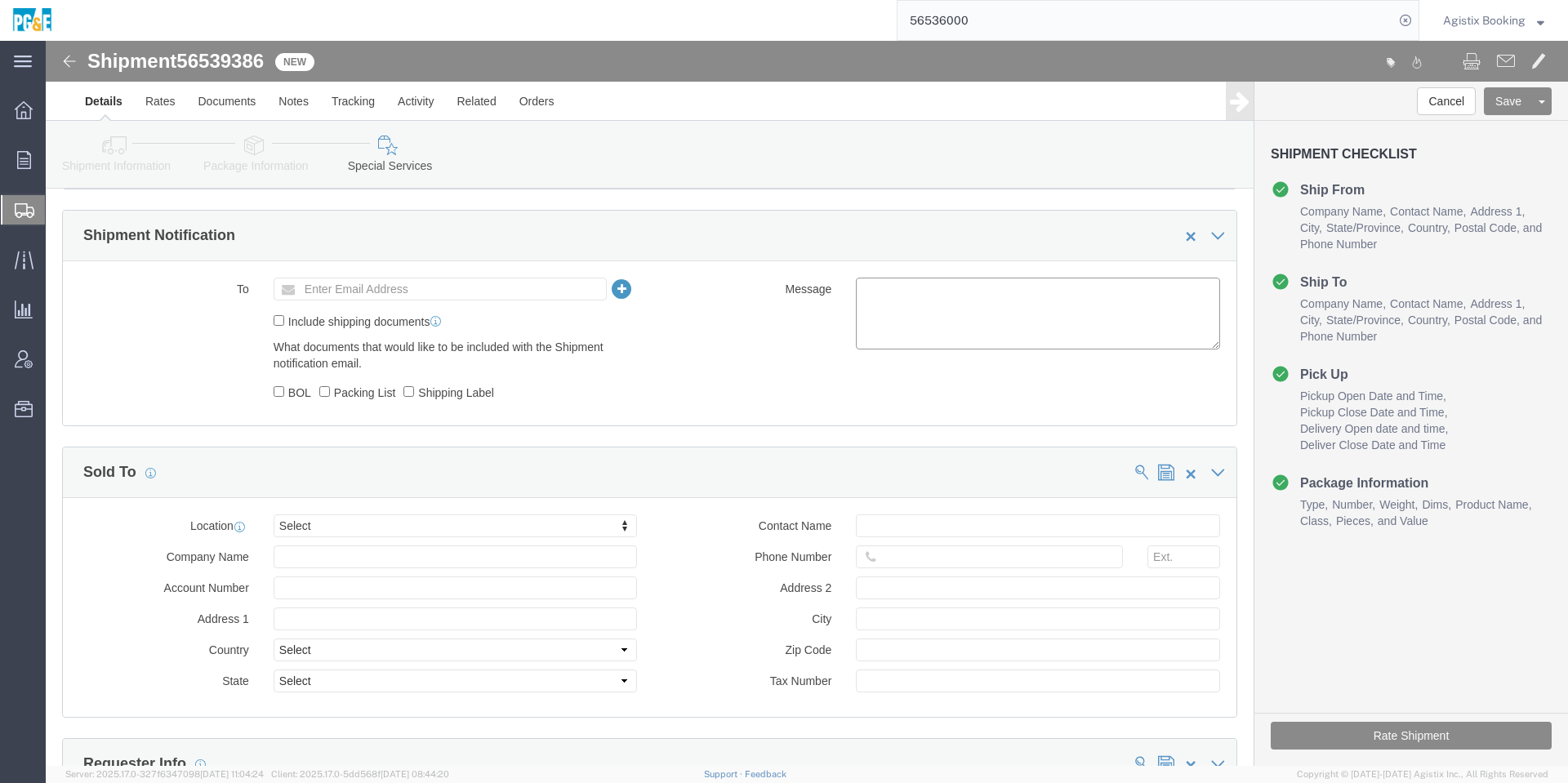
click textarea
paste textarea "Shipment #47913616 has been booked. Once confirmed by the carrier, the BOL will…"
click span "56539386"
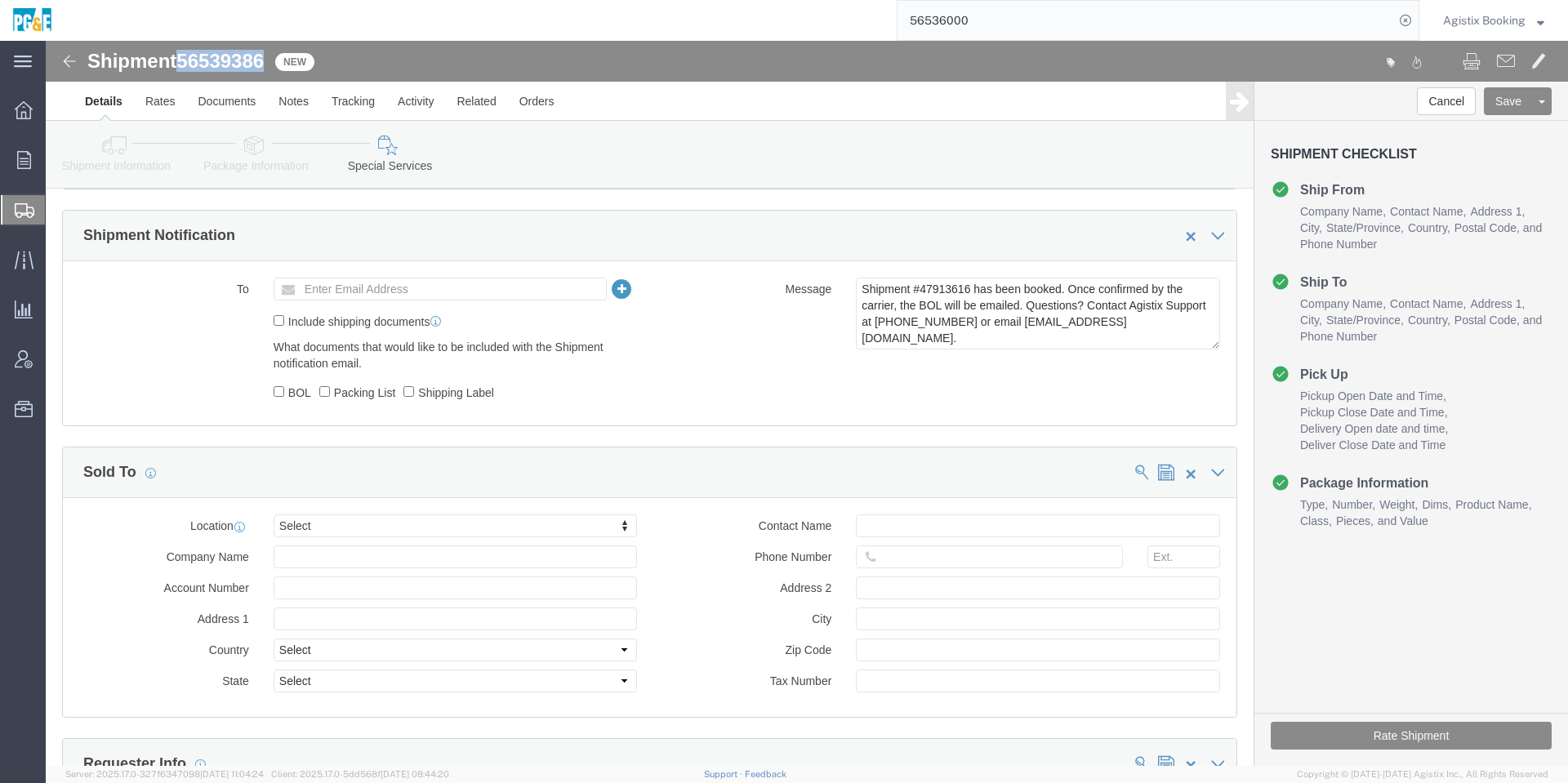
click span "56539386"
copy span "56539386"
click textarea "Shipment #47913616 has been booked. Once confirmed by the carrier, the BOL will…"
paste textarea "56539386"
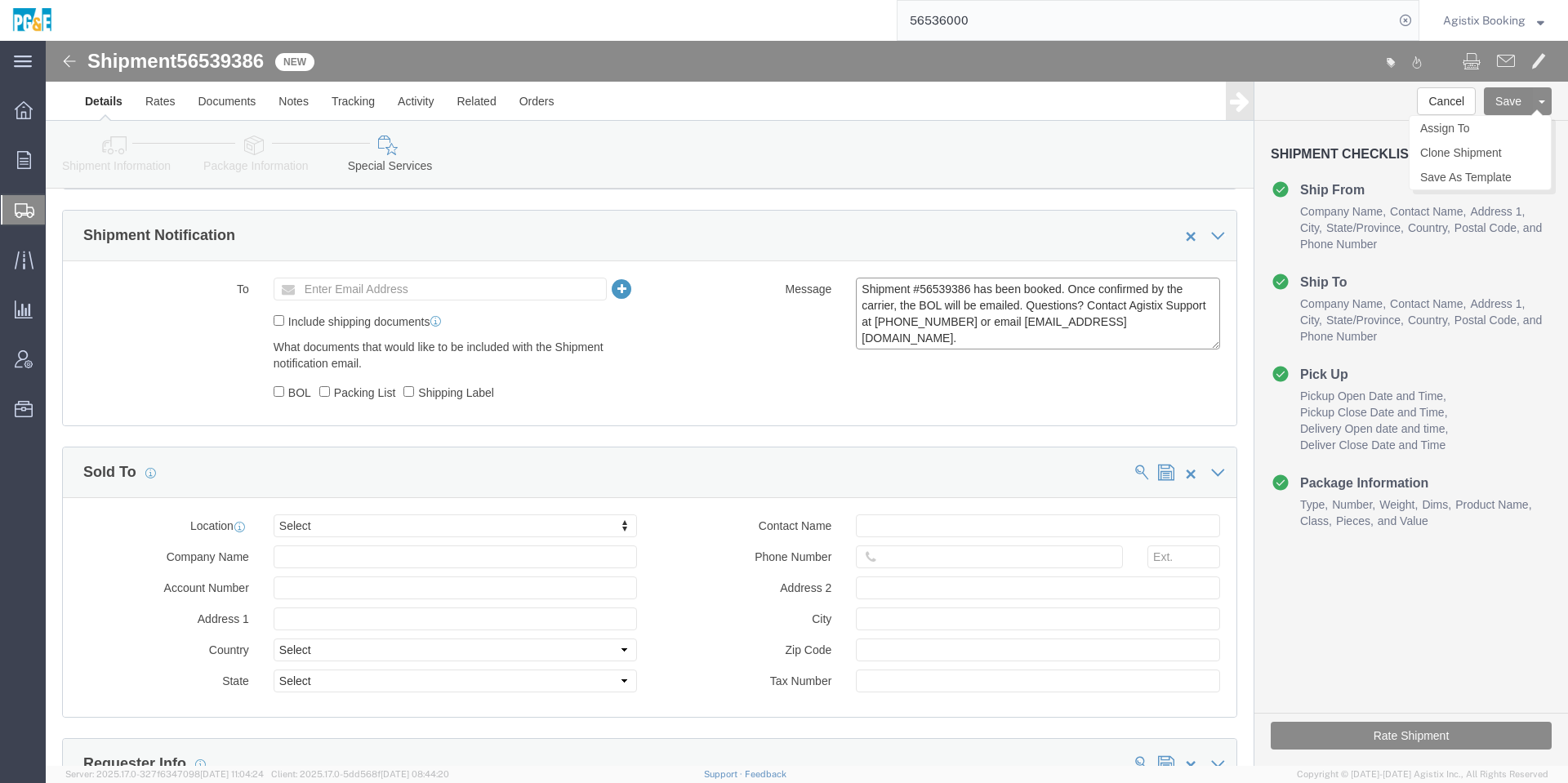
type textarea "Shipment #56539386 has been booked. Once confirmed by the carrier, the BOL will…"
click button "Save"
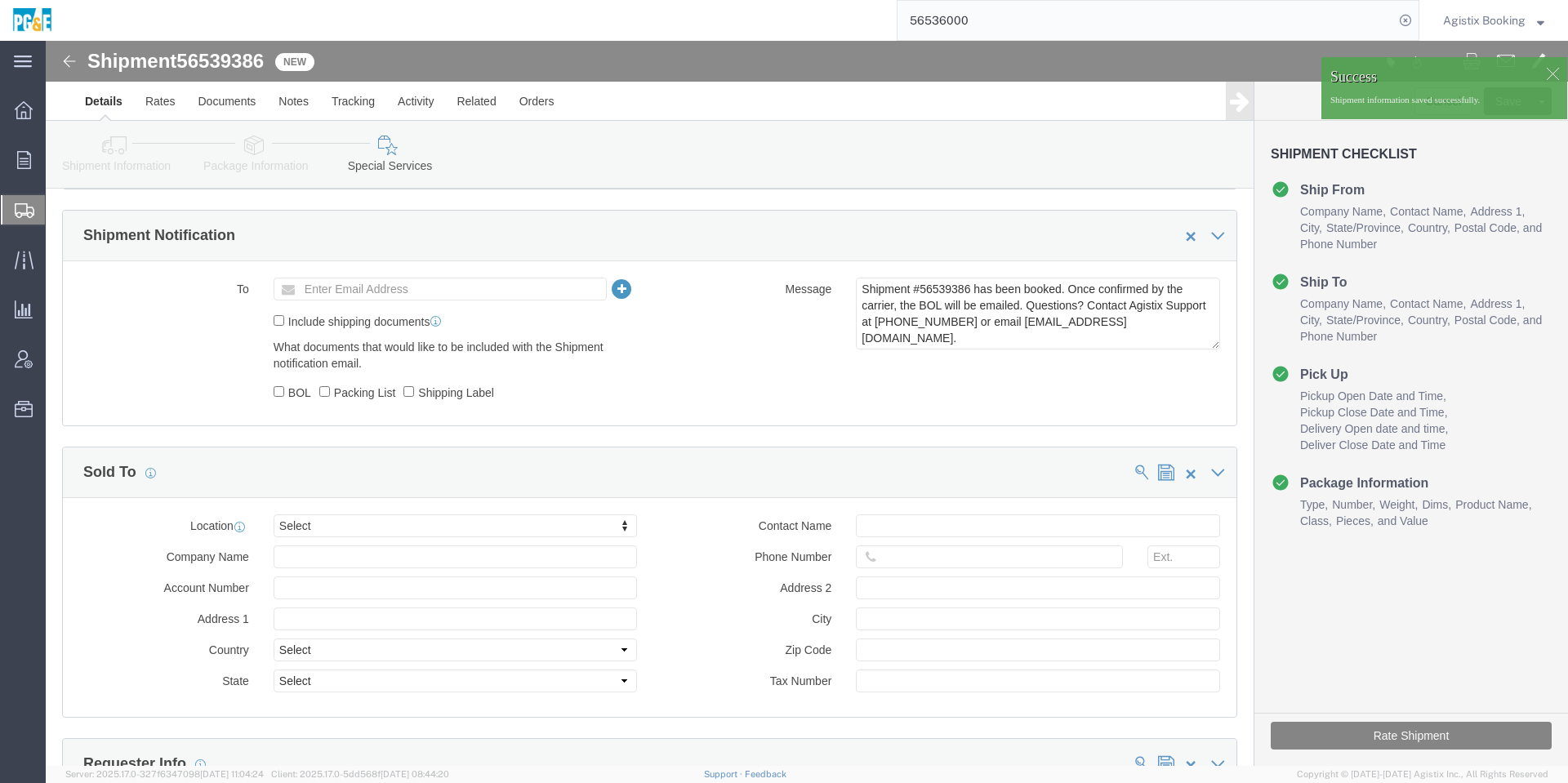
click button "Rate Shipment"
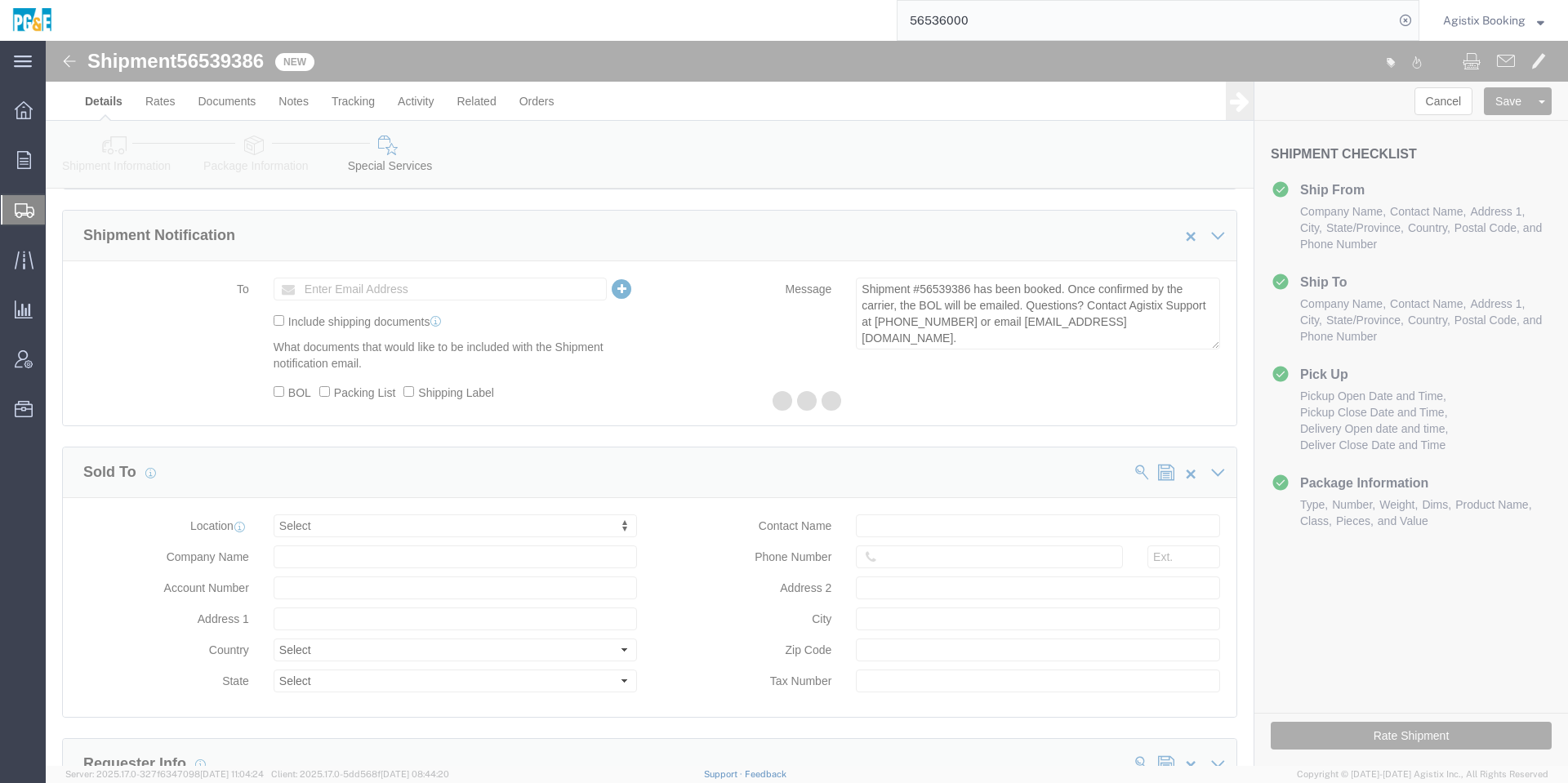
scroll to position [0, 0]
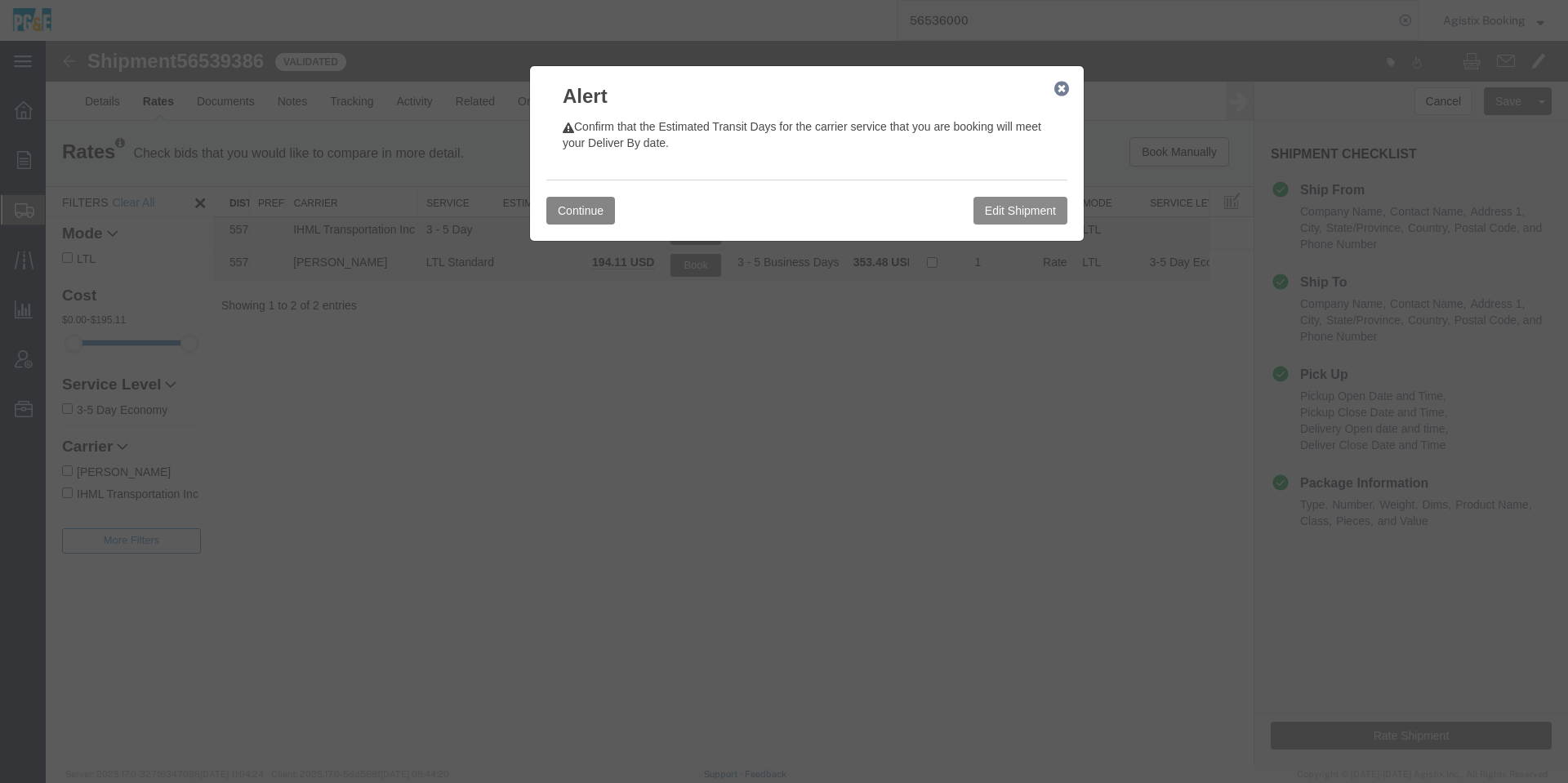
click at [551, 211] on button "Continue" at bounding box center [581, 210] width 69 height 28
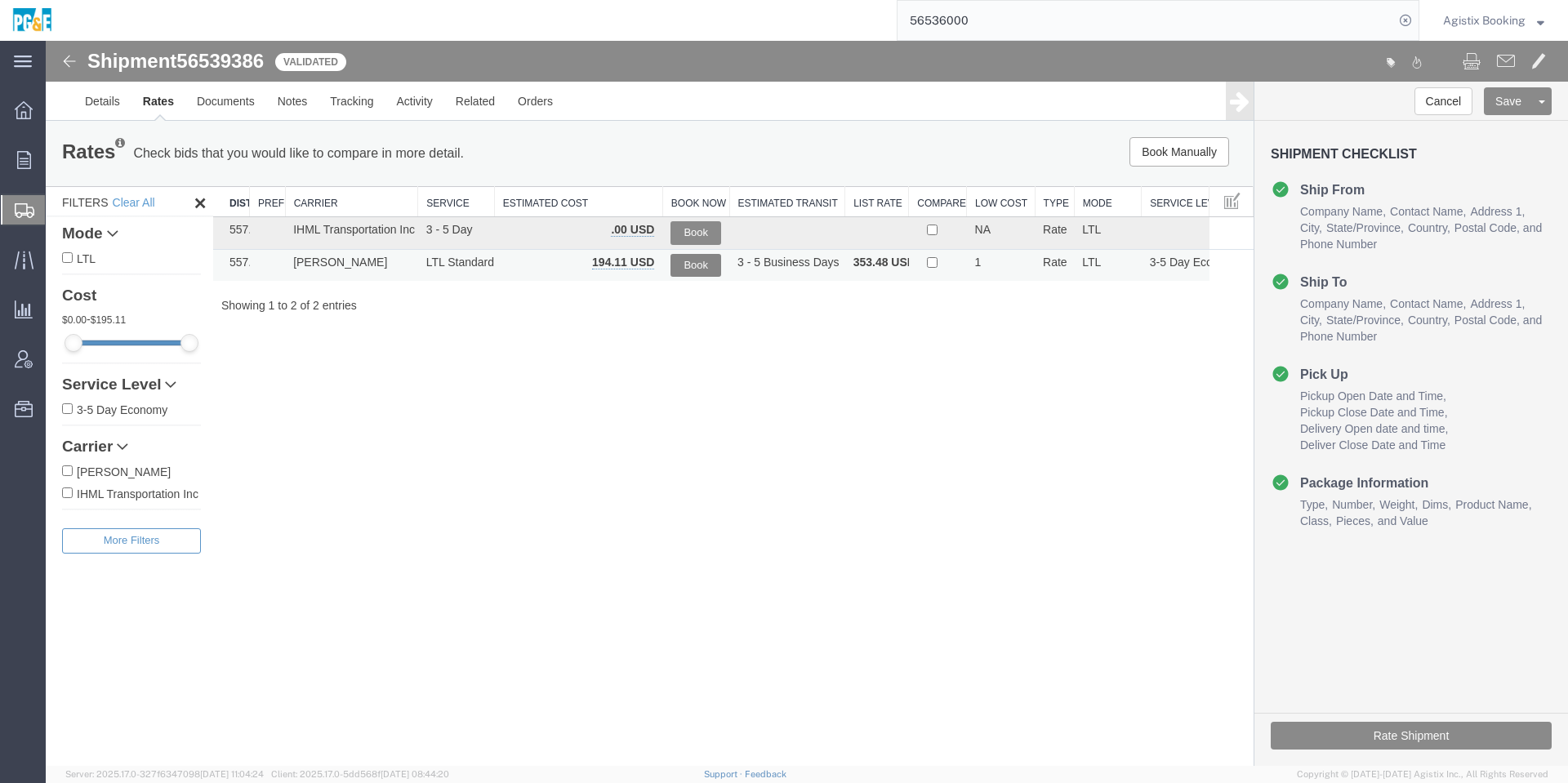
click at [703, 264] on button "Book" at bounding box center [695, 266] width 50 height 24
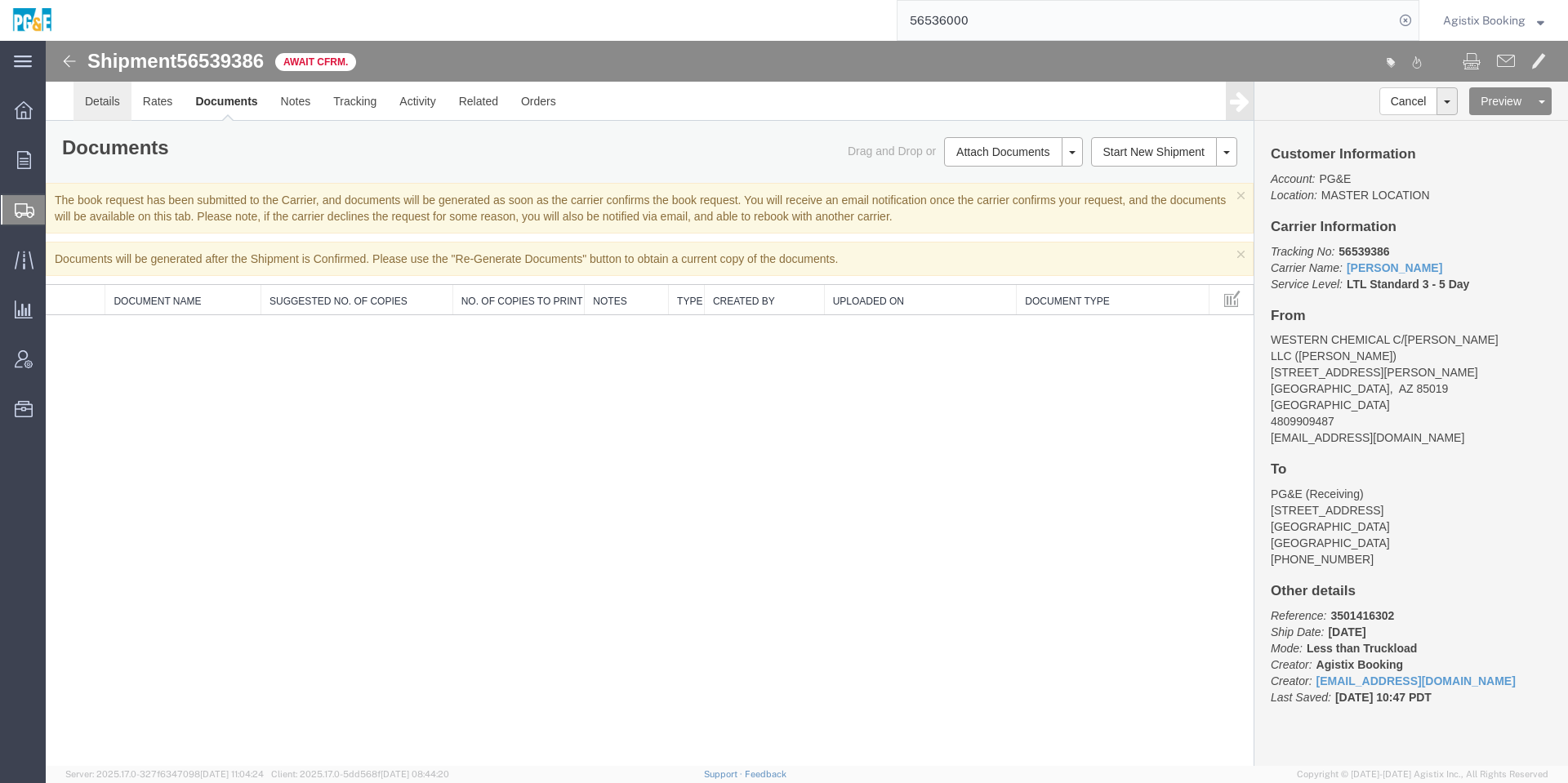
click at [98, 92] on link "Details" at bounding box center [102, 101] width 58 height 40
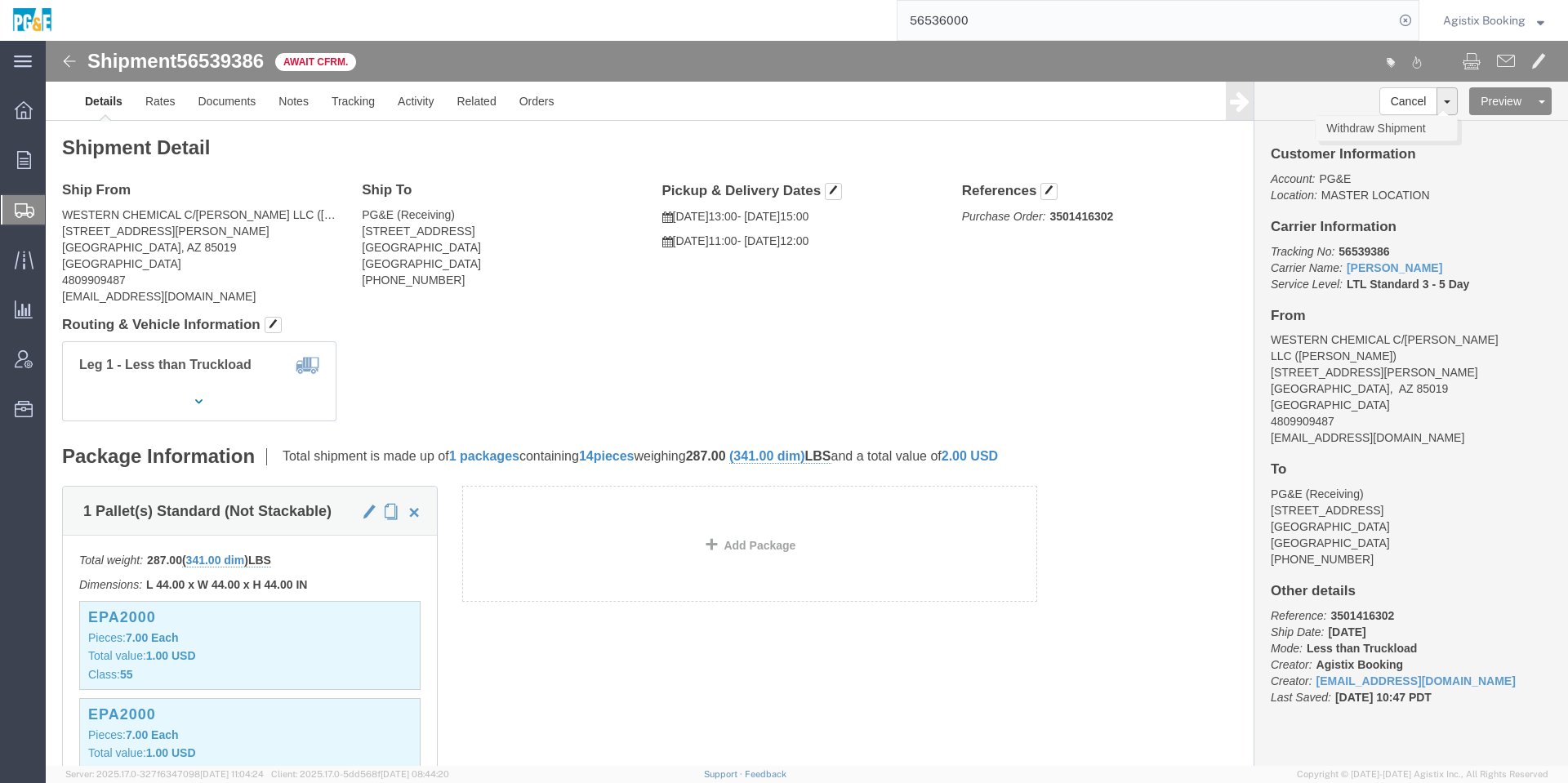
click link "Withdraw Shipment"
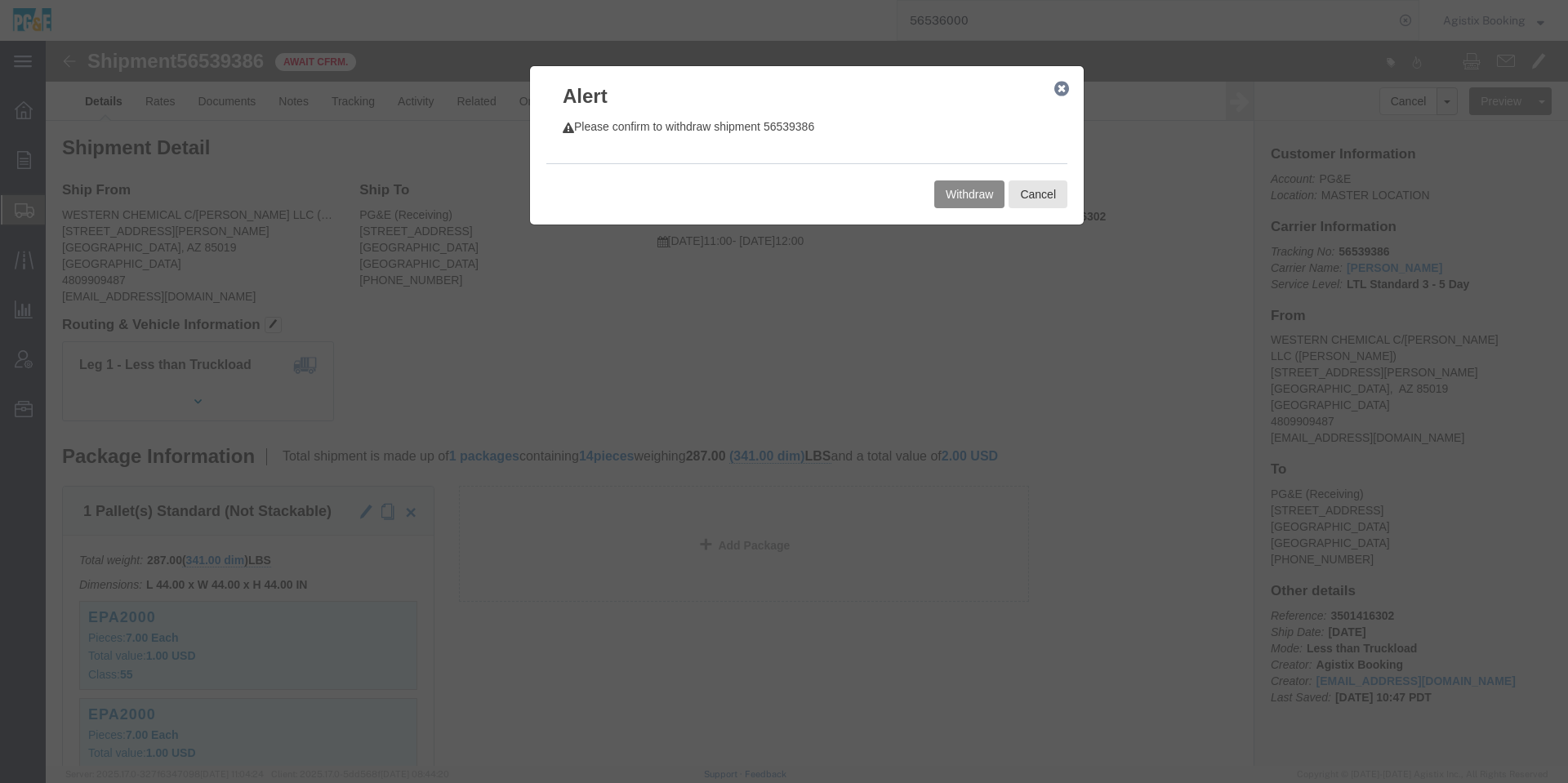
click p "Please confirm to withdraw shipment 56539386"
copy p "56539386"
click div
click button "Withdraw"
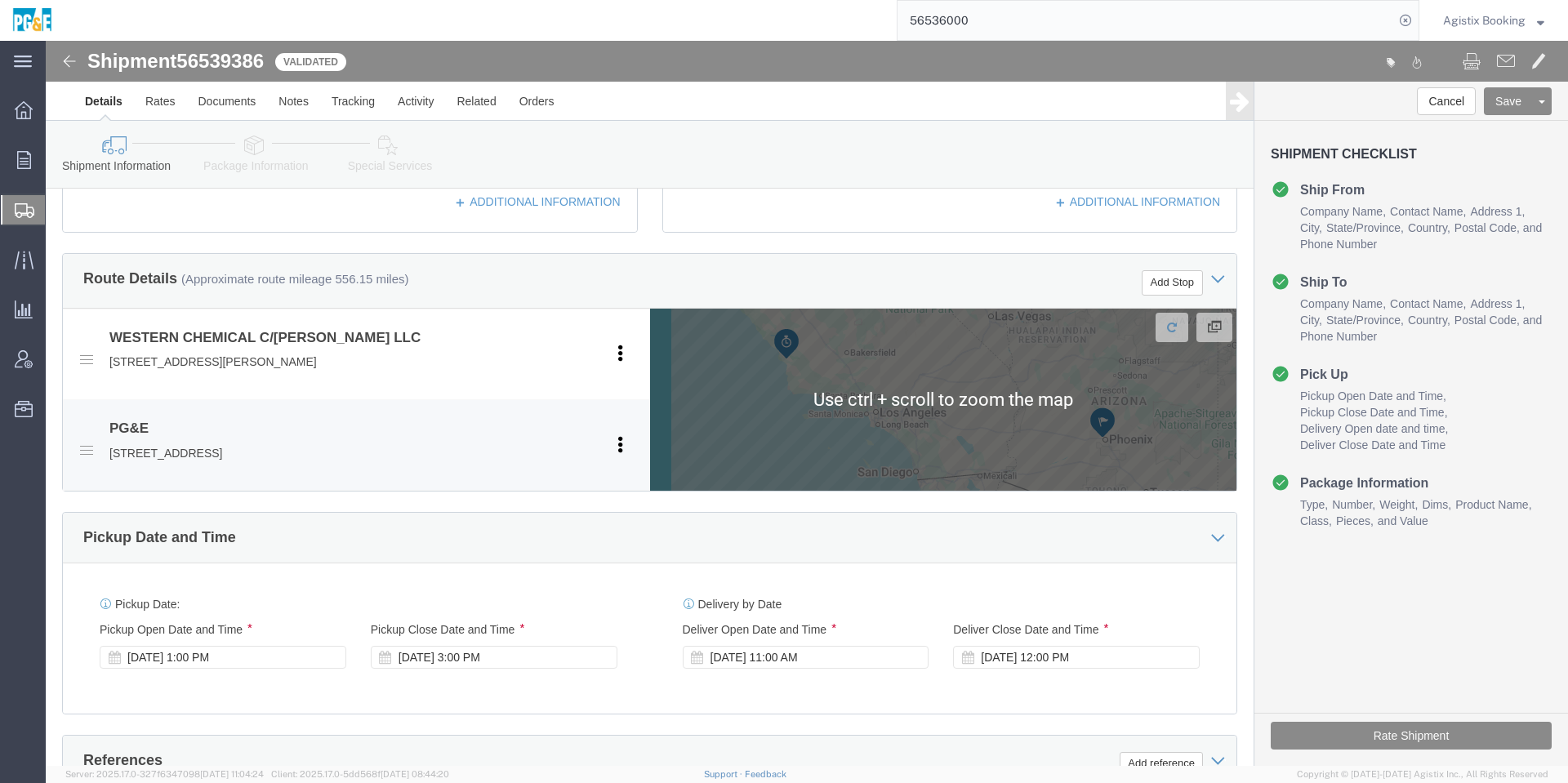
scroll to position [936, 0]
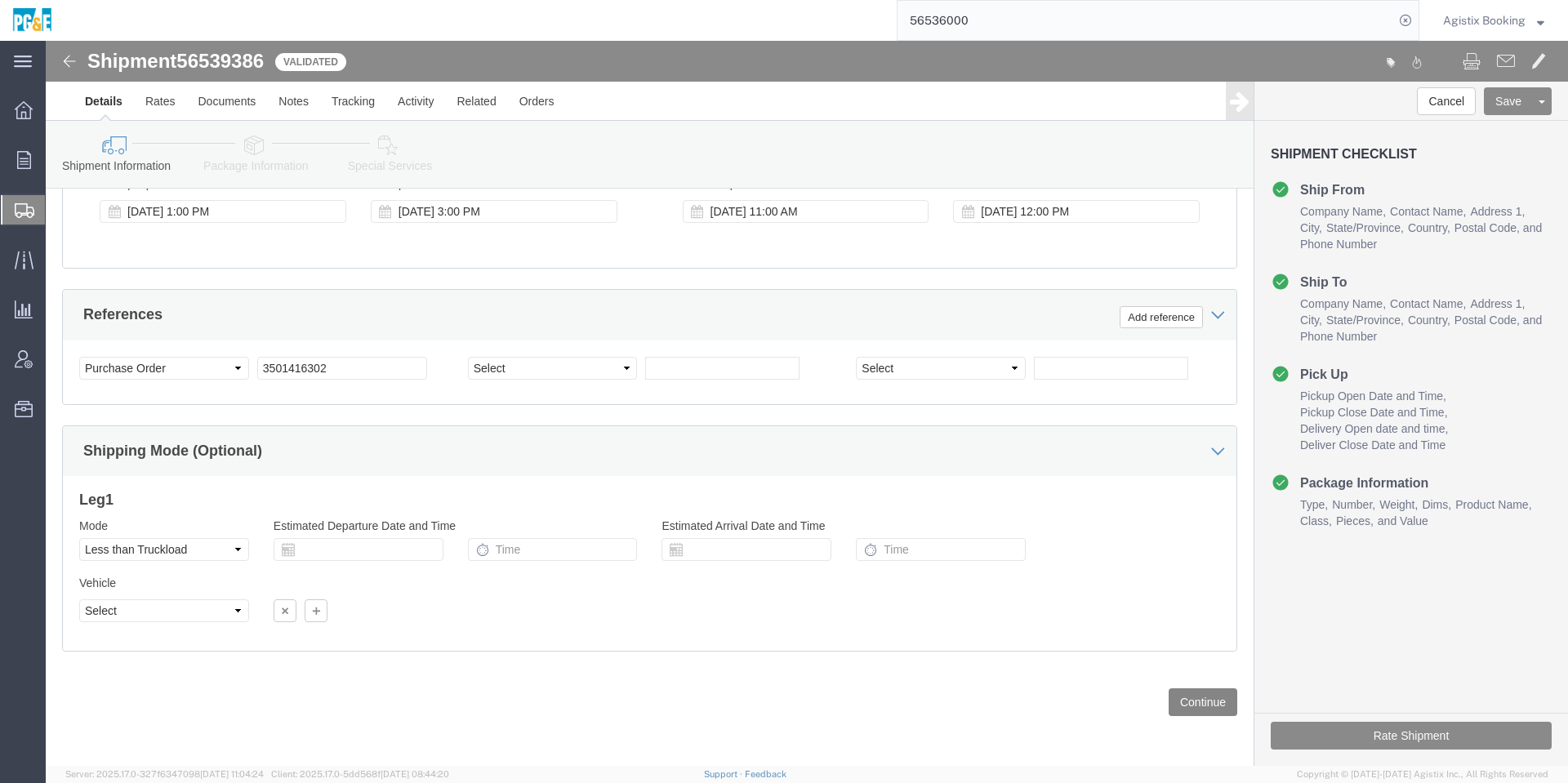
click button "Continue"
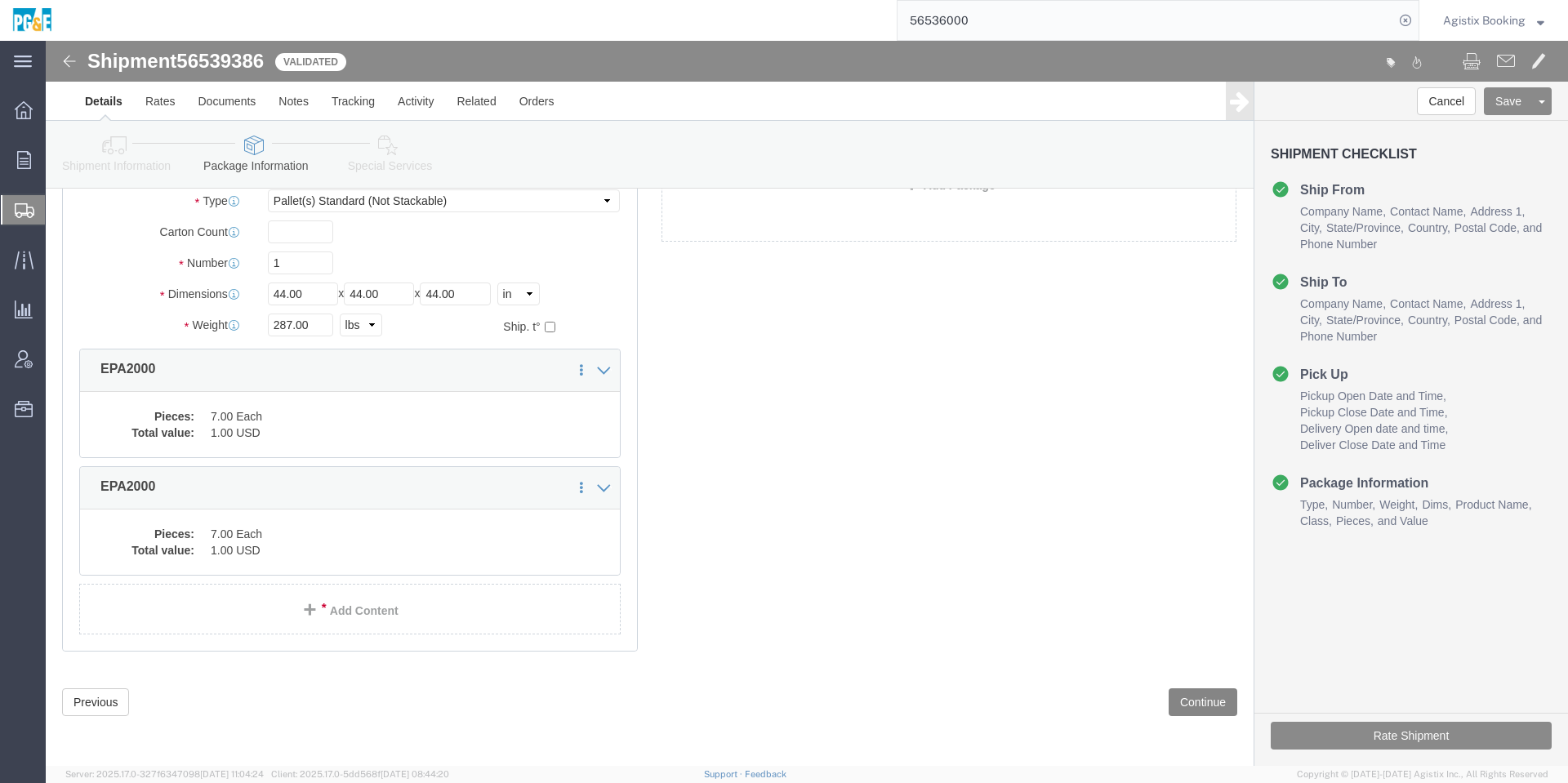
scroll to position [31, 0]
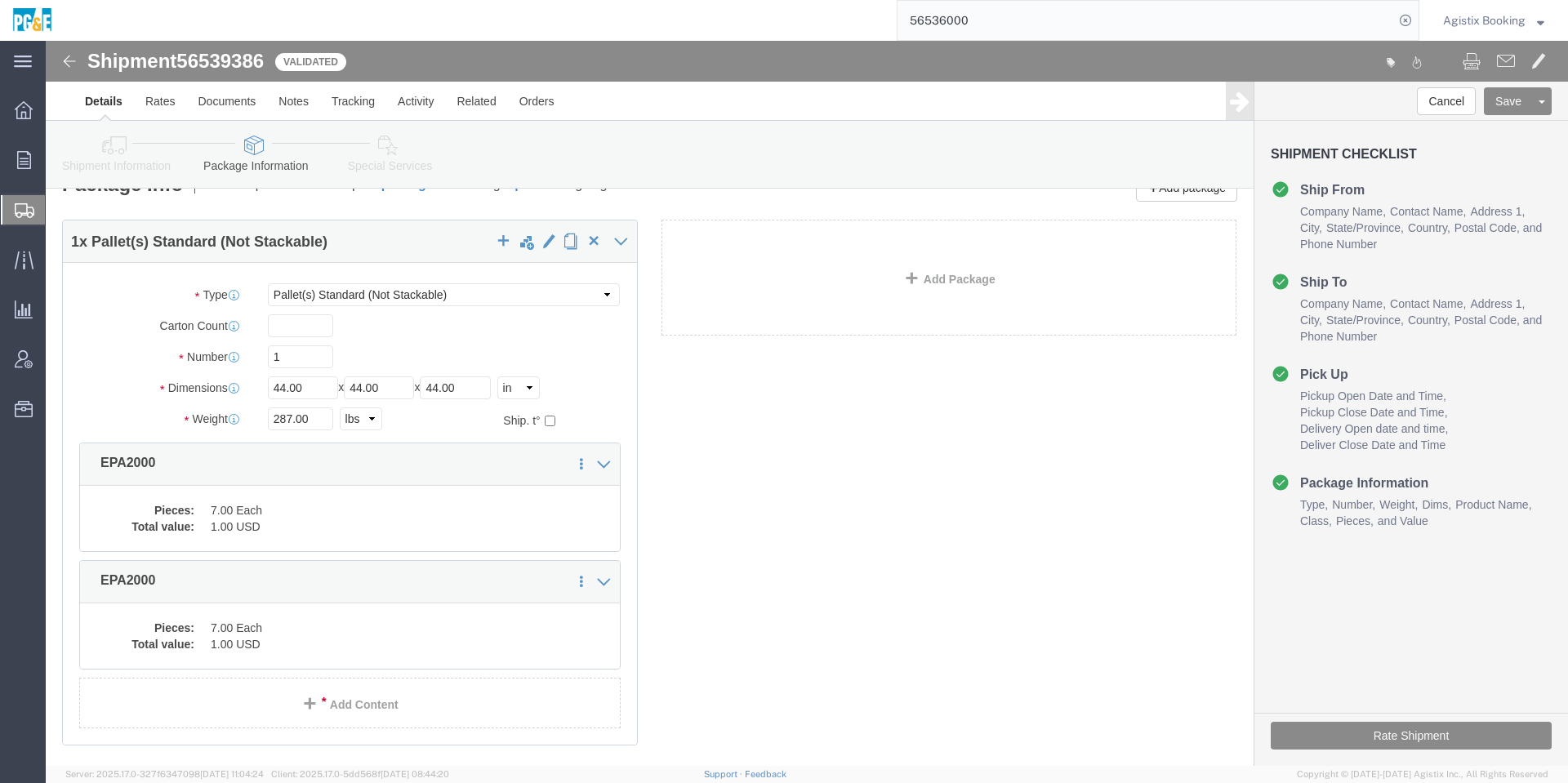
click div "Cancel Save Preview Assign To Clone Shipment Save As Template Shipment Checklis…"
click div "Pieces: 7.00 Each Total value: 1.00 USD"
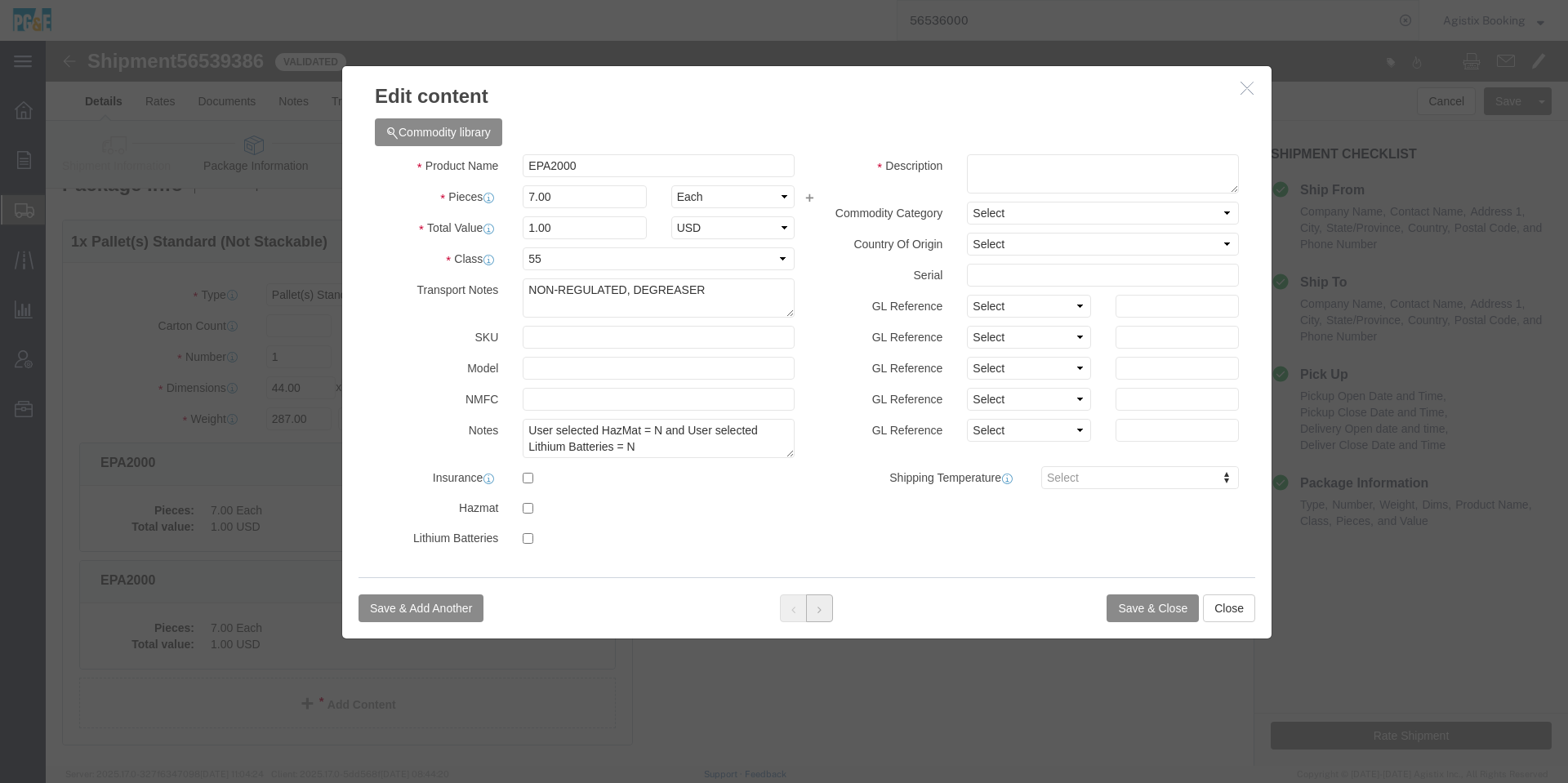
click button
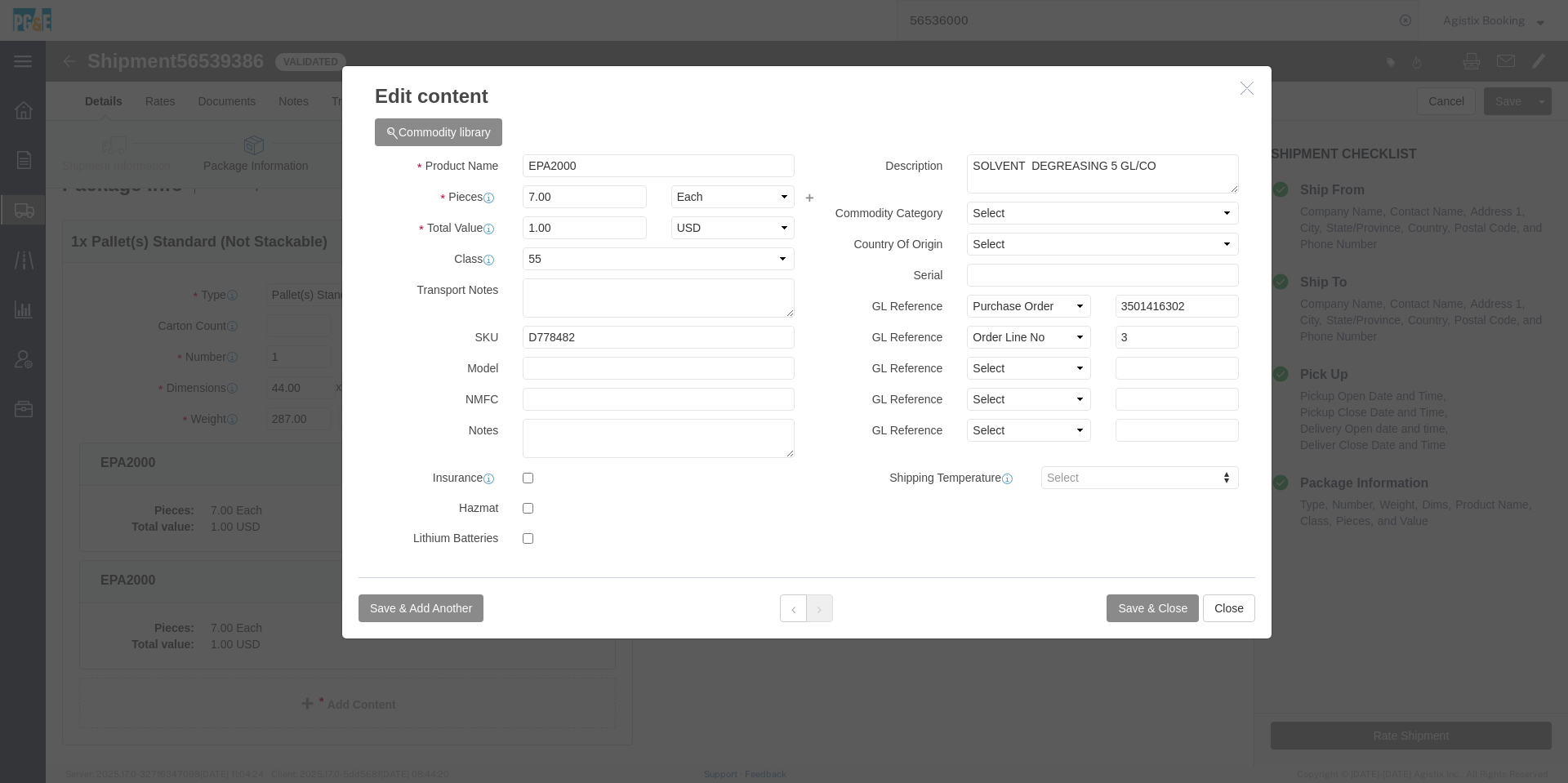
click h3 "Edit content"
click icon "button"
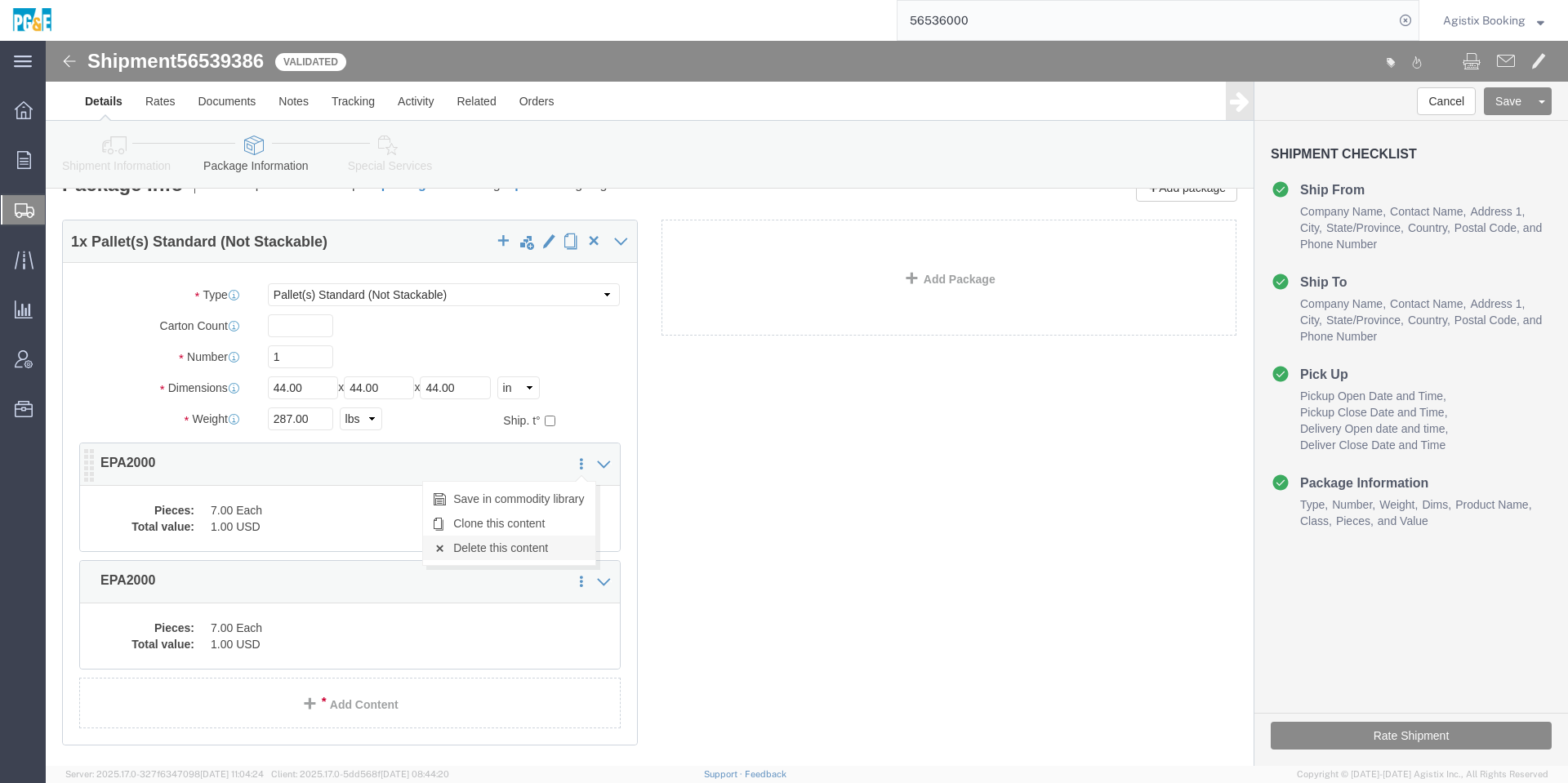
click link "Delete this content"
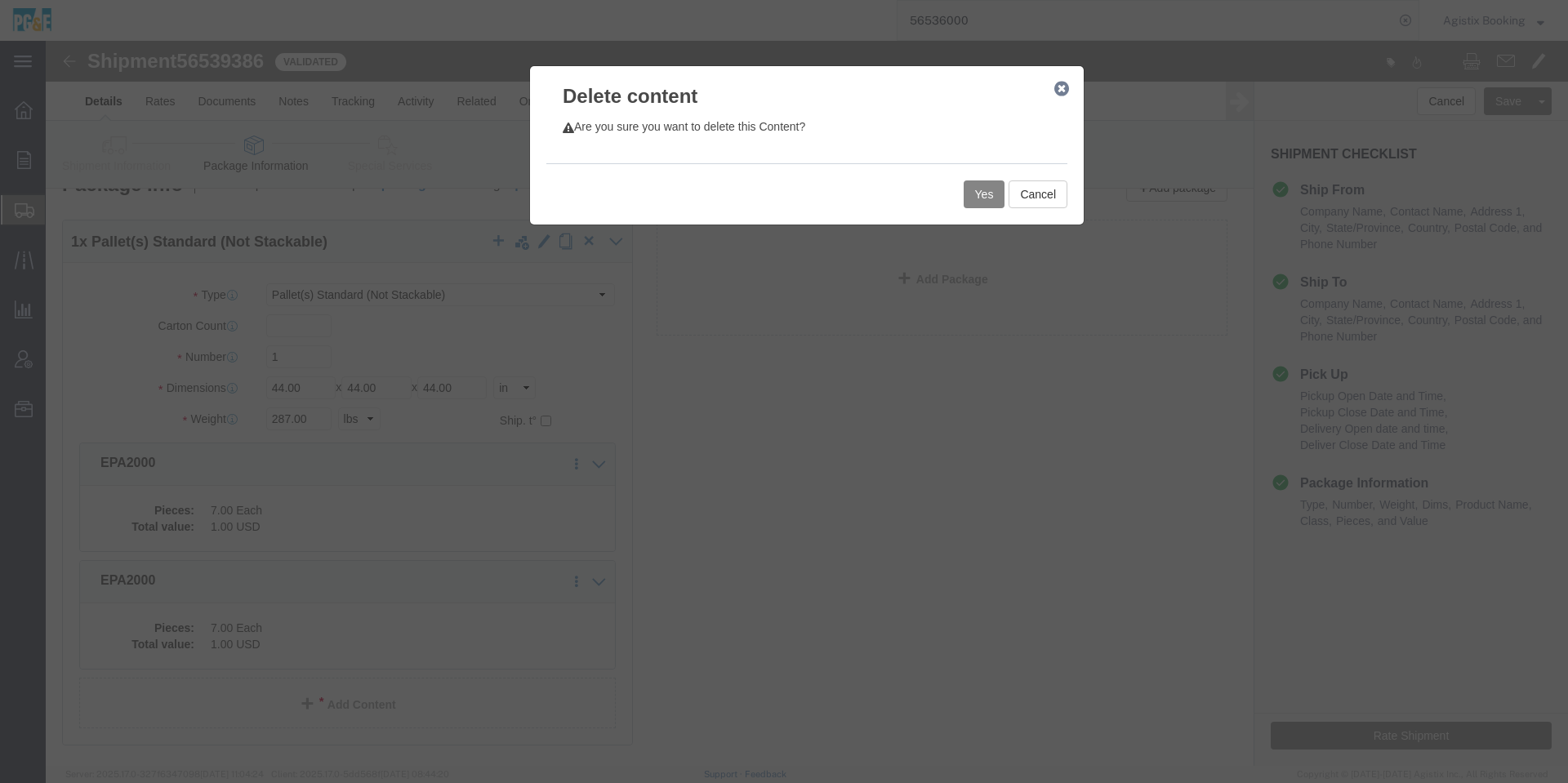
click button "Yes"
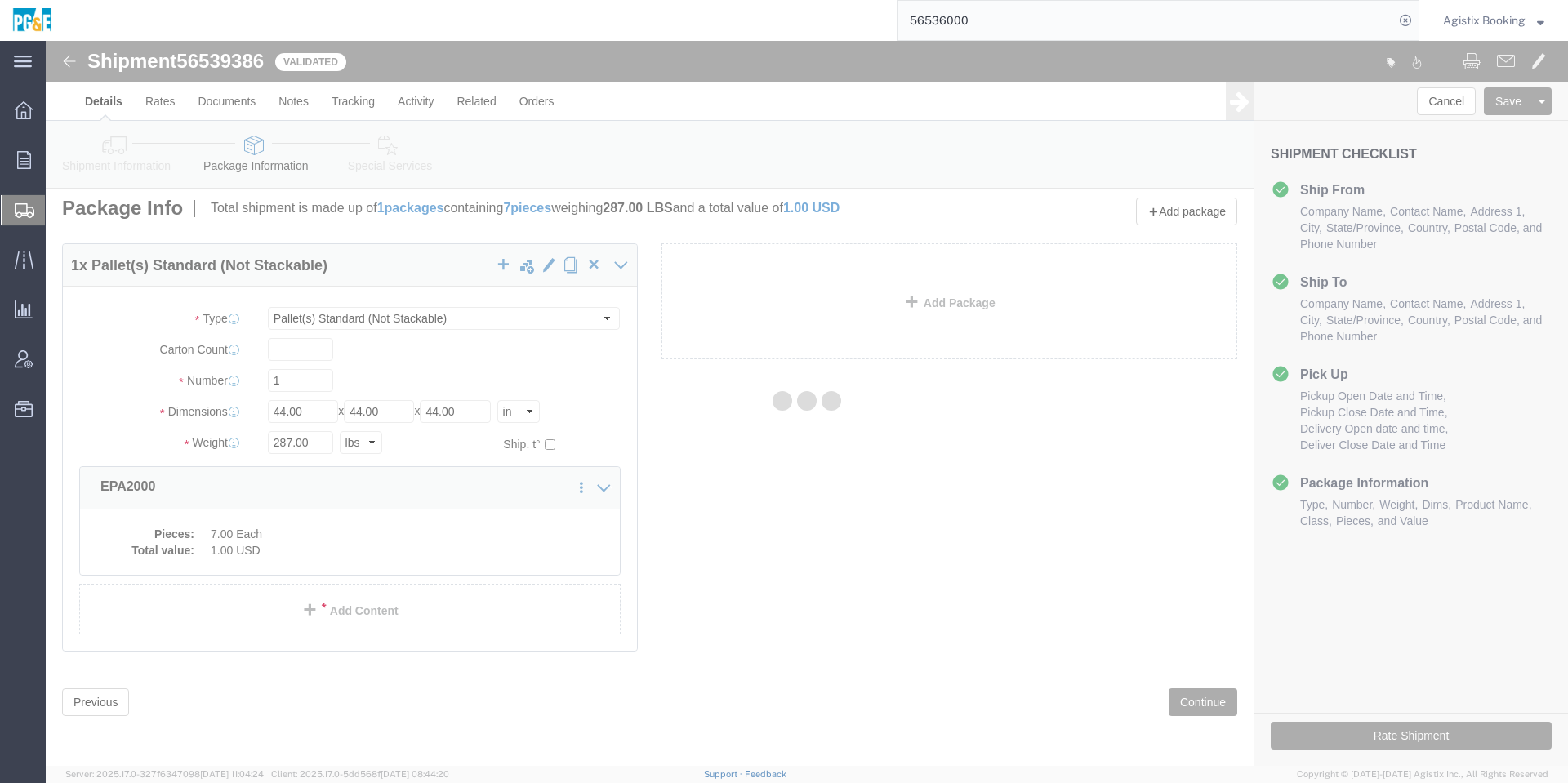
scroll to position [0, 0]
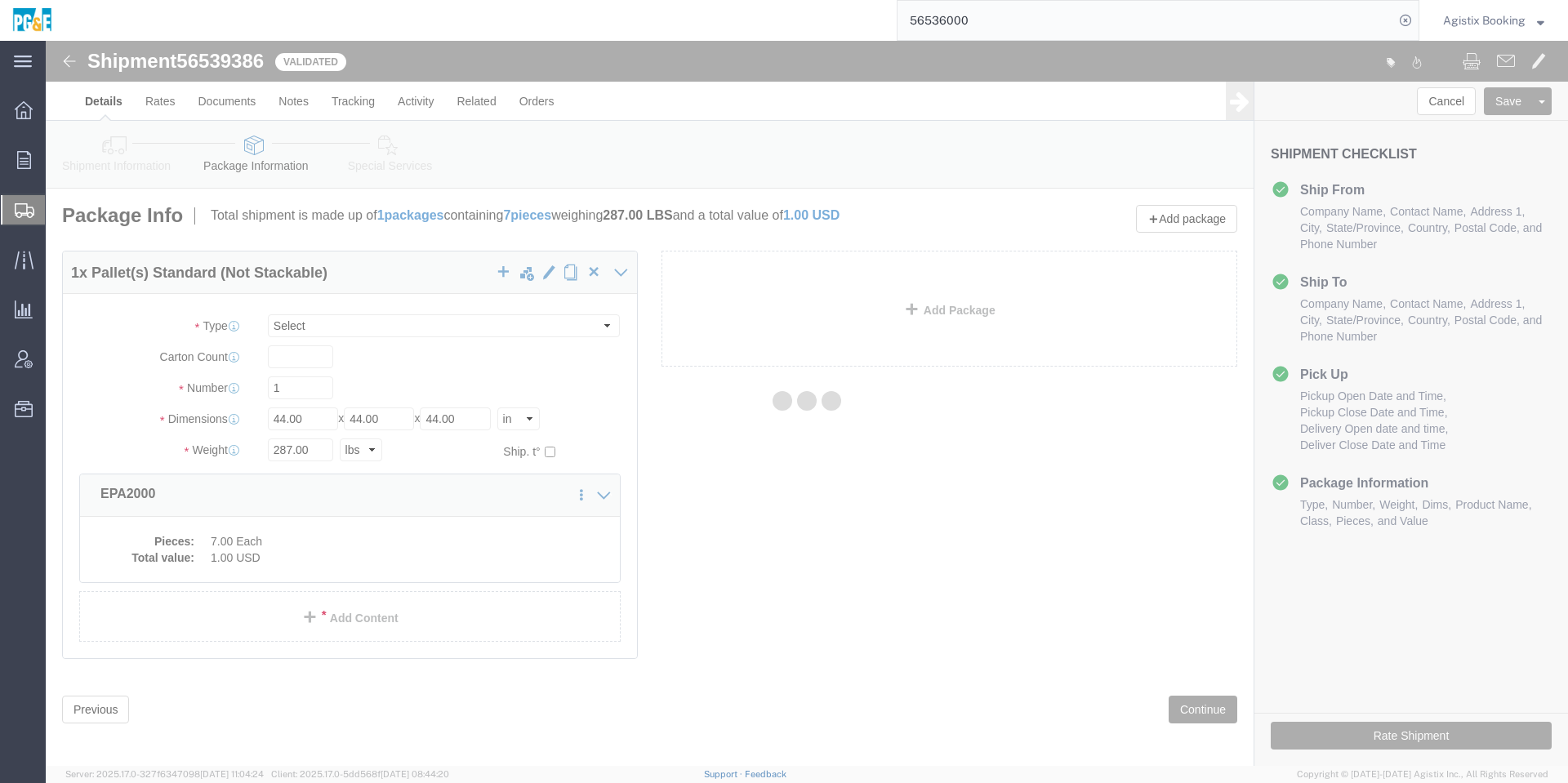
select select "PSNS"
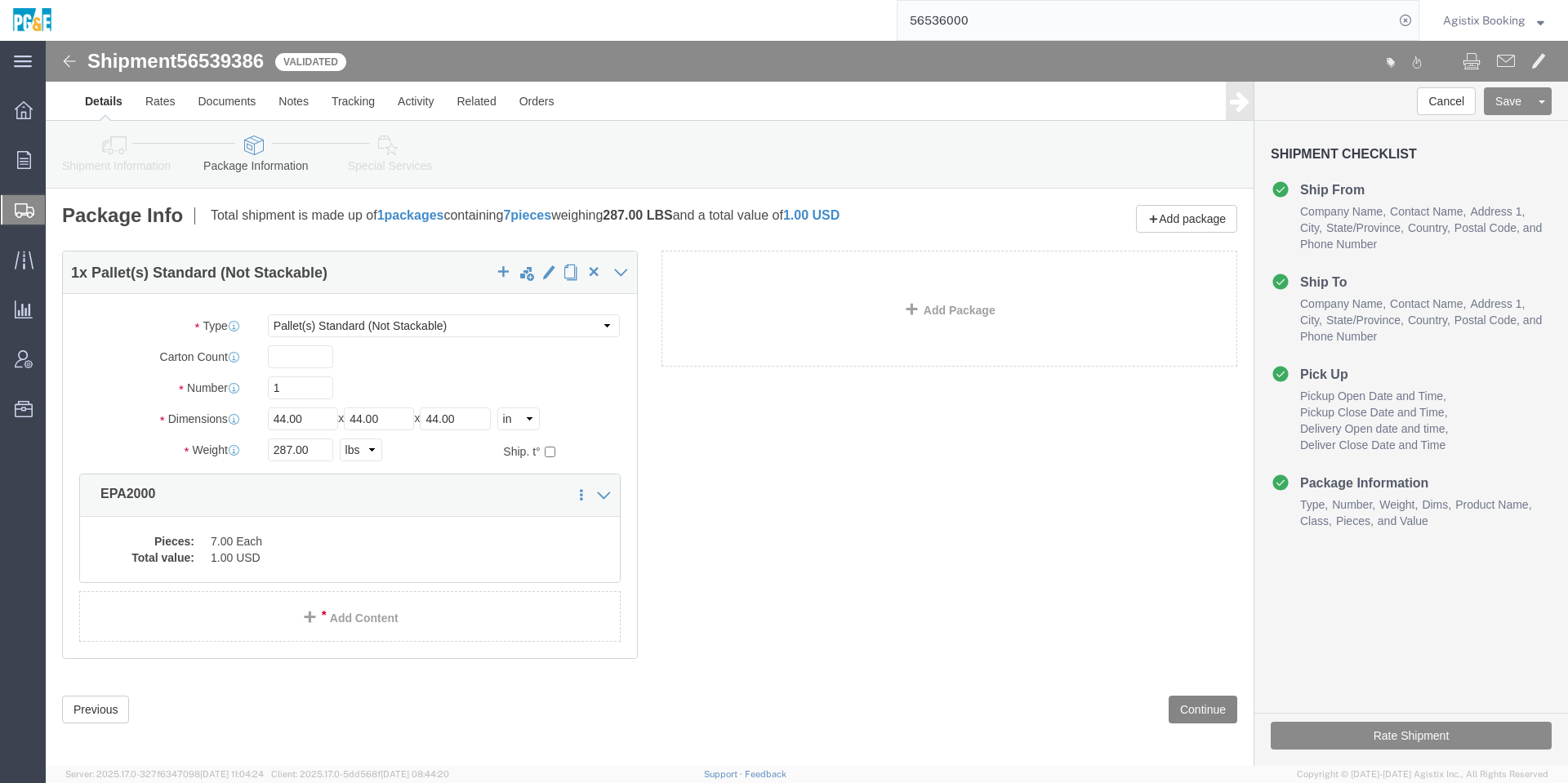
click button "Continue"
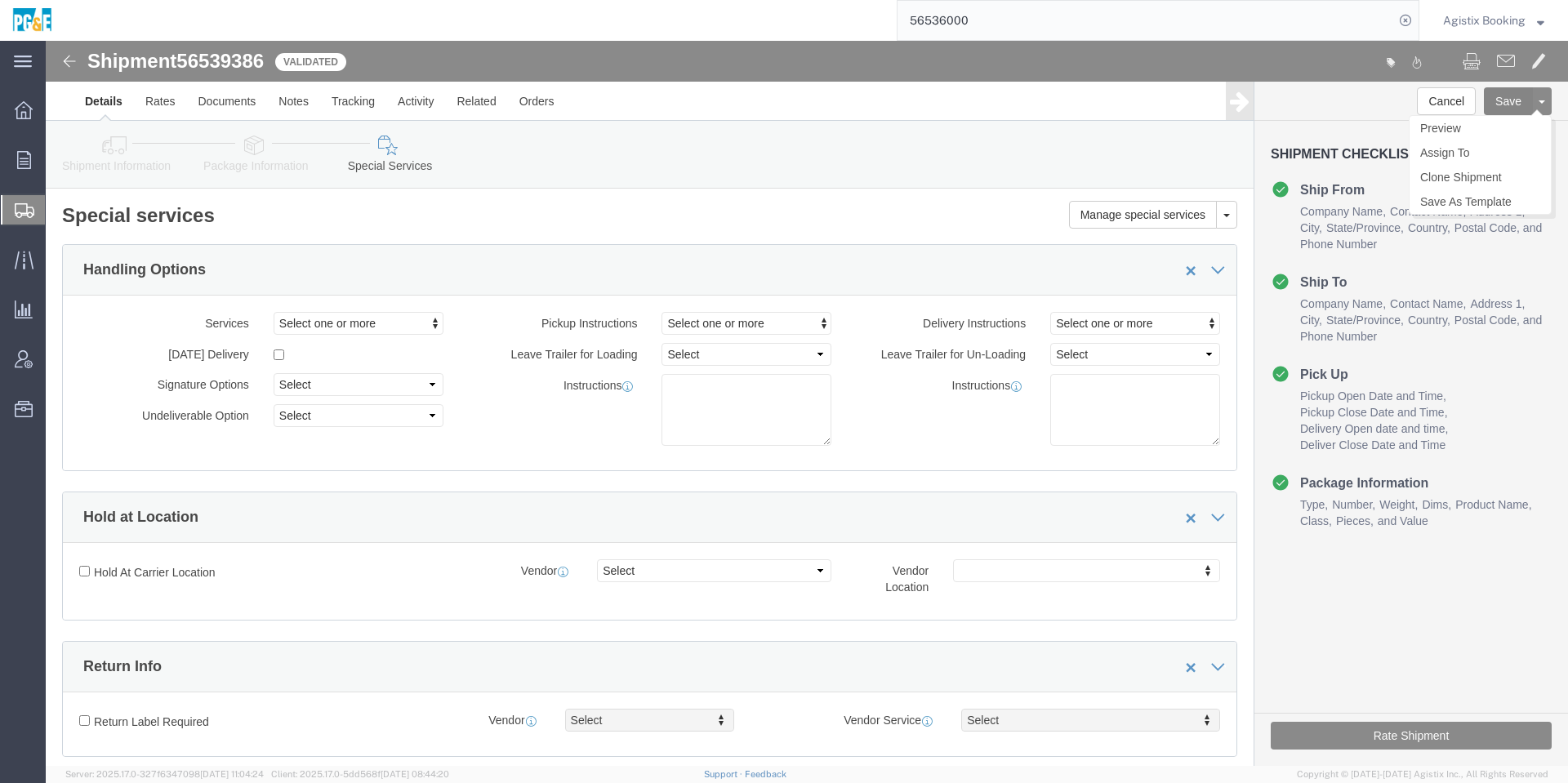
click button "Save"
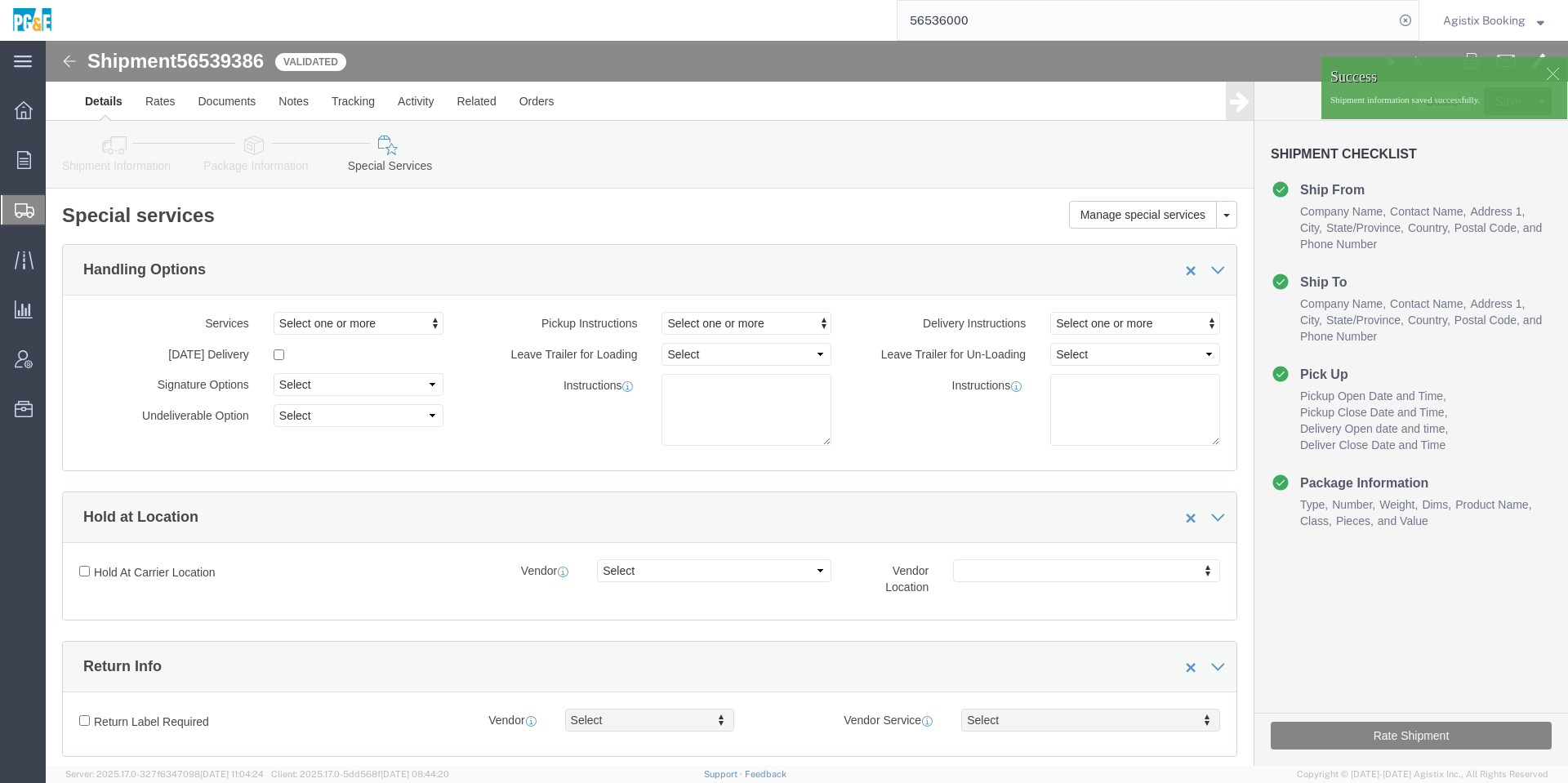
drag, startPoint x: 1335, startPoint y: 736, endPoint x: 1058, endPoint y: 780, distance: 280.5
click button "Rate Shipment"
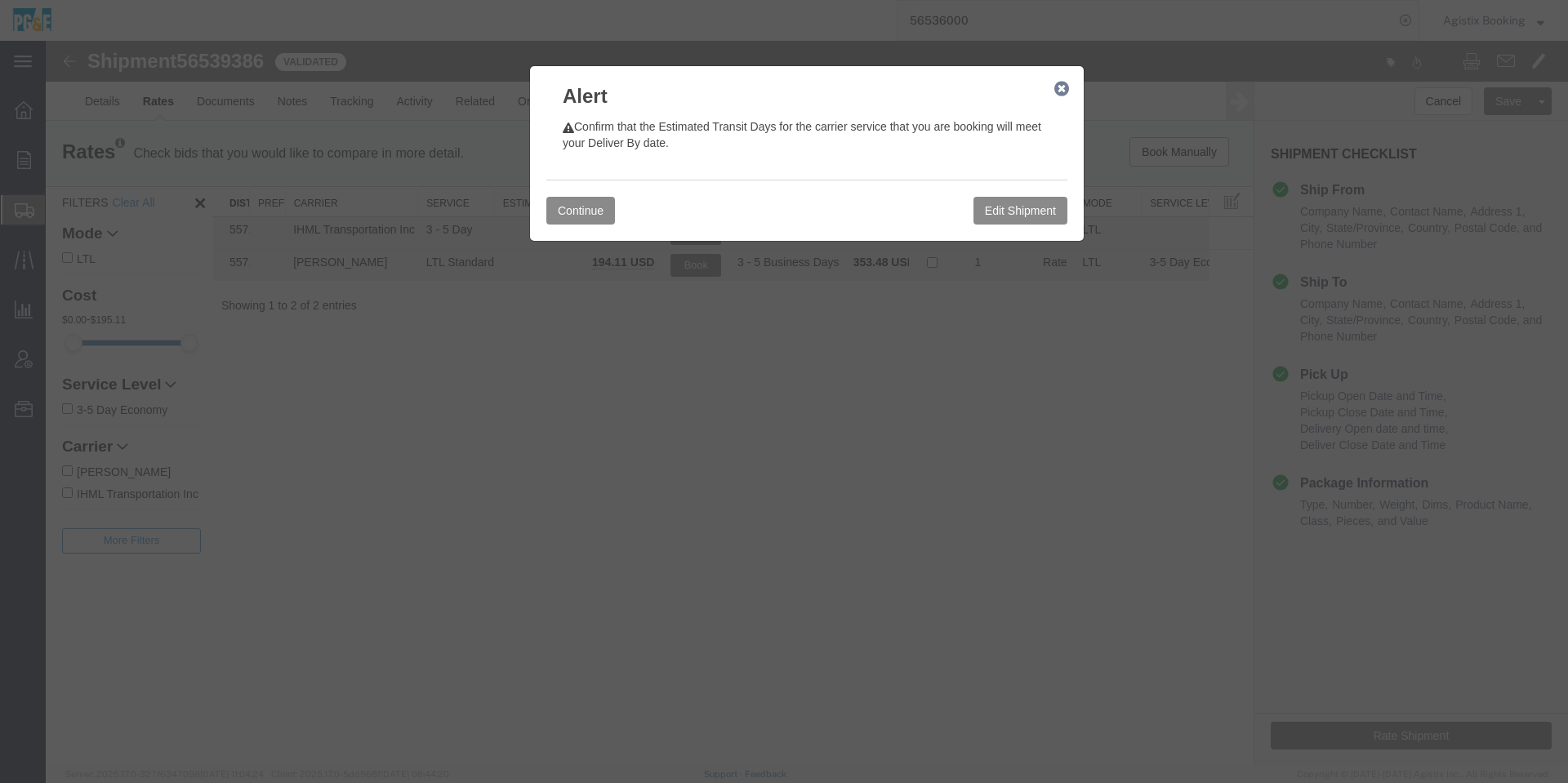
click at [1462, 658] on div at bounding box center [806, 404] width 1522 height 726
click at [553, 209] on button "Continue" at bounding box center [581, 210] width 69 height 28
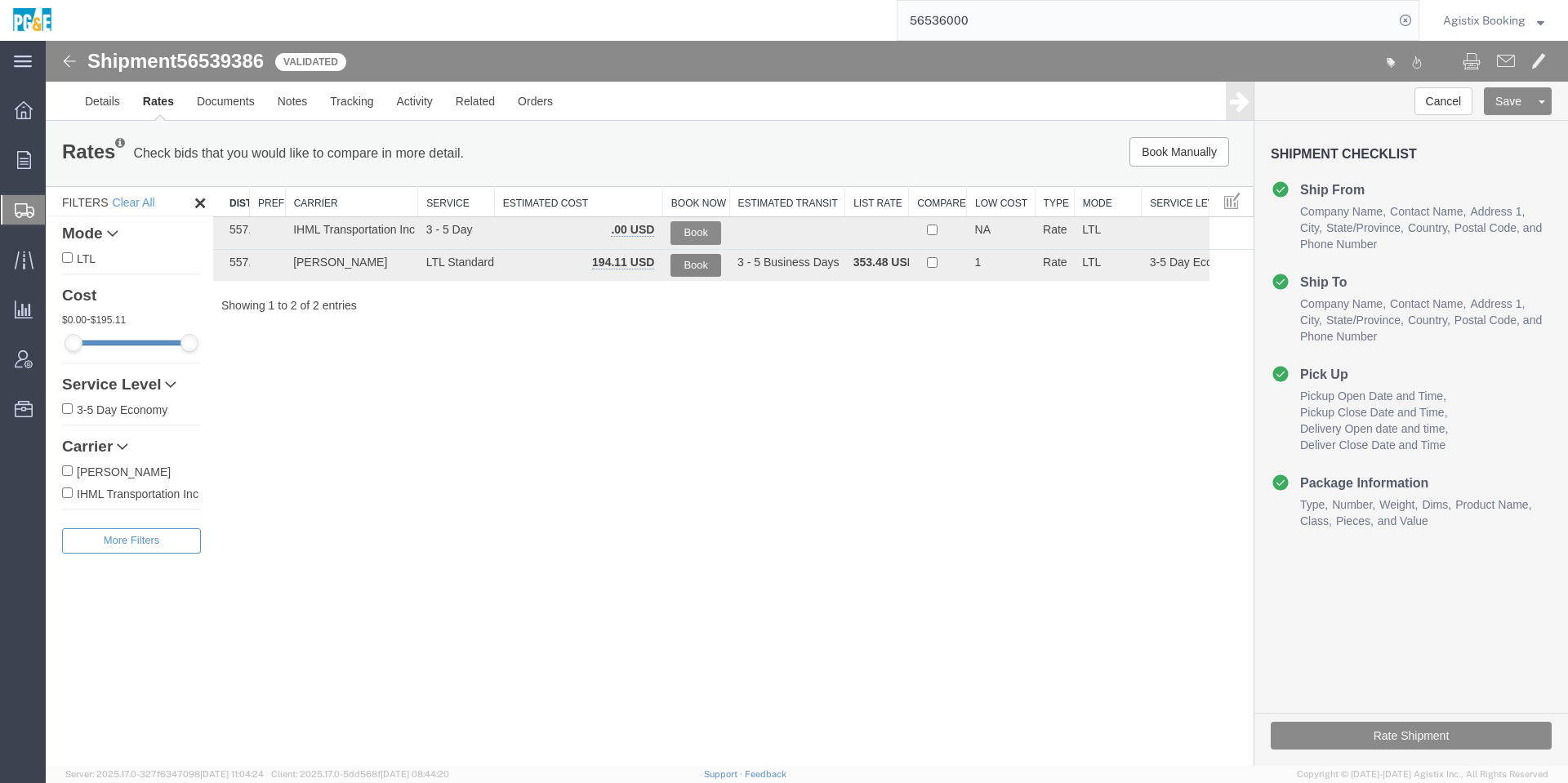
click at [678, 267] on button "Book" at bounding box center [695, 266] width 50 height 24
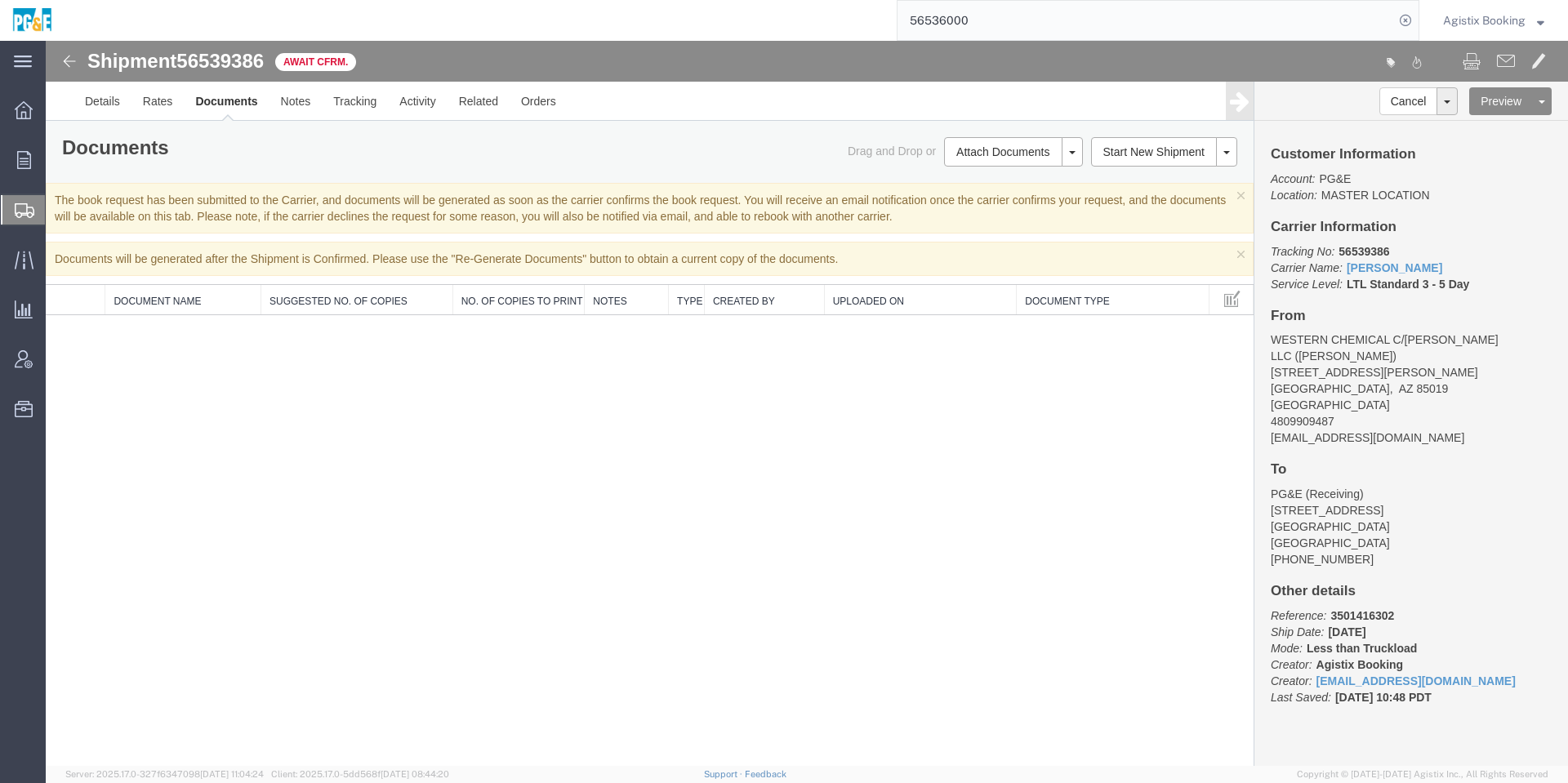
click at [670, 521] on div "Shipment 56539386 0 of 0 Await Cfrm. Details Rates Documents Notes Tracking Act…" at bounding box center [806, 404] width 1522 height 726
click at [108, 101] on link "Details" at bounding box center [102, 101] width 58 height 40
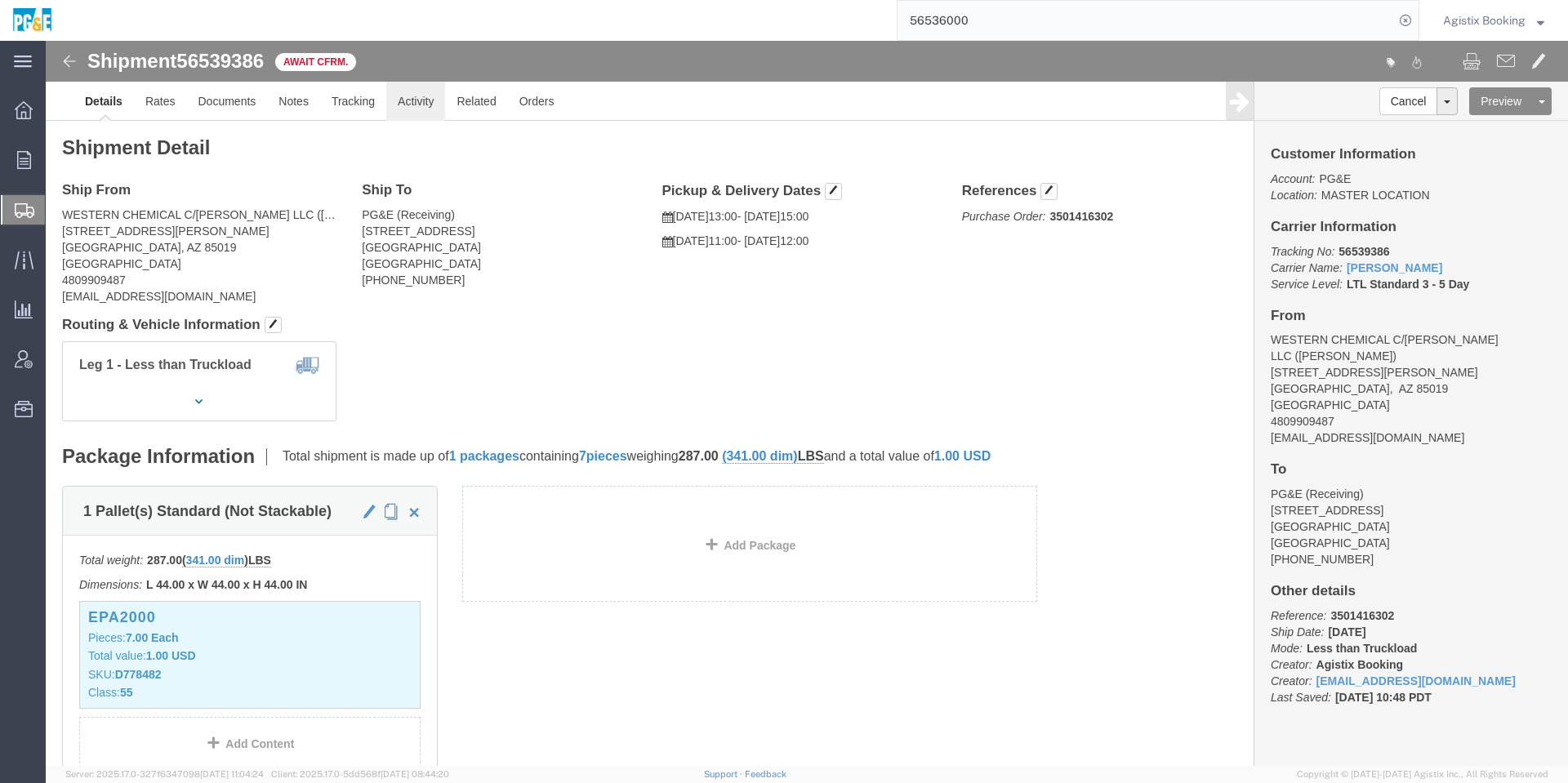
click link "Activity"
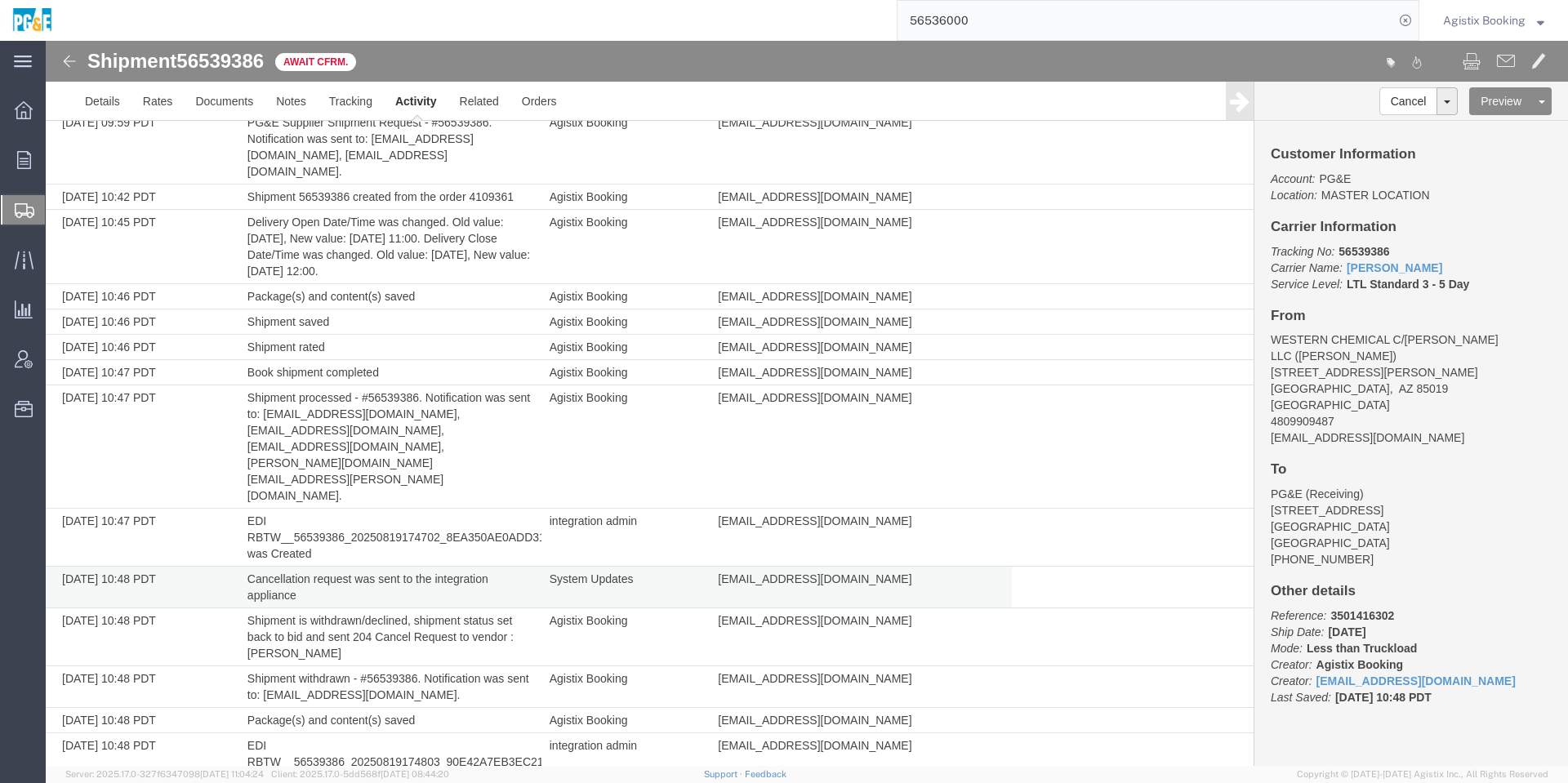
scroll to position [505, 0]
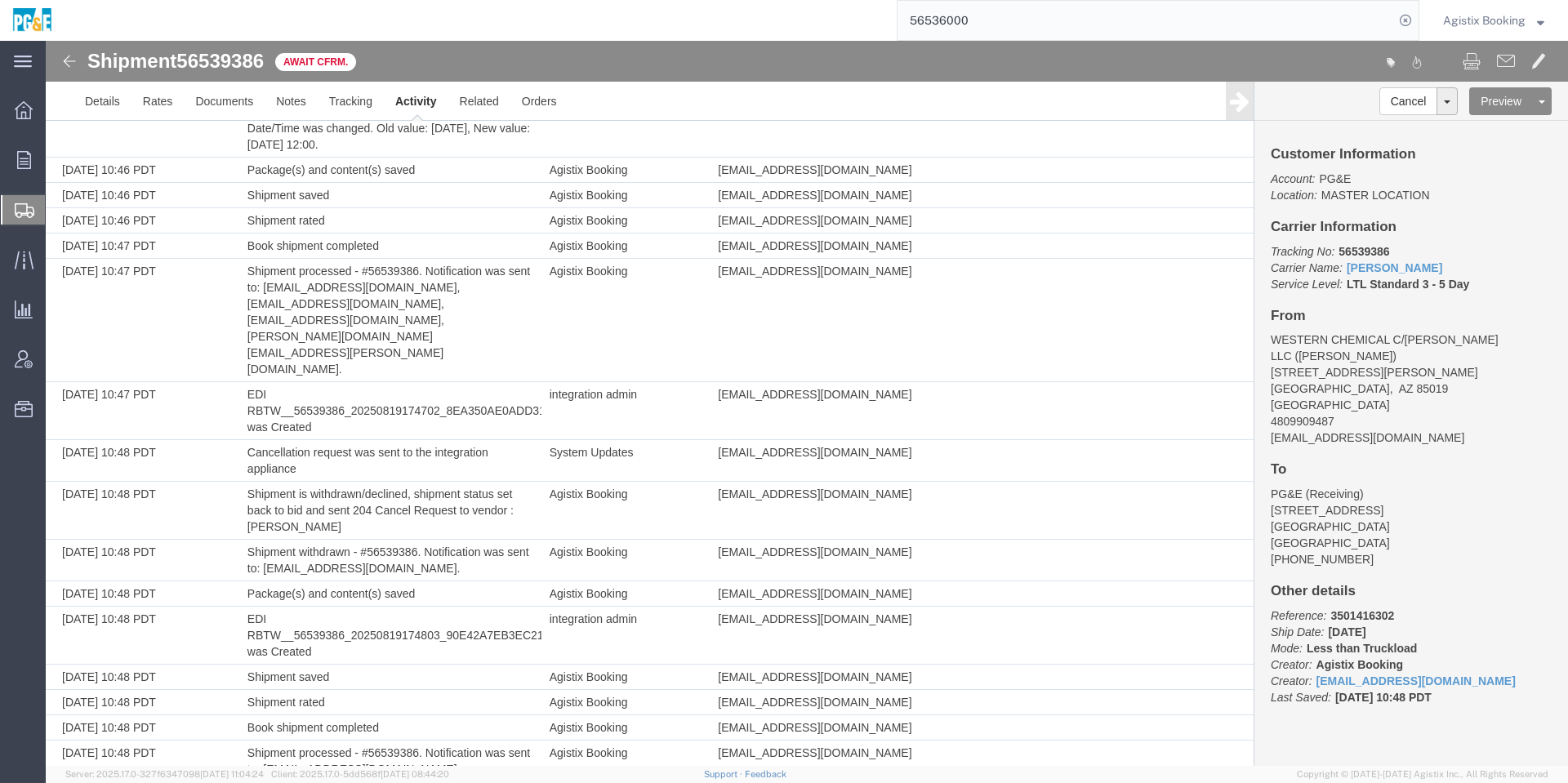
click at [1497, 502] on address "PG&E (Receiving) [STREET_ADDRESS] [PHONE_NUMBER]" at bounding box center [1411, 526] width 281 height 82
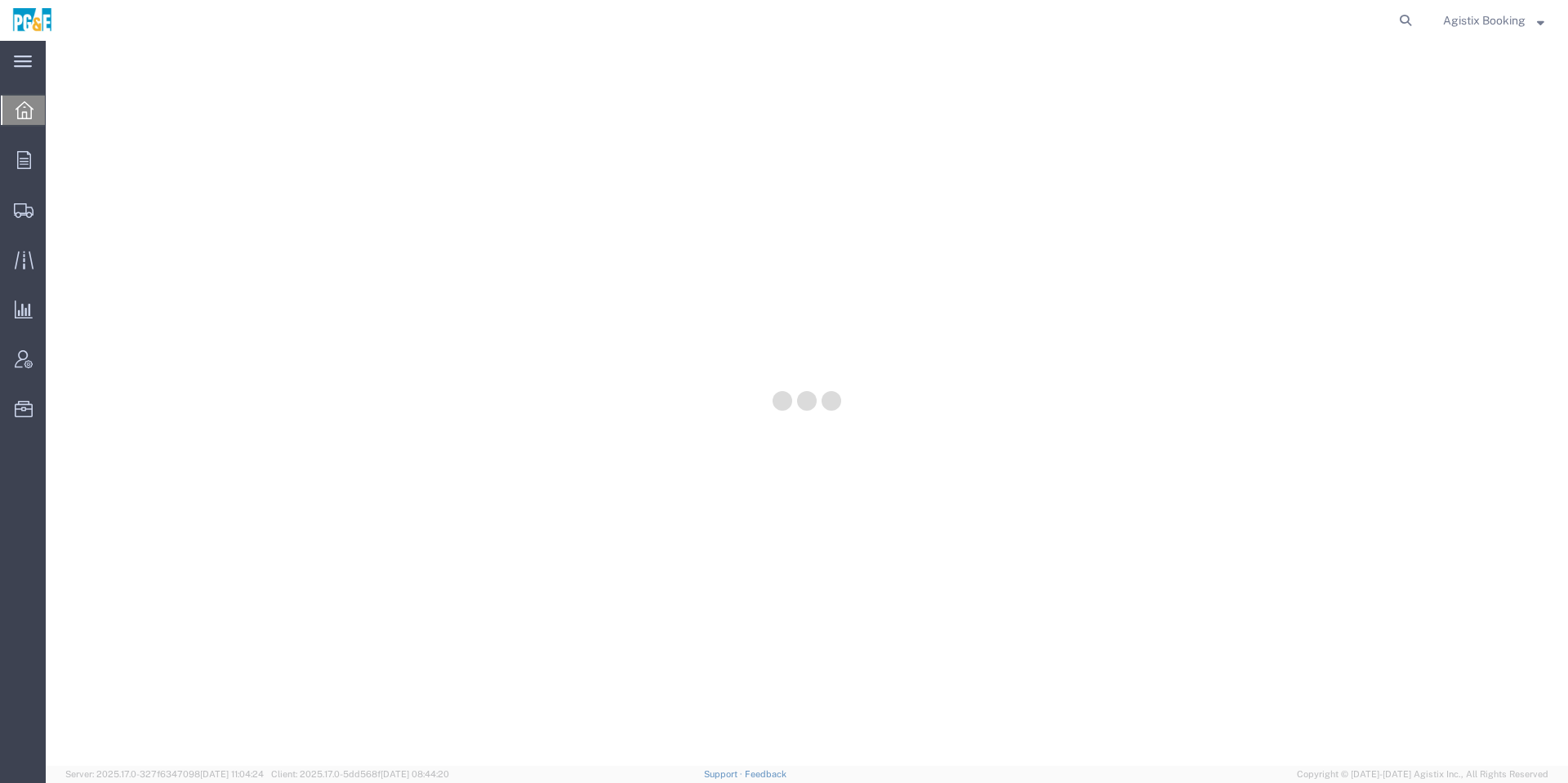
click at [1418, 21] on form at bounding box center [1406, 20] width 26 height 41
click at [1407, 25] on icon at bounding box center [1405, 20] width 23 height 23
paste input "56536000"
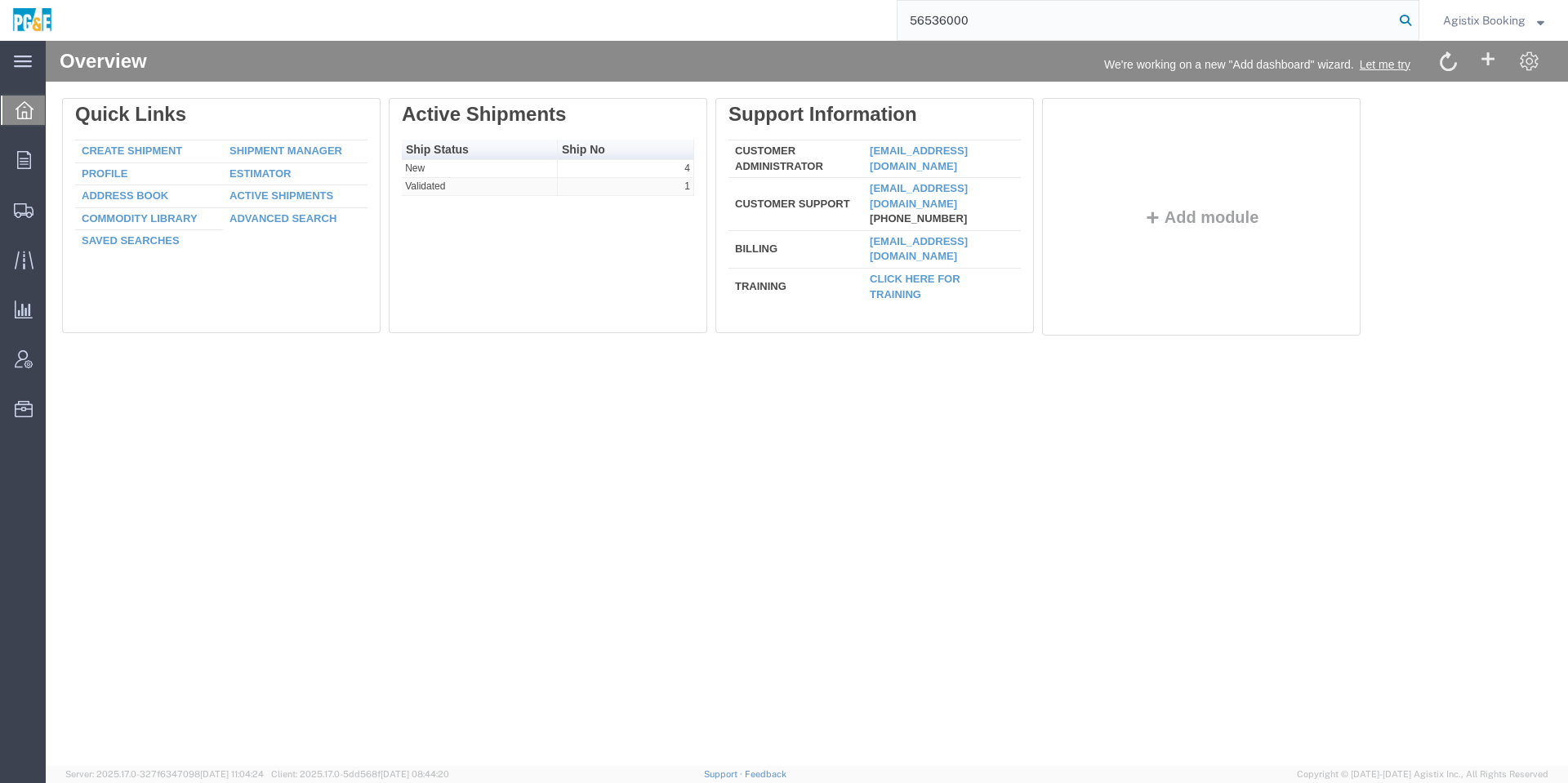
type input "56536000"
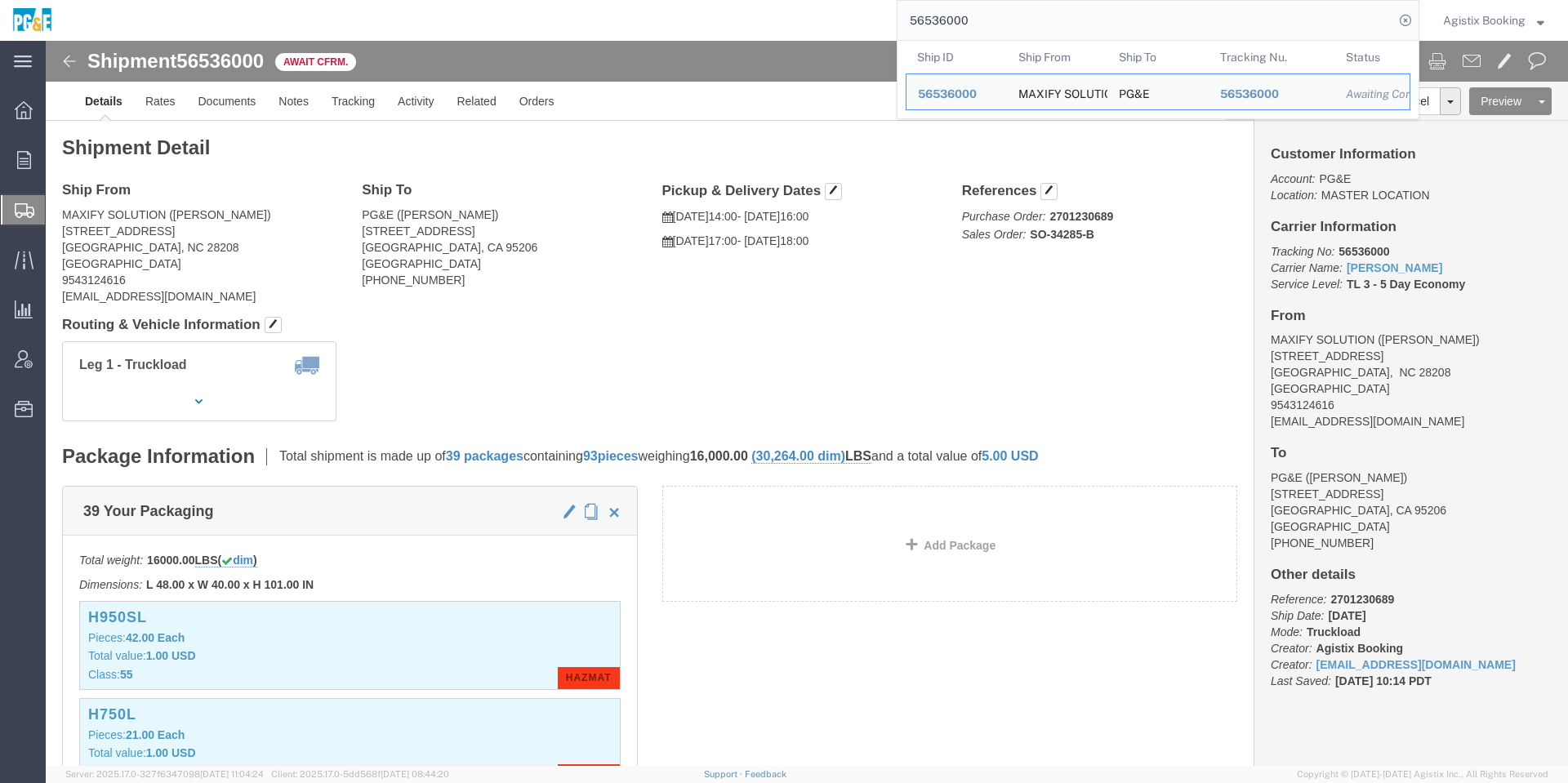
click link "Details"
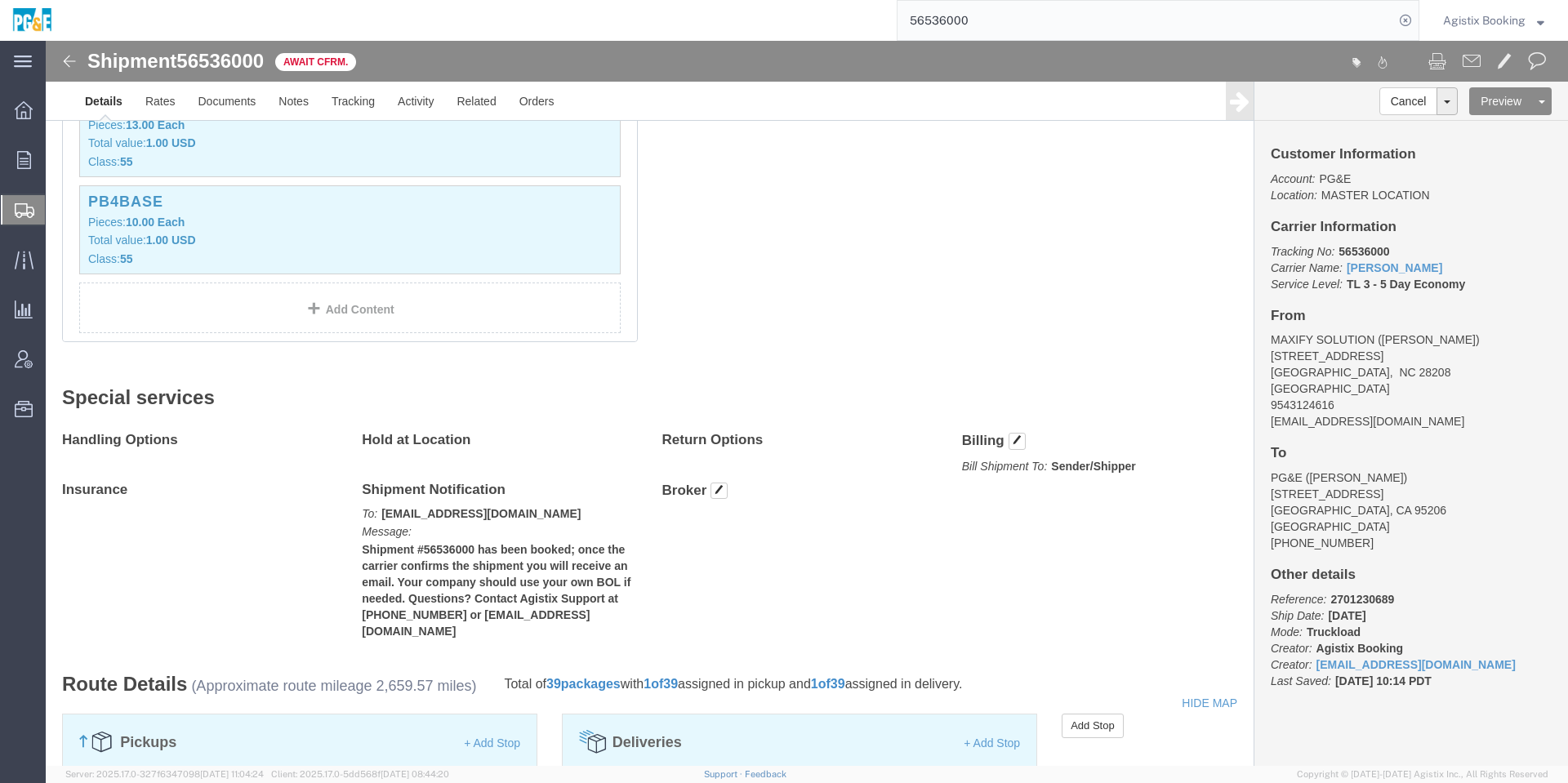
scroll to position [981, 0]
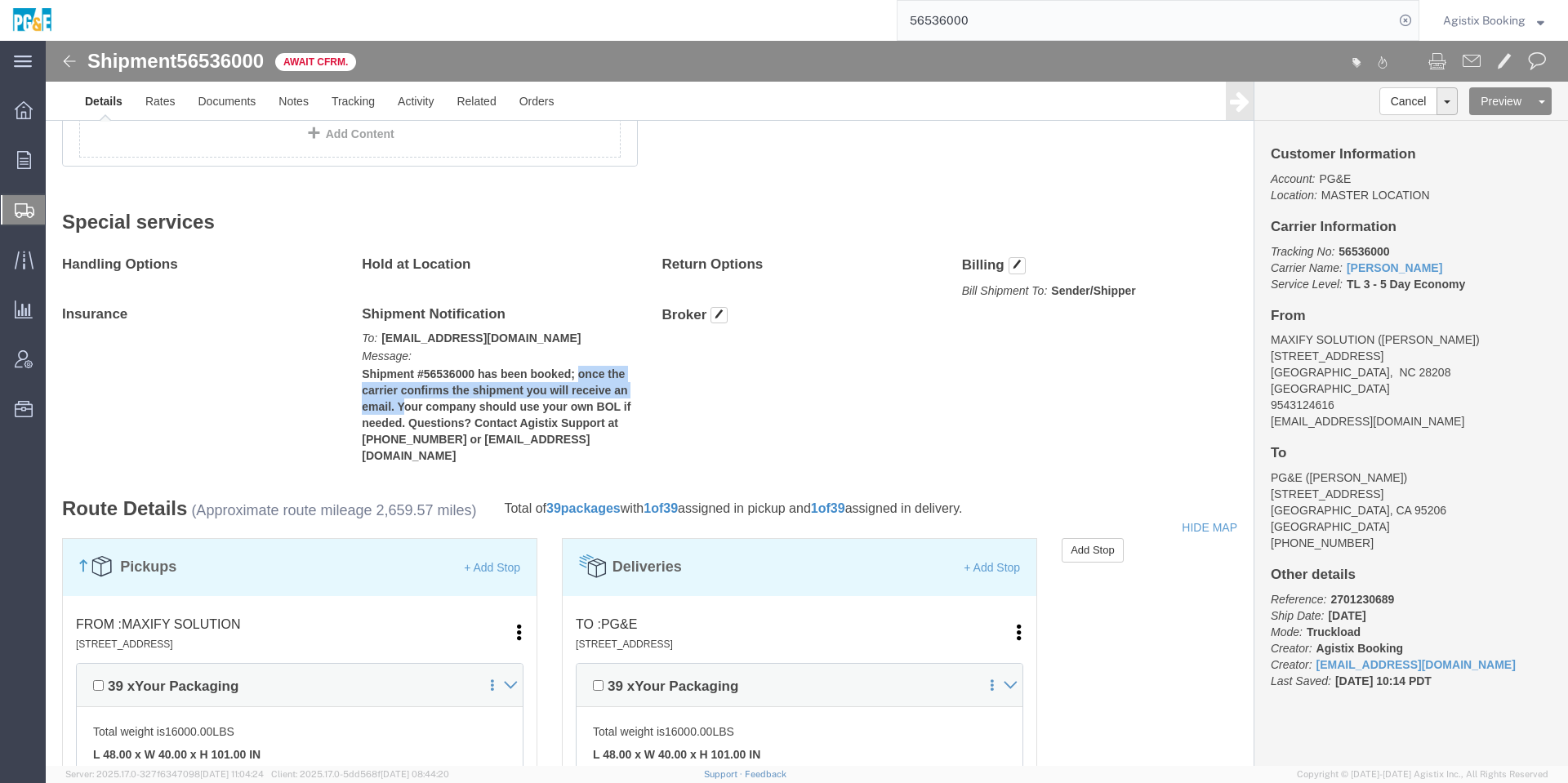
drag, startPoint x: 532, startPoint y: 333, endPoint x: 356, endPoint y: 371, distance: 180.1
click b "Shipment #56536000 has been booked; once the carrier confirms the shipment you …"
click div "Handling Options Hold at Location Return Options Billing Bill Shipment To: Send…"
